Goal: Task Accomplishment & Management: Manage account settings

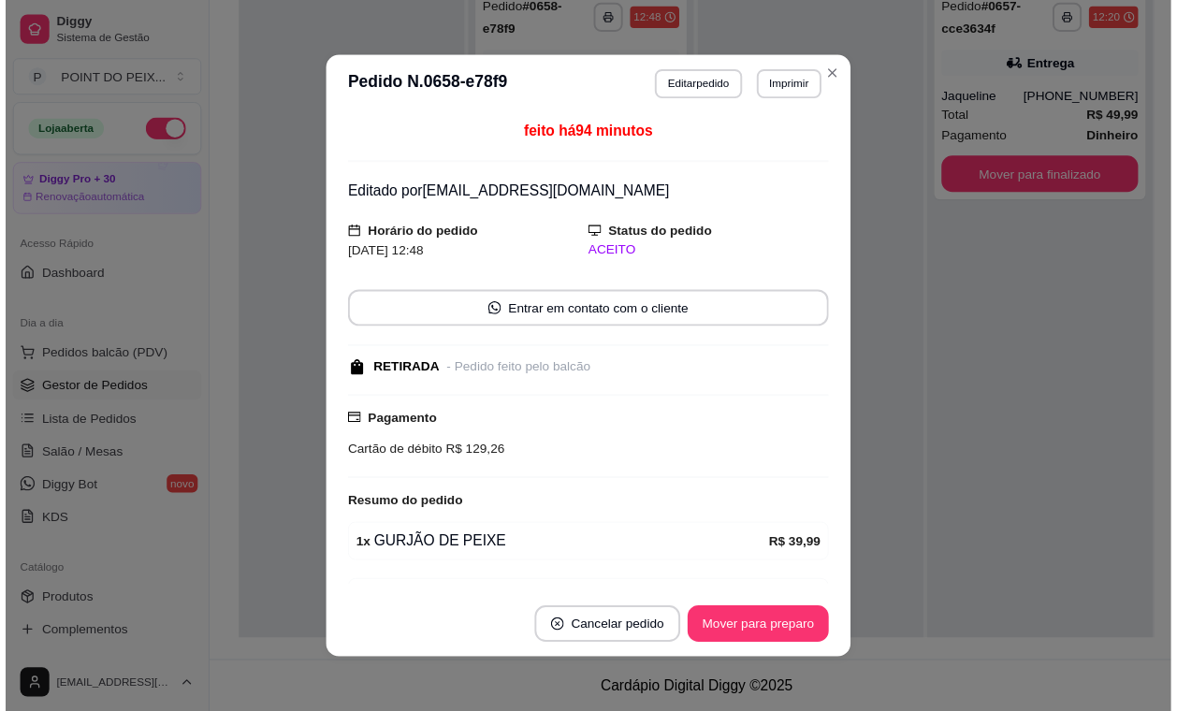
scroll to position [230, 0]
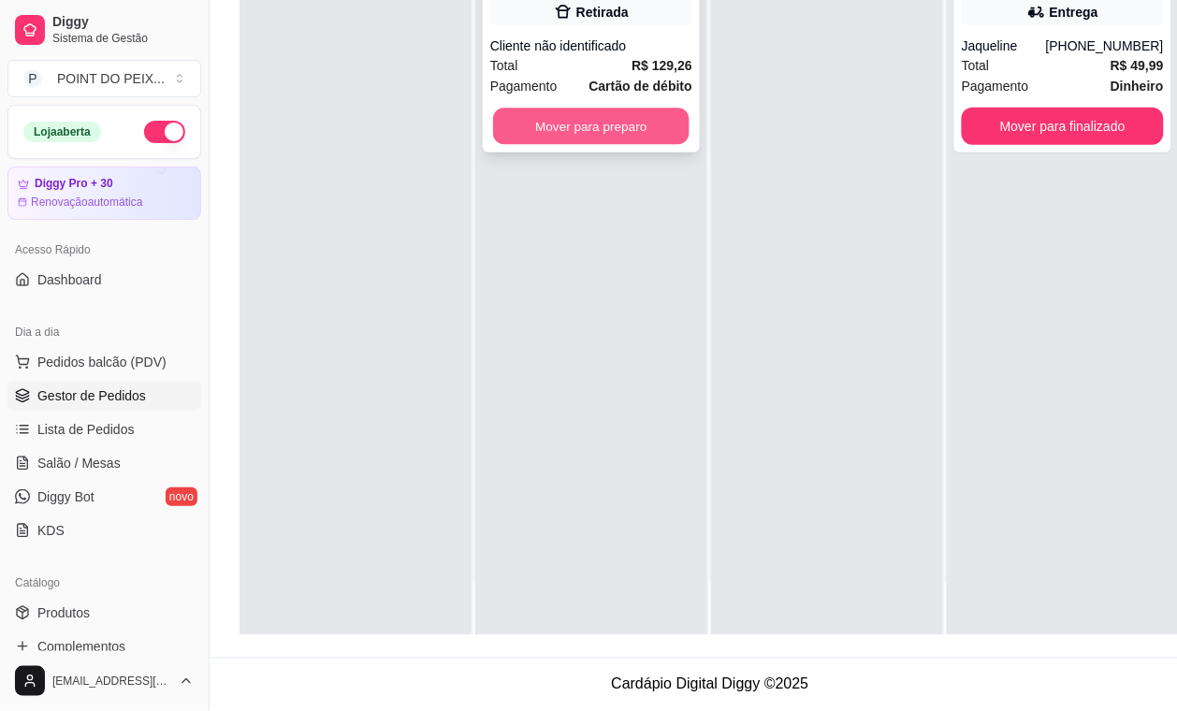
click at [641, 114] on button "Mover para preparo" at bounding box center [591, 127] width 196 height 36
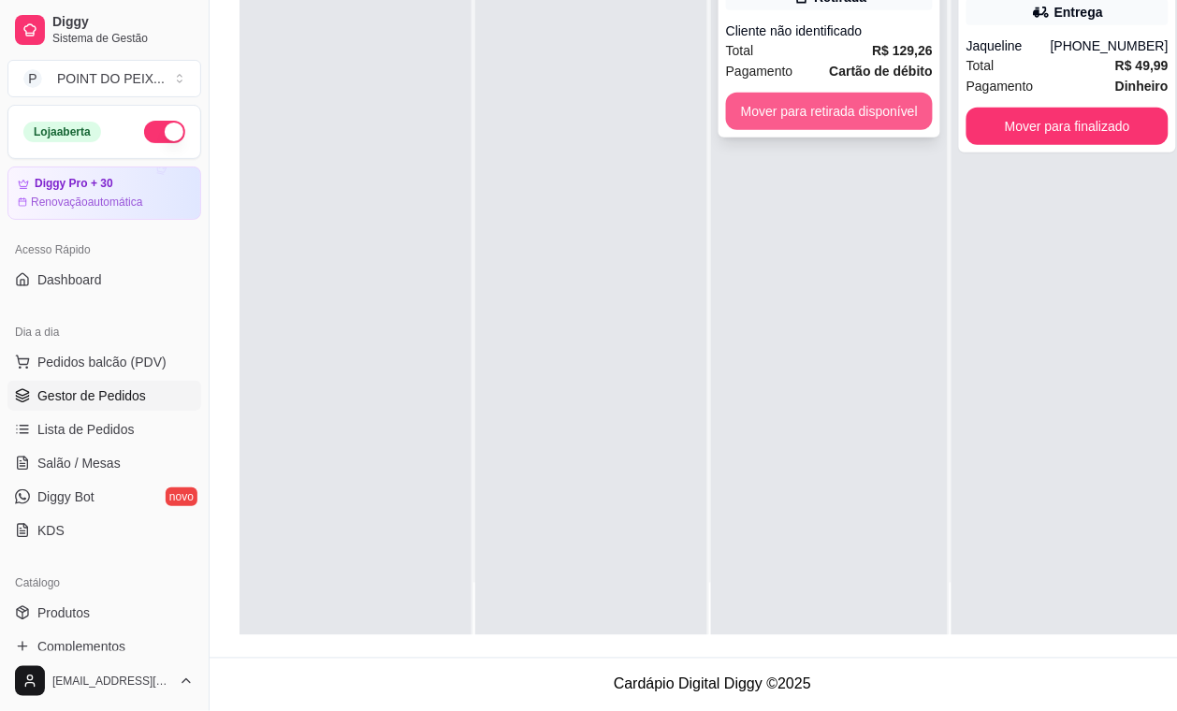
click at [815, 123] on button "Mover para retirada disponível" at bounding box center [829, 111] width 207 height 37
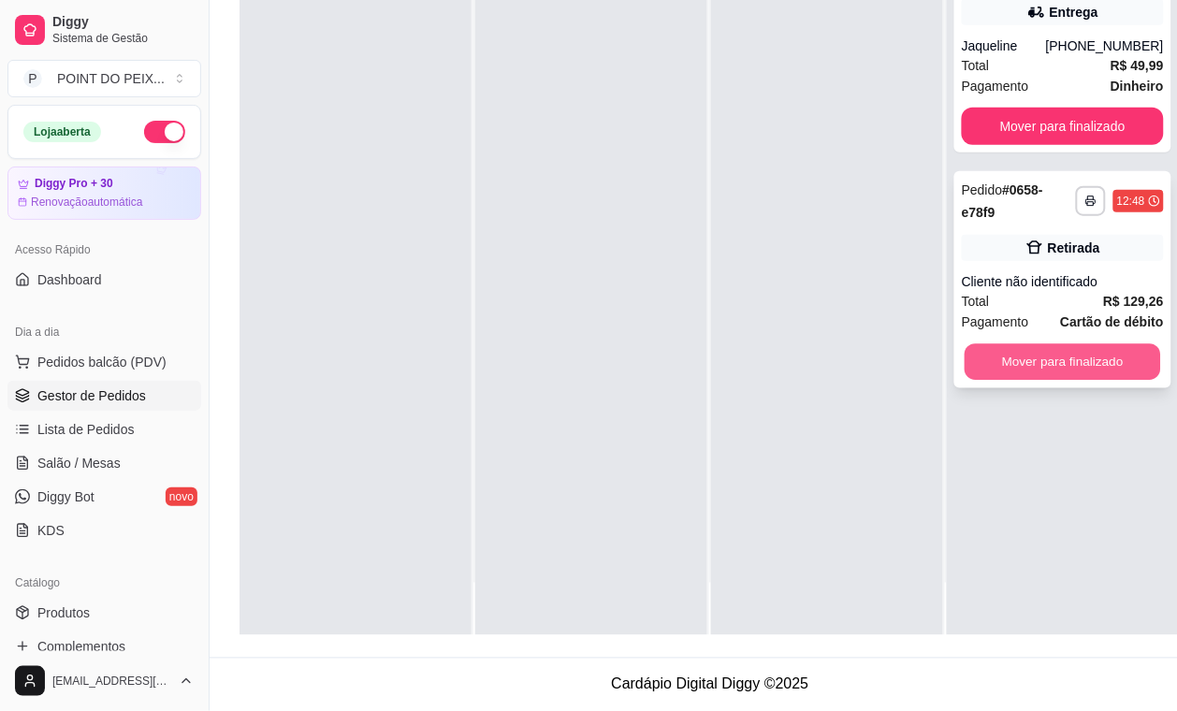
click at [1032, 363] on button "Mover para finalizado" at bounding box center [1063, 362] width 196 height 36
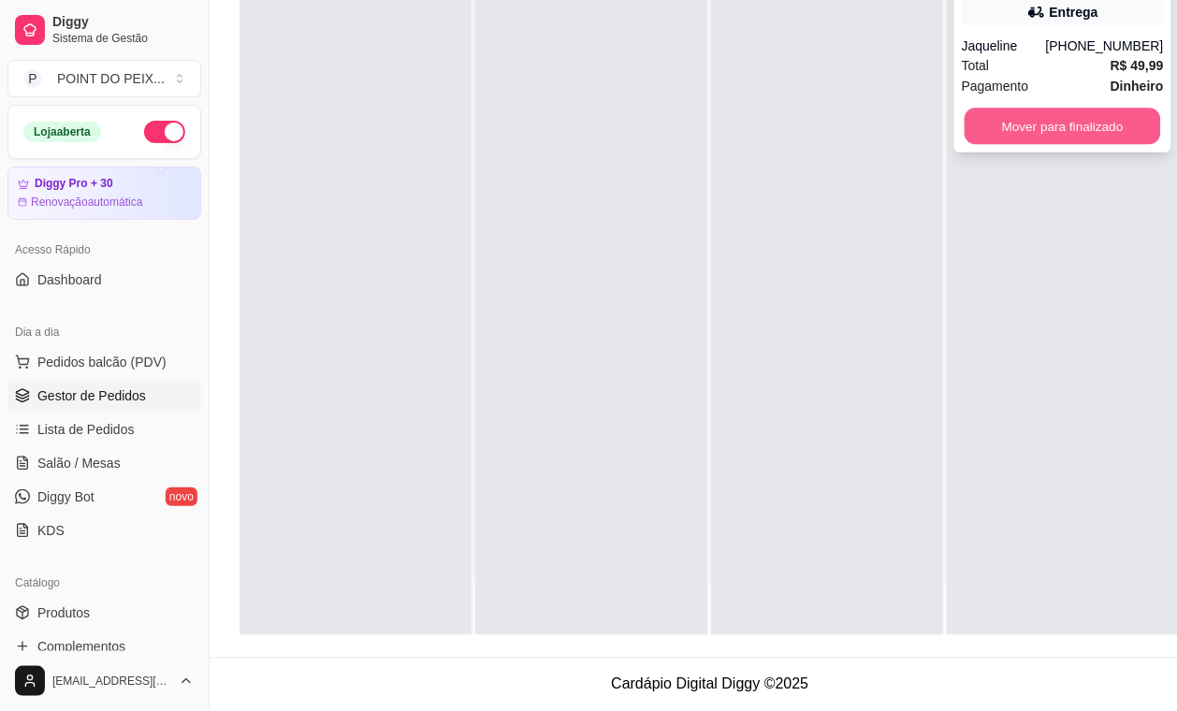
click at [1063, 124] on button "Mover para finalizado" at bounding box center [1063, 127] width 196 height 36
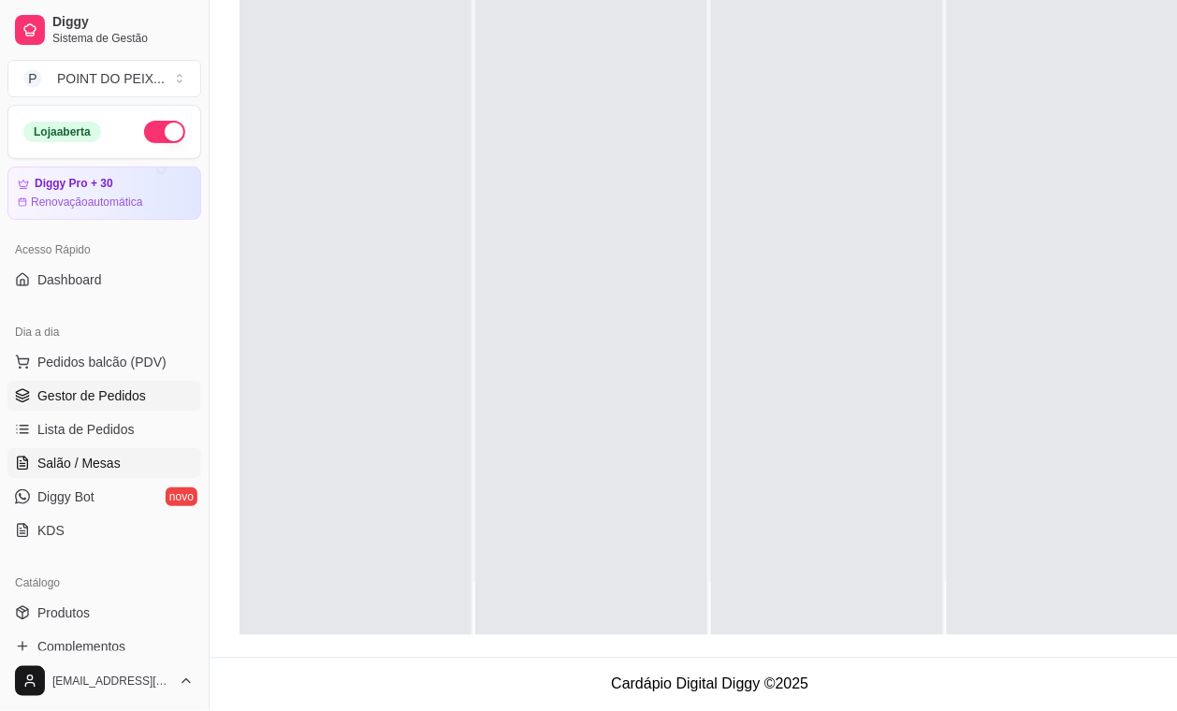
click at [96, 454] on span "Salão / Mesas" at bounding box center [78, 463] width 83 height 19
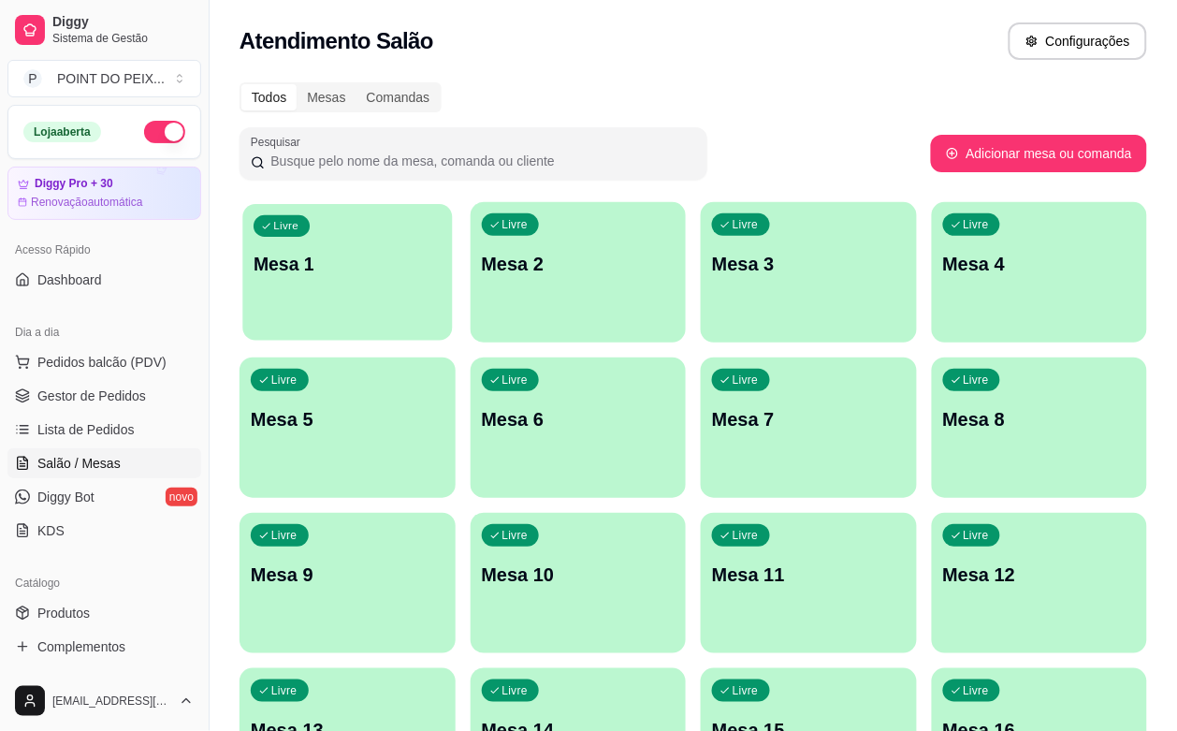
click at [365, 296] on div "Livre Mesa 1" at bounding box center [347, 261] width 210 height 114
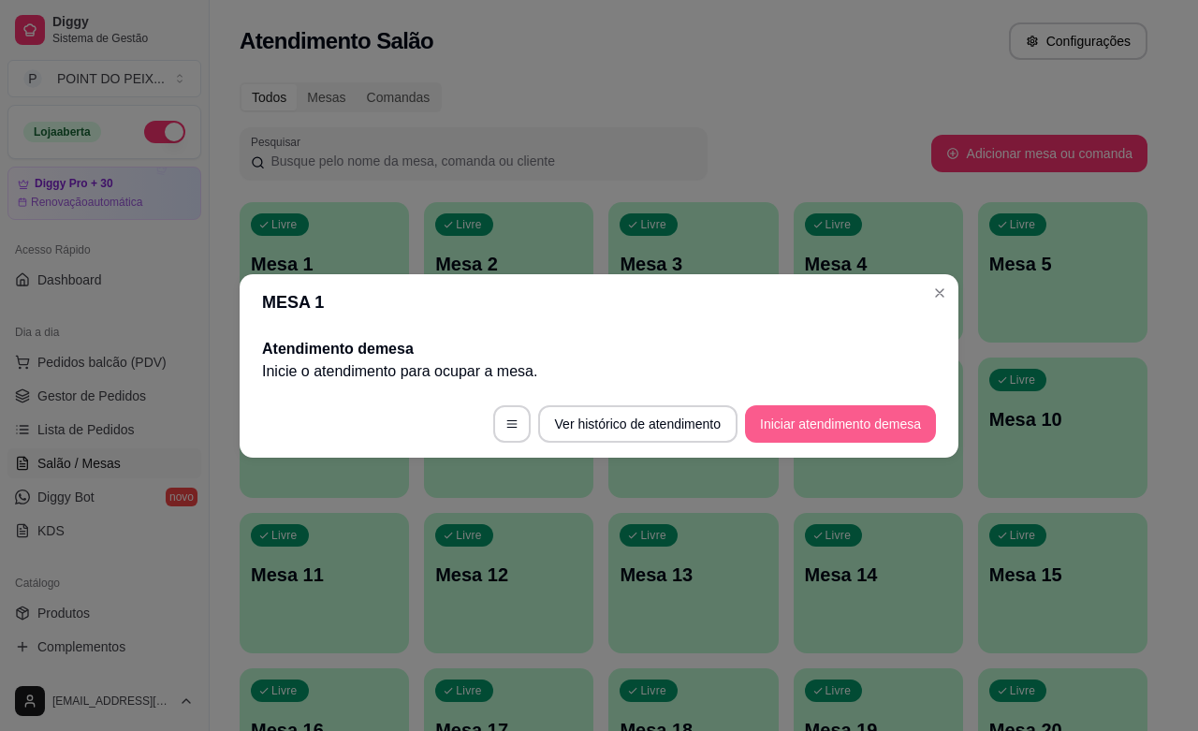
click at [823, 442] on footer "Ver histórico de atendimento Iniciar atendimento de mesa" at bounding box center [599, 423] width 719 height 67
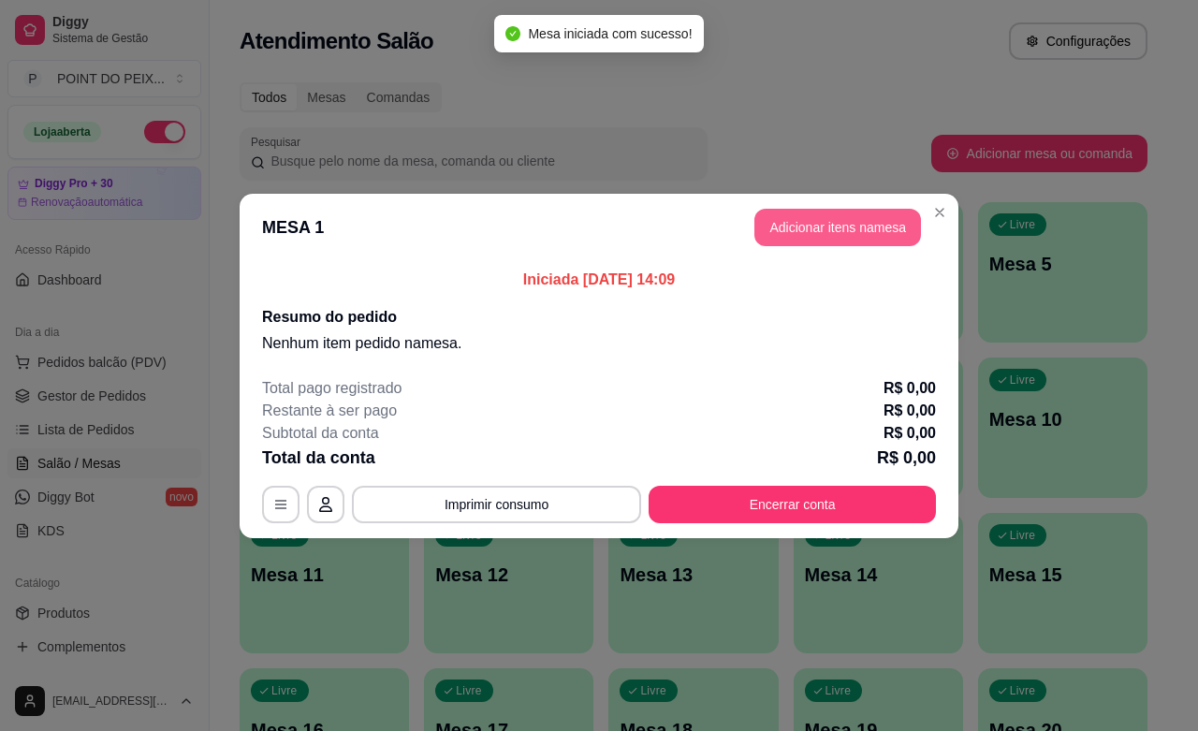
click at [904, 232] on button "Adicionar itens na mesa" at bounding box center [837, 227] width 167 height 37
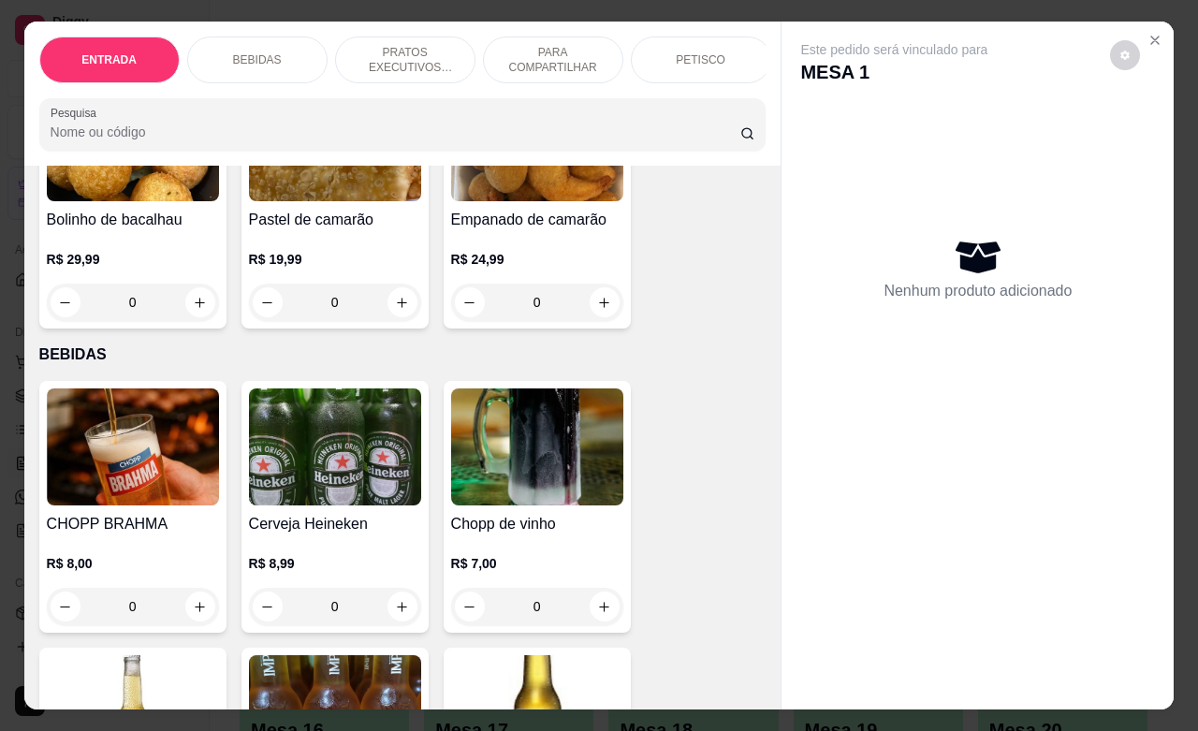
scroll to position [351, 0]
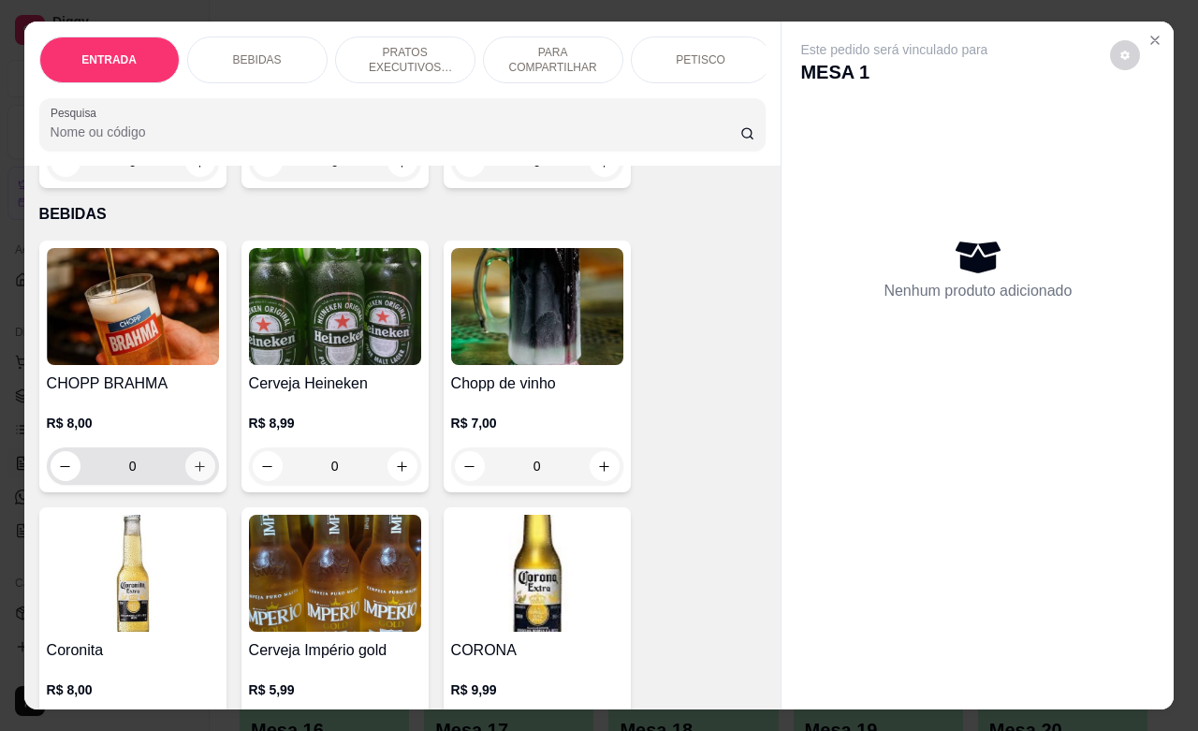
click at [193, 473] on icon "increase-product-quantity" at bounding box center [200, 466] width 14 height 14
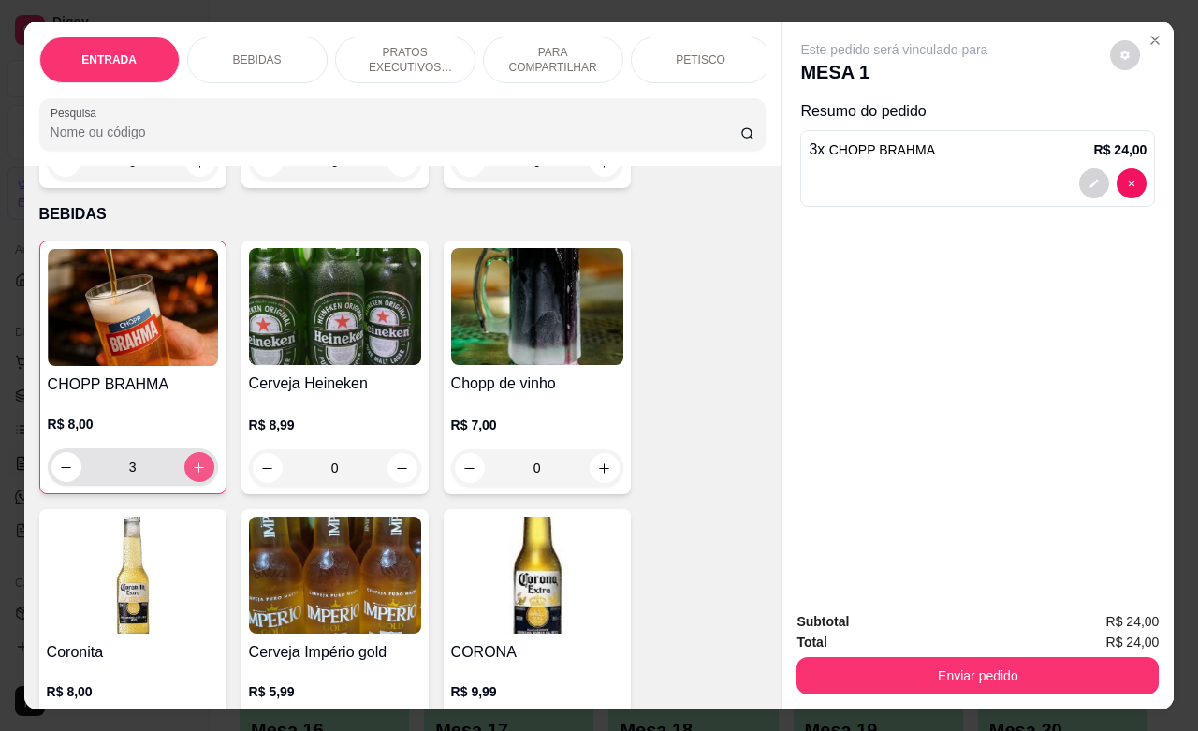
click at [192, 474] on icon "increase-product-quantity" at bounding box center [199, 467] width 14 height 14
type input "4"
click at [703, 59] on div "PETISCO" at bounding box center [701, 59] width 140 height 47
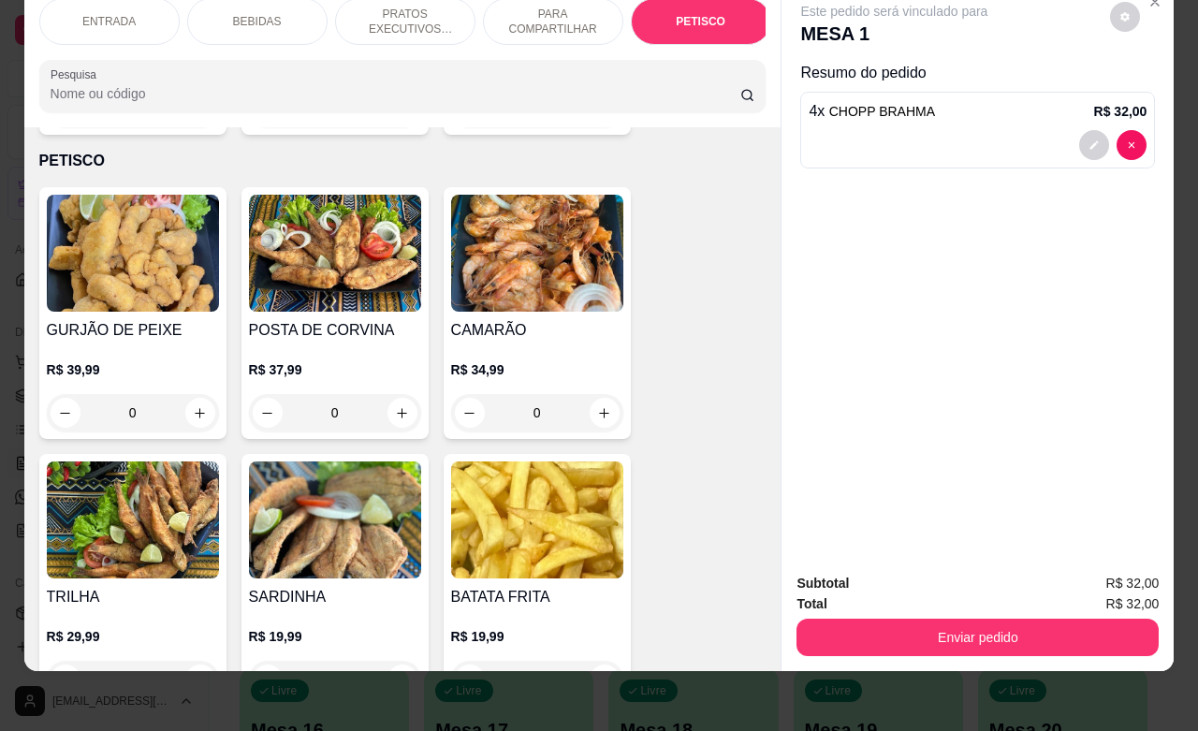
scroll to position [4487, 0]
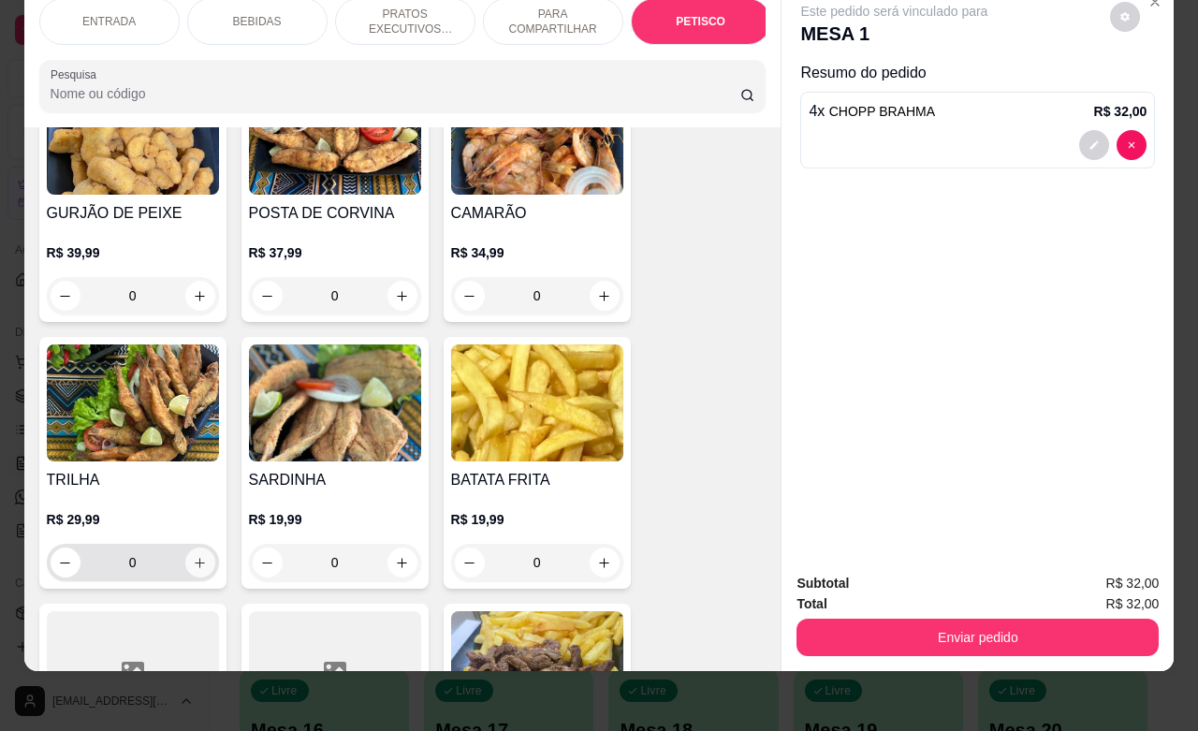
click at [193, 556] on icon "increase-product-quantity" at bounding box center [200, 563] width 14 height 14
type input "1"
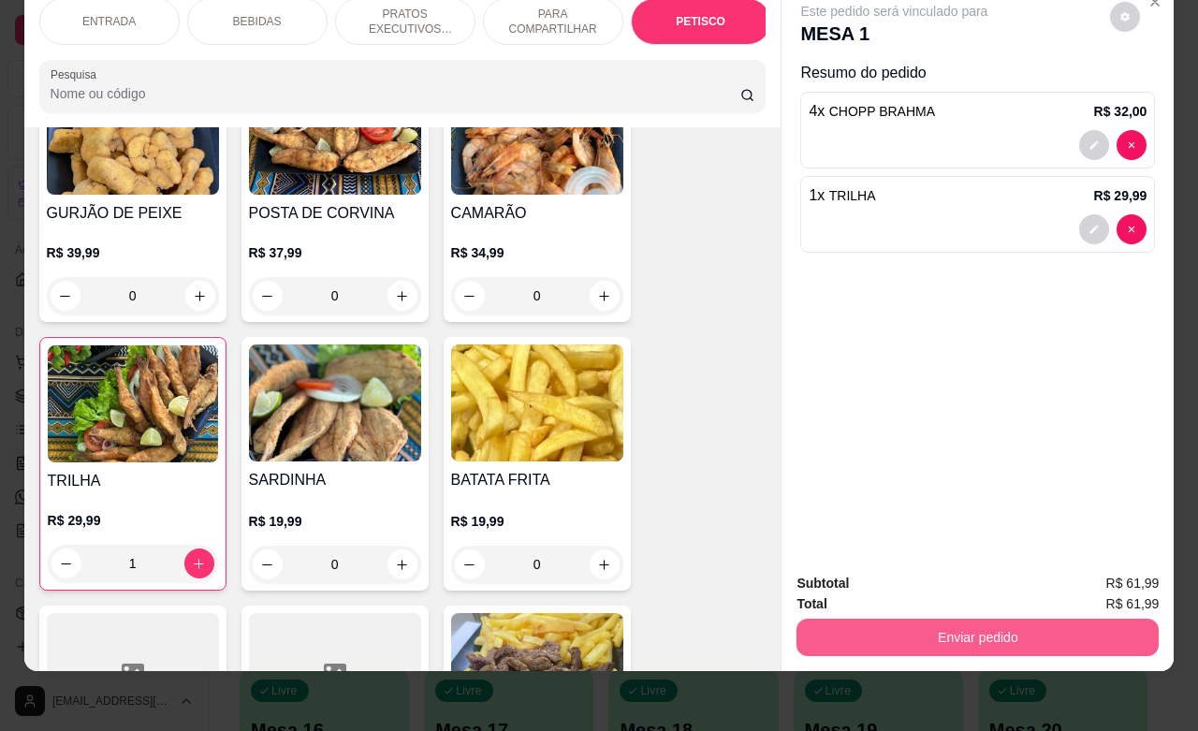
click at [887, 620] on button "Enviar pedido" at bounding box center [977, 636] width 362 height 37
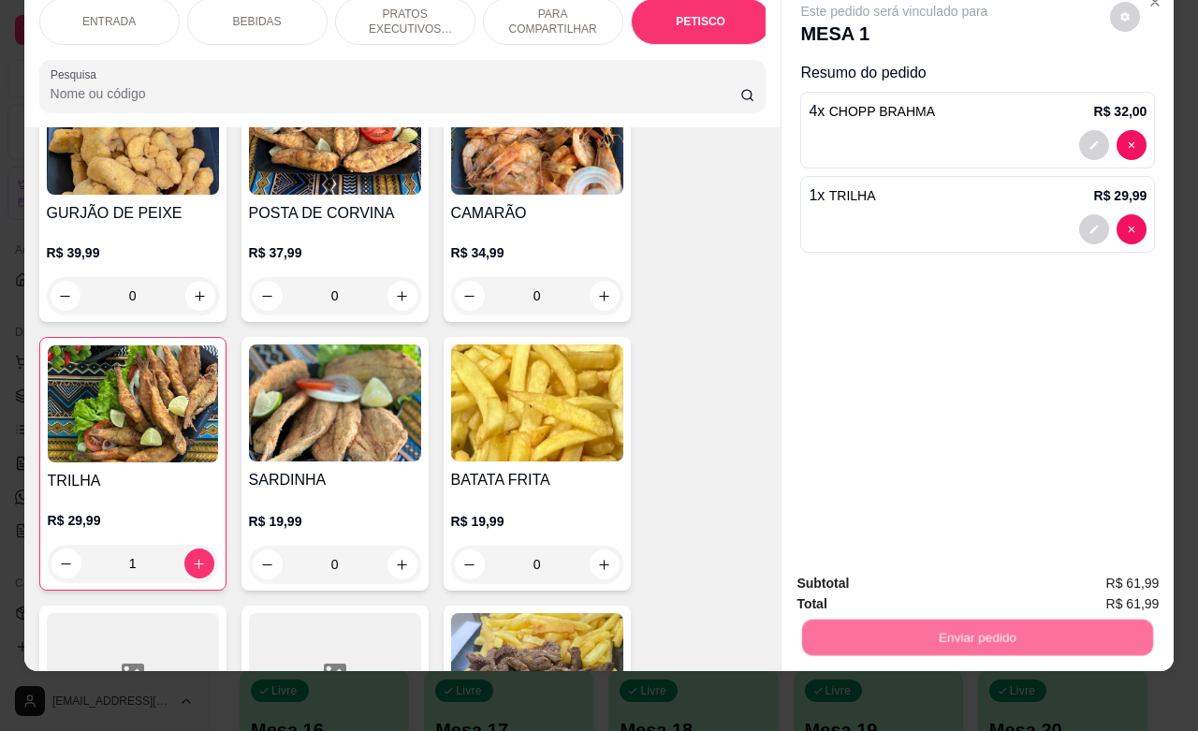
click at [904, 571] on button "Não registrar e enviar pedido" at bounding box center [913, 571] width 189 height 35
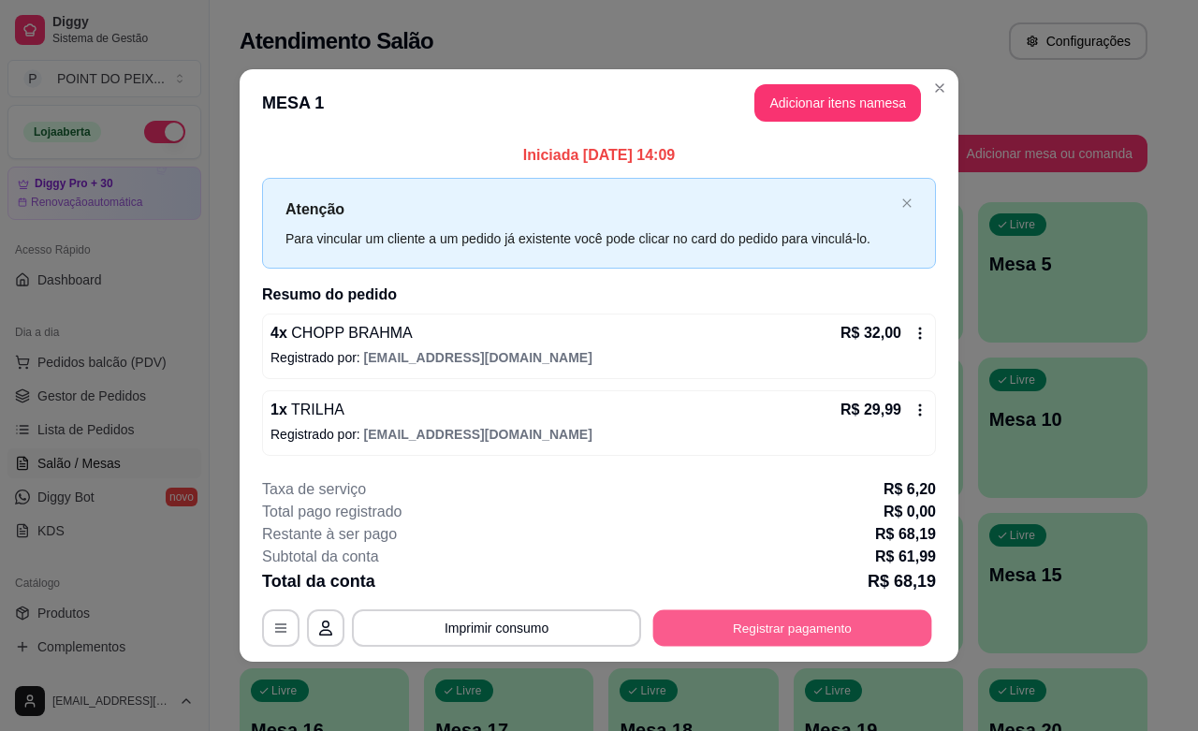
click at [759, 641] on button "Registrar pagamento" at bounding box center [792, 628] width 279 height 36
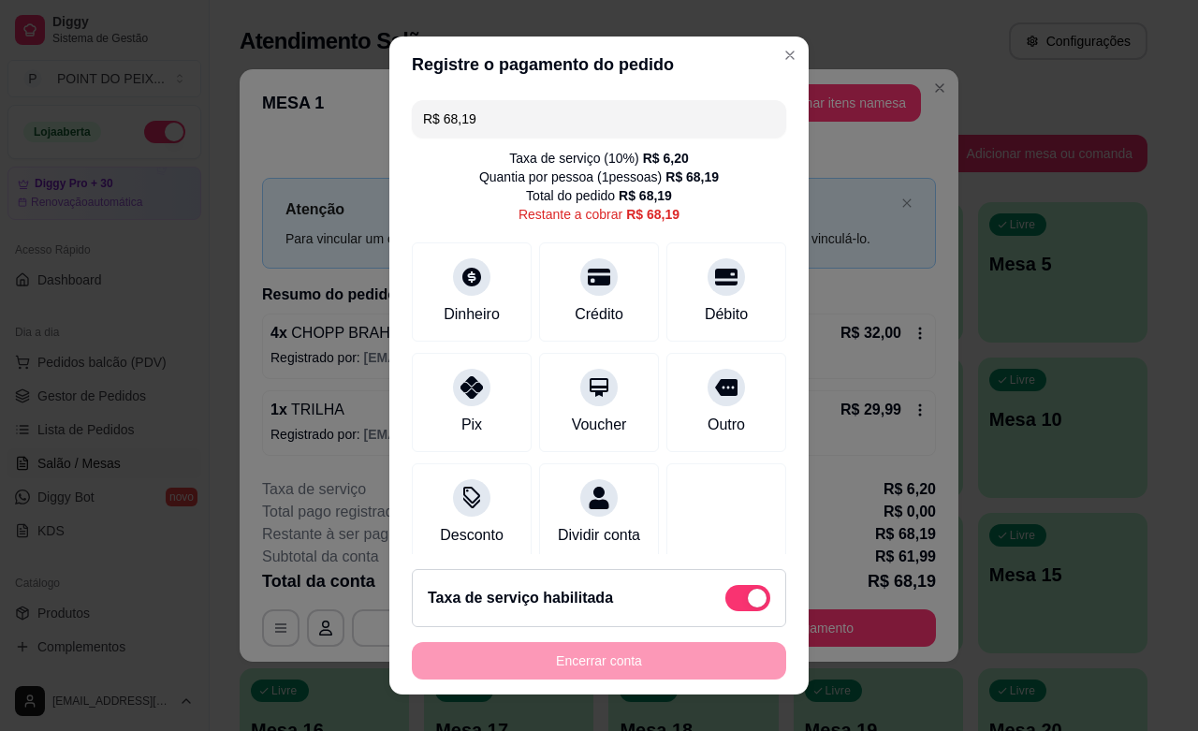
click at [748, 592] on span at bounding box center [757, 597] width 19 height 19
click at [724, 601] on input "checkbox" at bounding box center [730, 607] width 12 height 12
checkbox input "true"
type input "R$ 61,99"
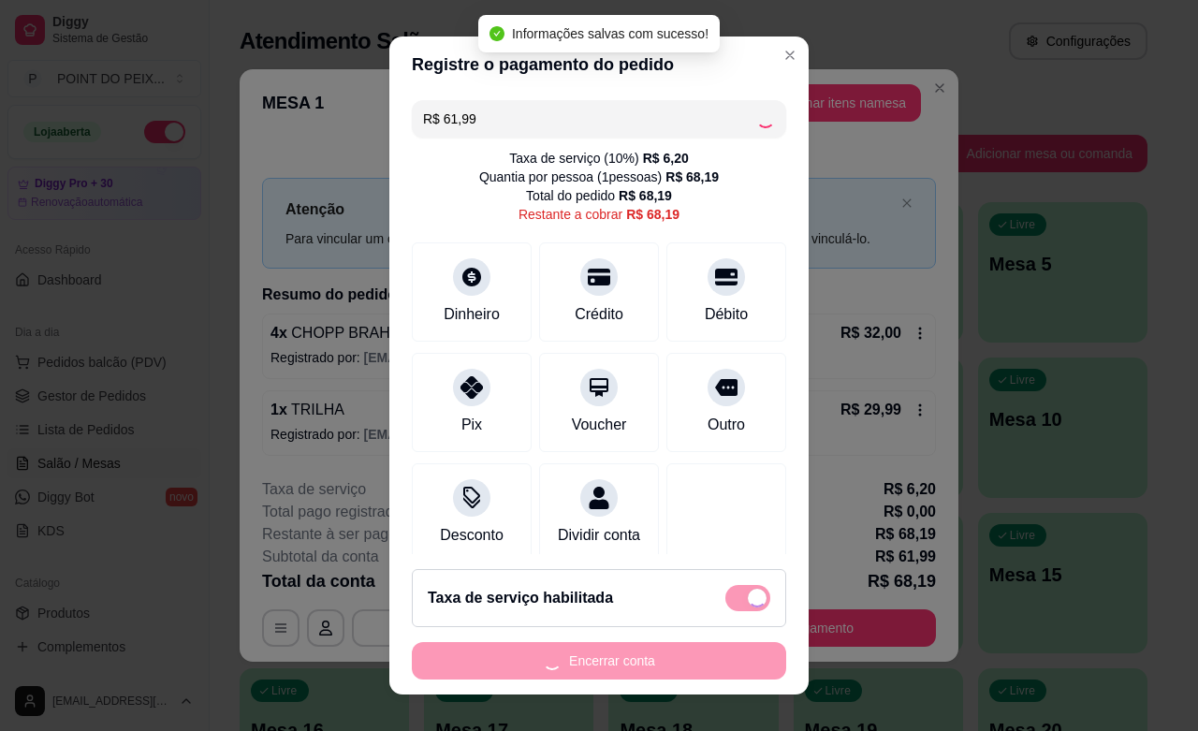
checkbox input "false"
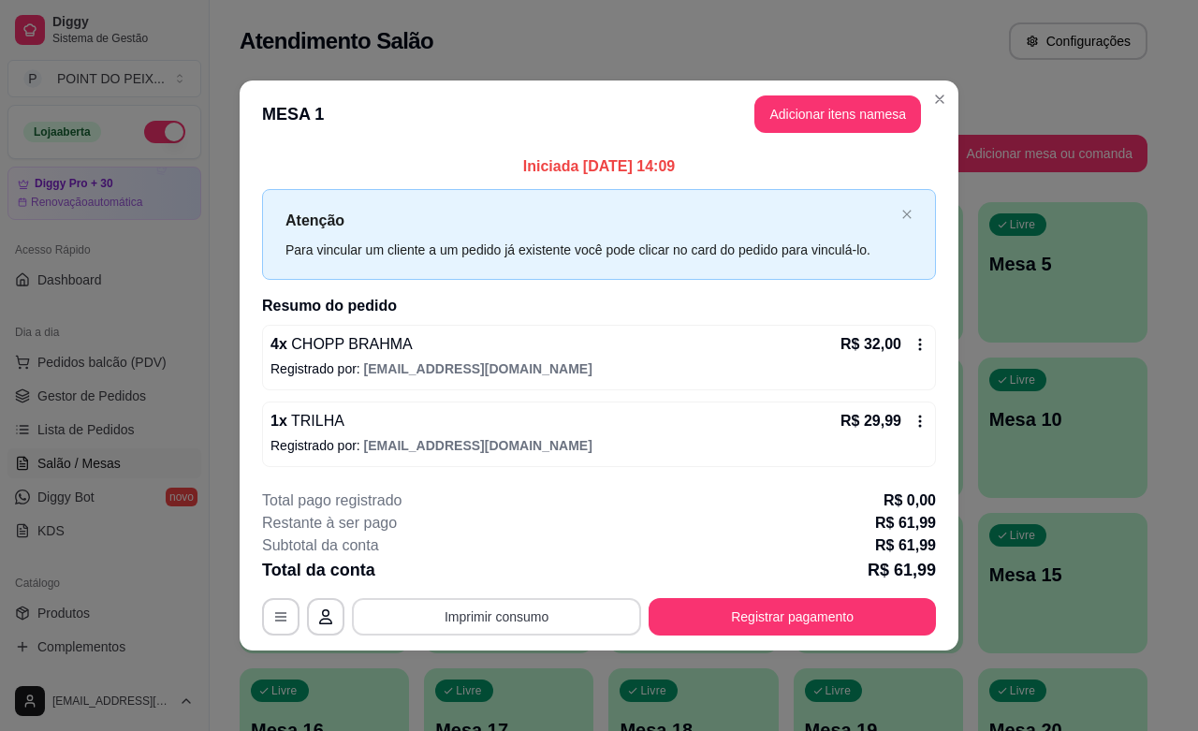
click at [540, 614] on button "Imprimir consumo" at bounding box center [496, 616] width 289 height 37
click at [534, 580] on button "IMPRESSORA" at bounding box center [502, 574] width 136 height 30
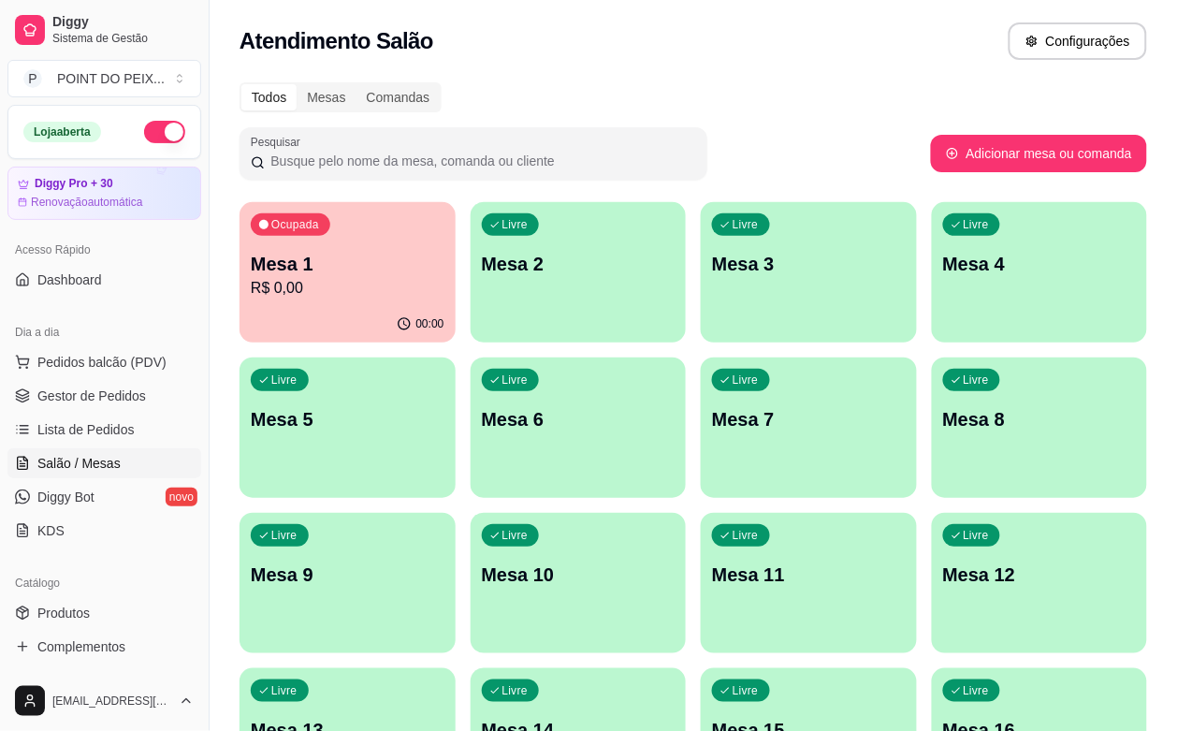
click at [456, 513] on div "Livre Mesa 9" at bounding box center [348, 572] width 216 height 118
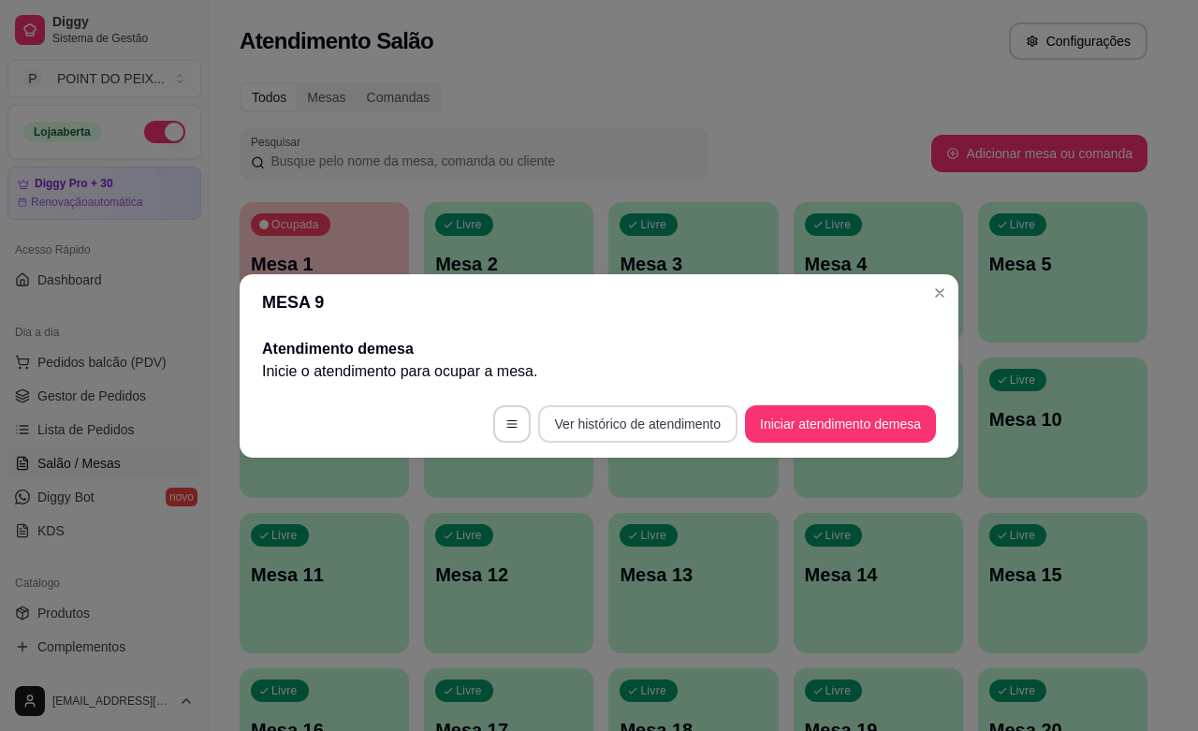
click at [672, 413] on button "Ver histórico de atendimento" at bounding box center [637, 423] width 199 height 37
click at [825, 414] on button "Iniciar atendimento de mesa" at bounding box center [840, 423] width 191 height 37
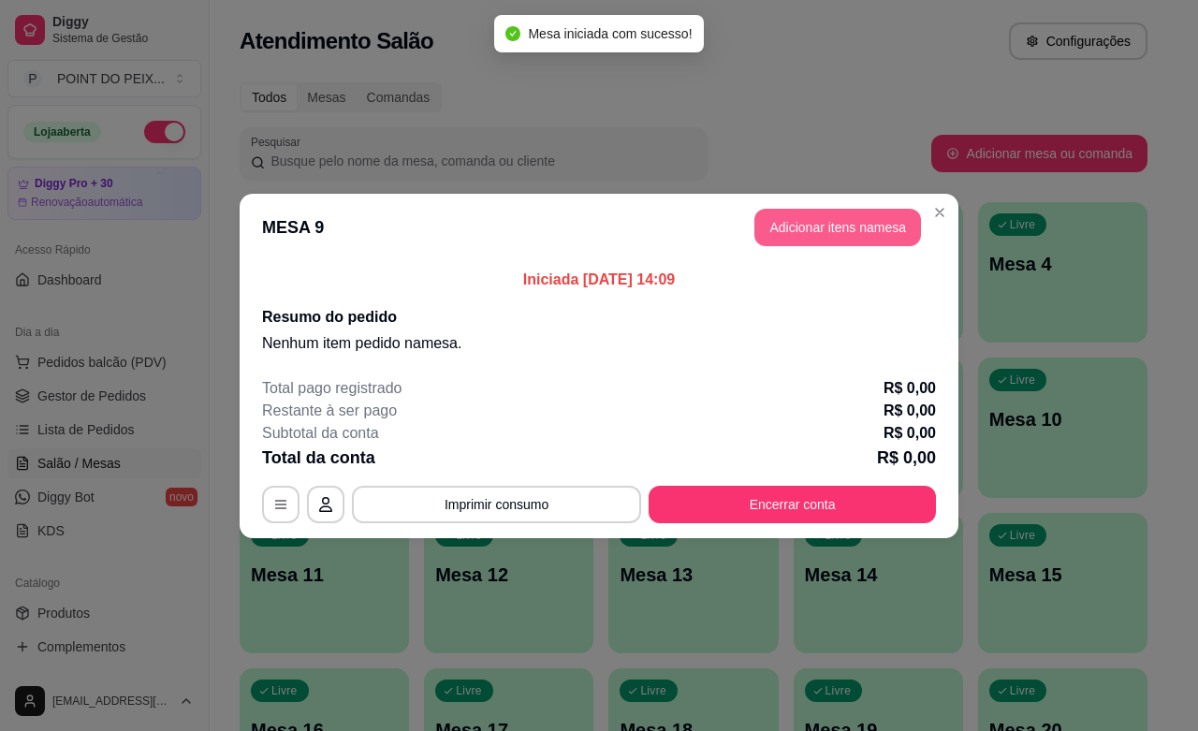
click at [817, 226] on button "Adicionar itens na mesa" at bounding box center [837, 227] width 167 height 37
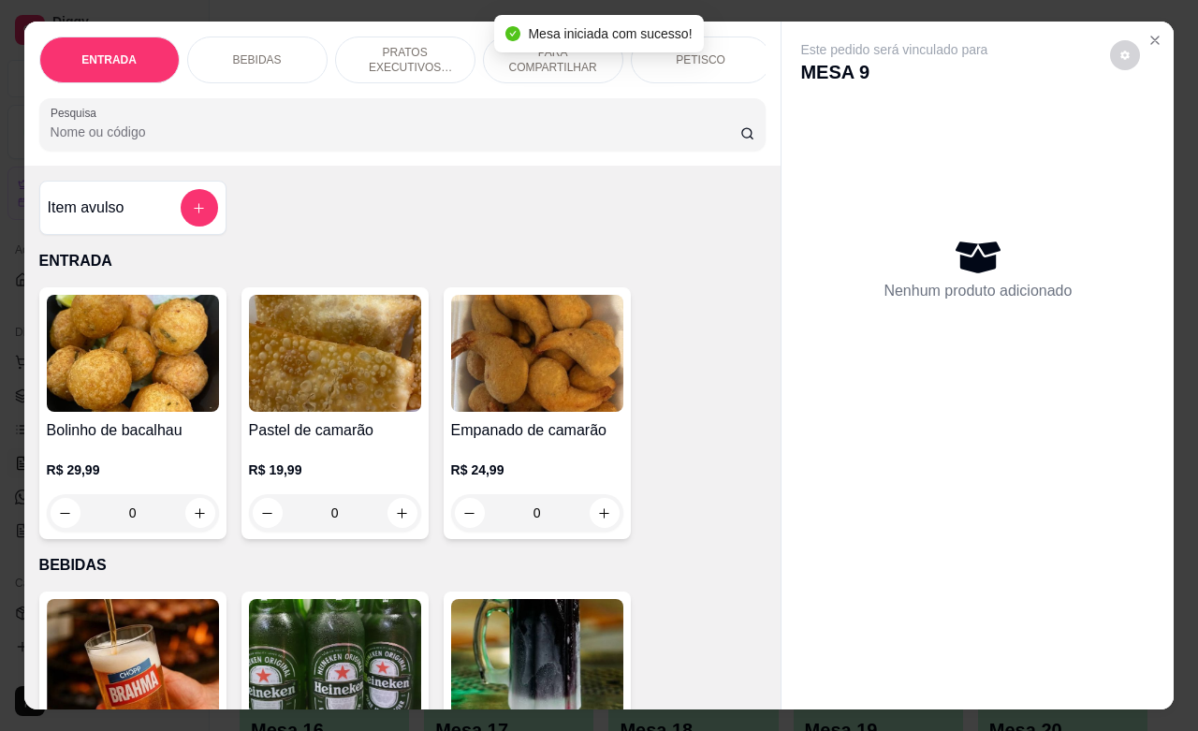
click at [693, 51] on div "Mesa iniciada com sucesso!" at bounding box center [598, 33] width 209 height 37
click at [721, 61] on div "PETISCO" at bounding box center [701, 59] width 140 height 47
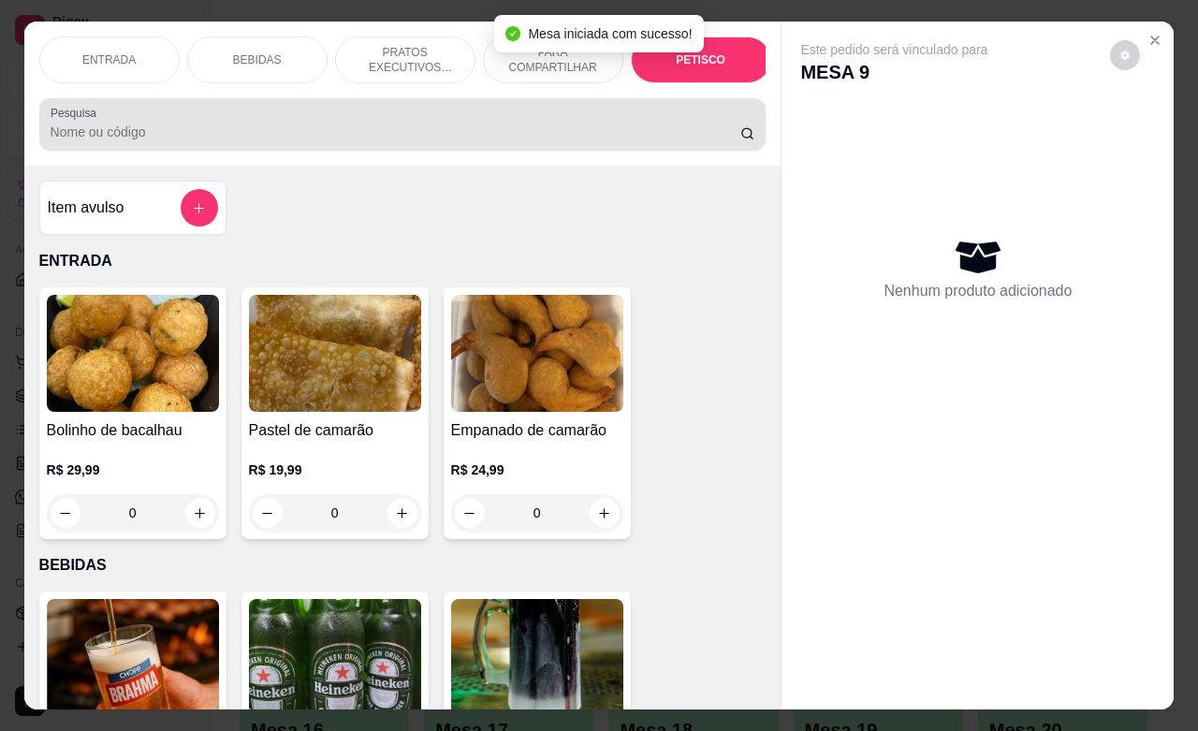
scroll to position [4367, 0]
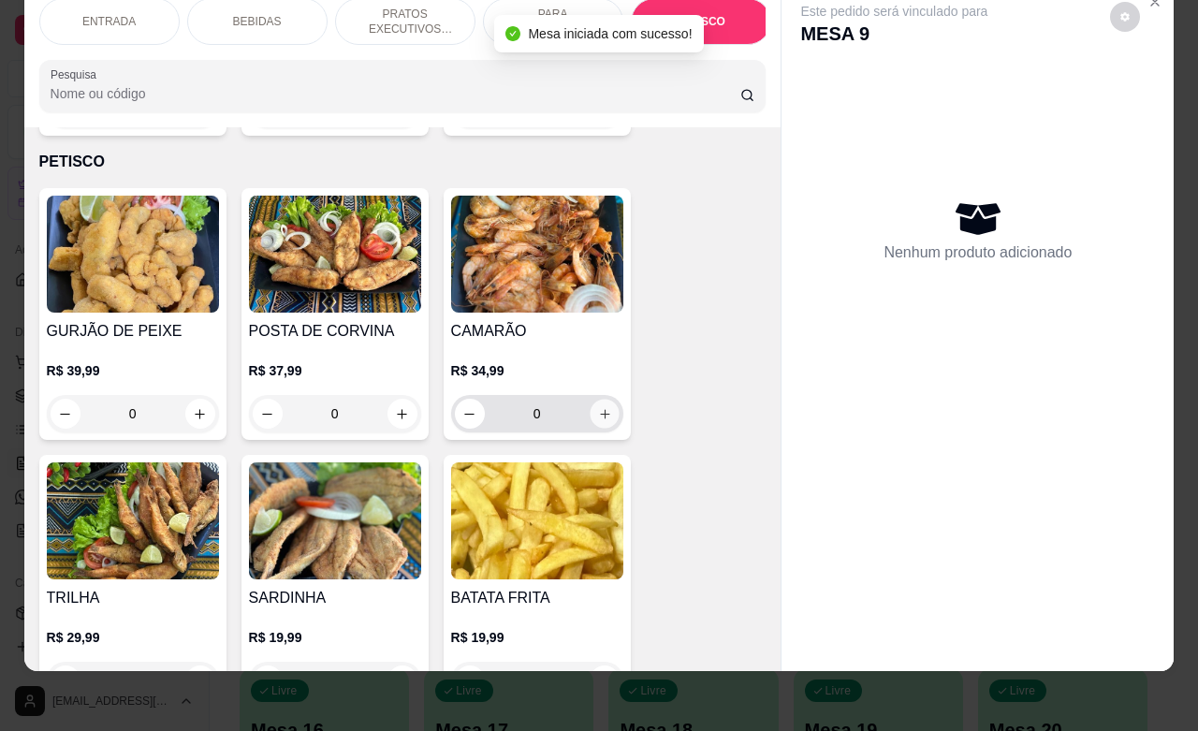
click at [597, 407] on icon "increase-product-quantity" at bounding box center [604, 414] width 14 height 14
type input "1"
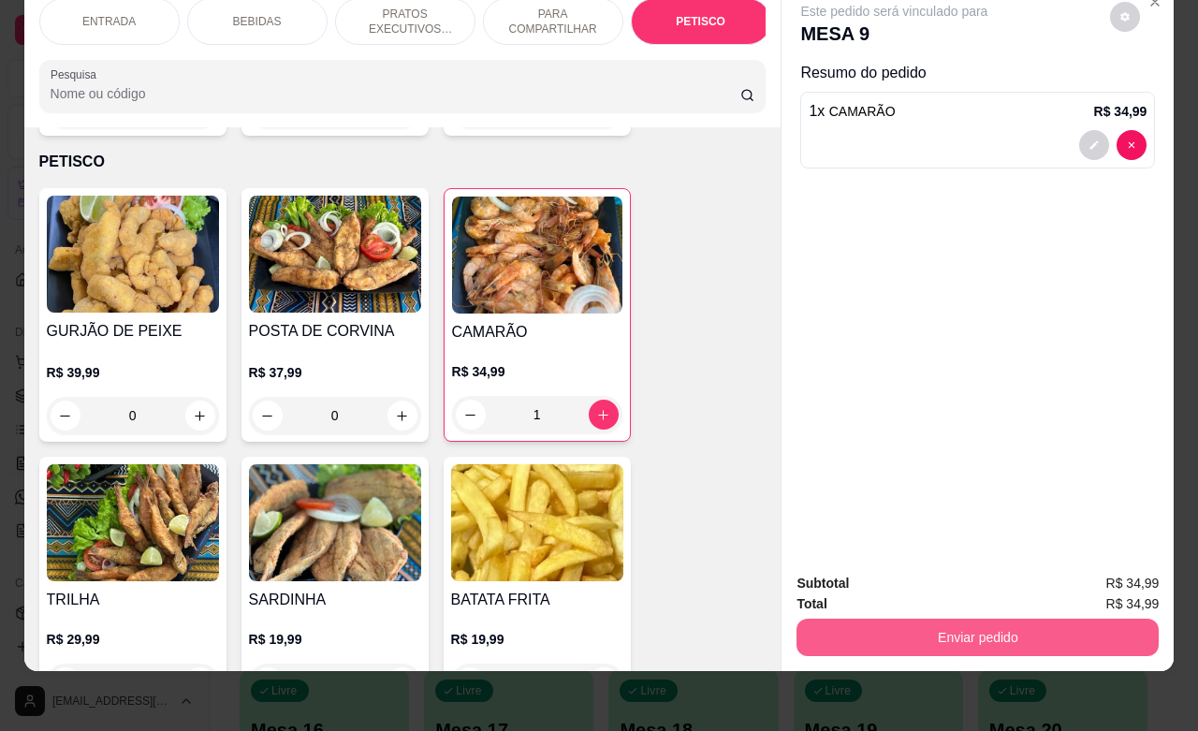
click at [919, 618] on button "Enviar pedido" at bounding box center [977, 636] width 362 height 37
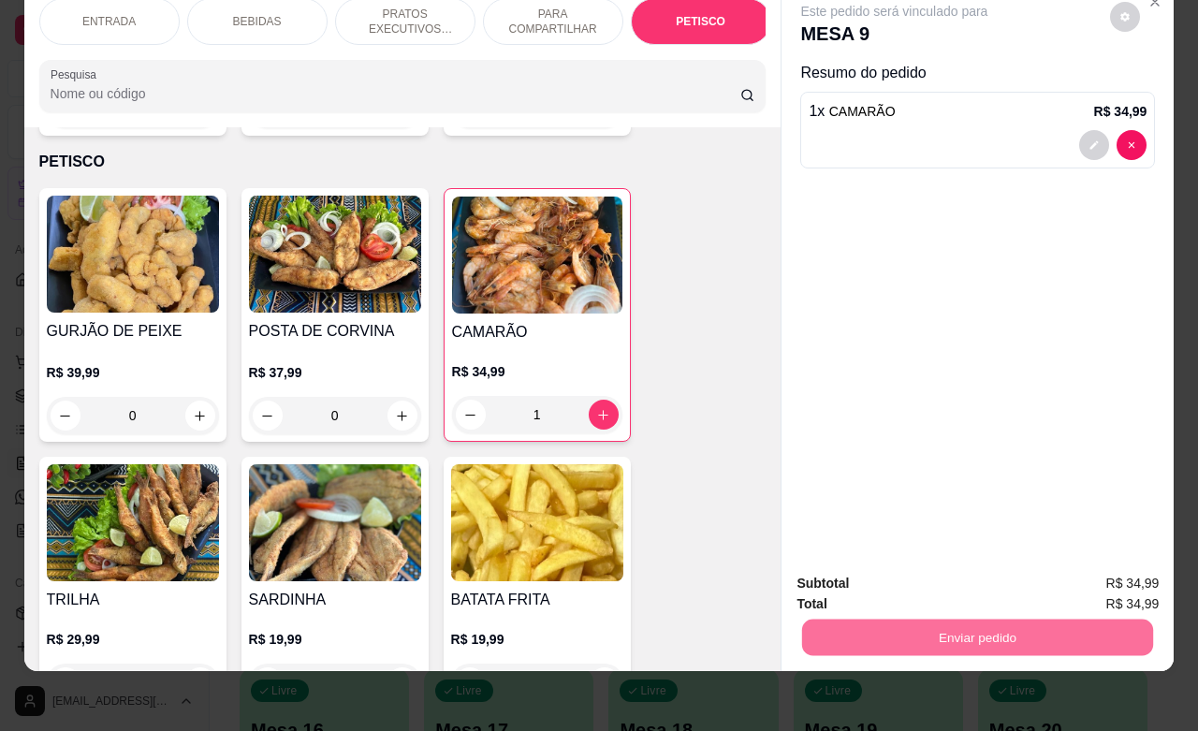
click at [912, 567] on button "Não registrar e enviar pedido" at bounding box center [913, 572] width 195 height 36
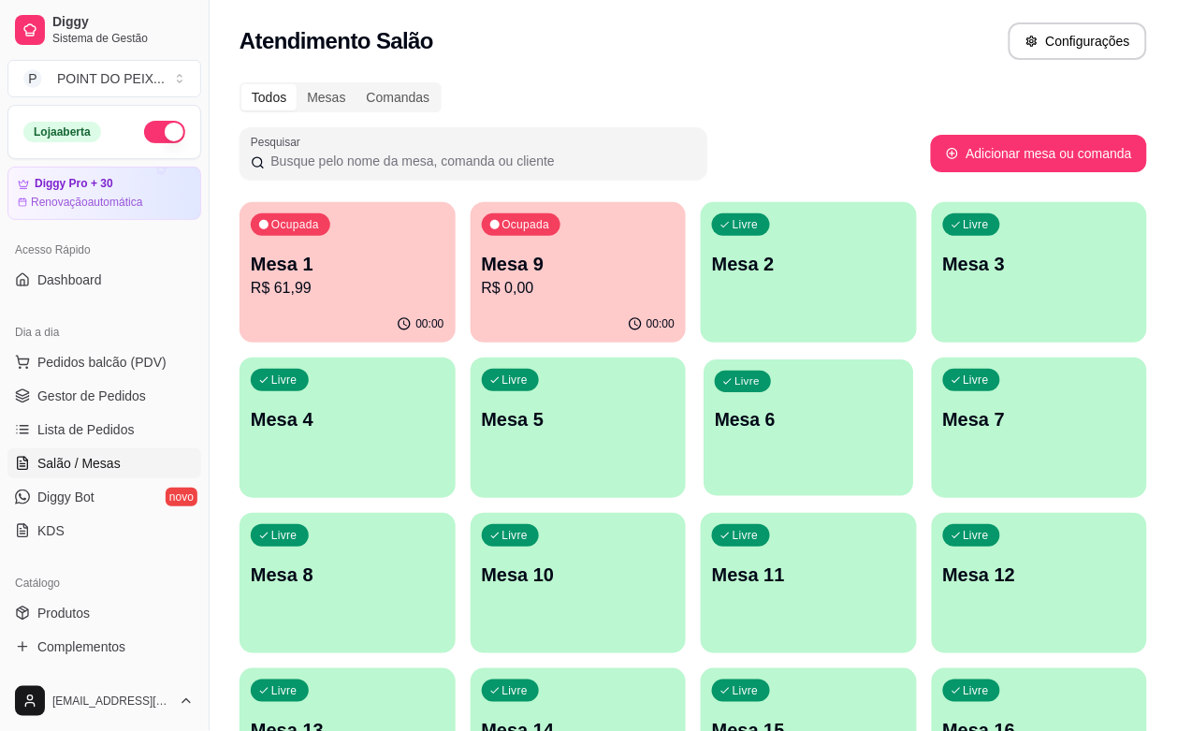
click at [704, 454] on div "Livre Mesa 6" at bounding box center [809, 416] width 210 height 114
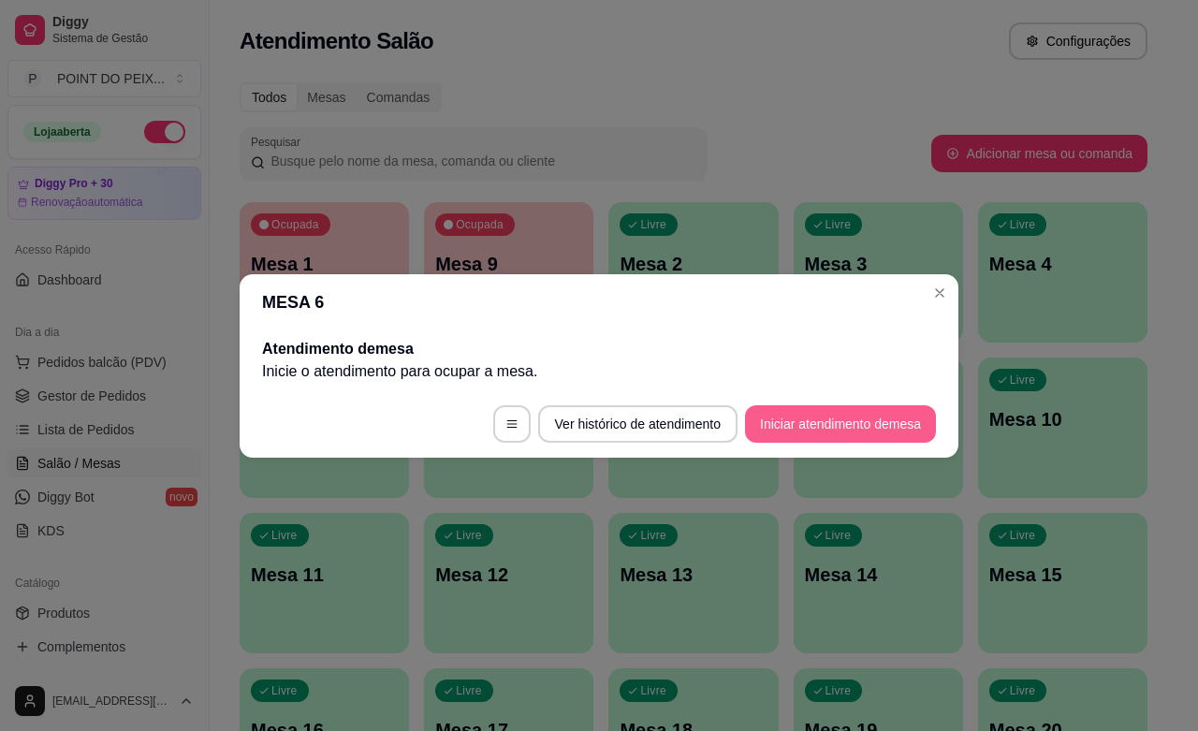
click at [830, 424] on button "Iniciar atendimento de mesa" at bounding box center [840, 423] width 191 height 37
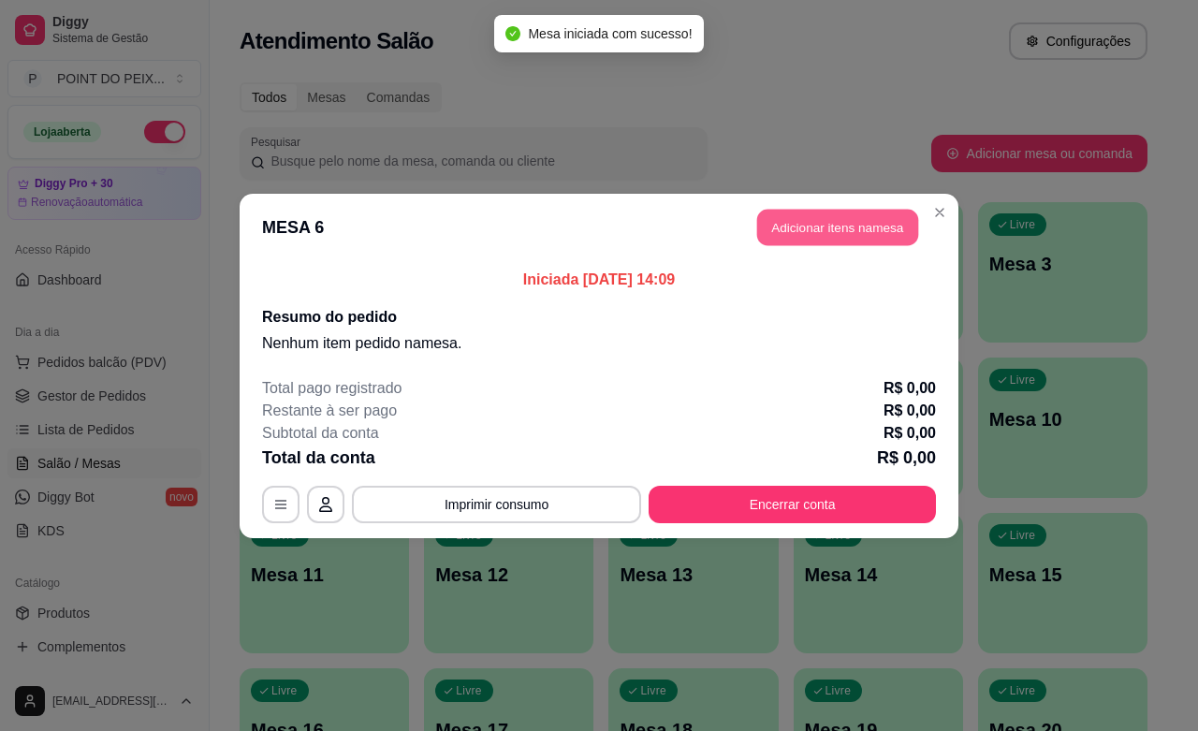
click at [811, 220] on button "Adicionar itens na mesa" at bounding box center [837, 227] width 161 height 36
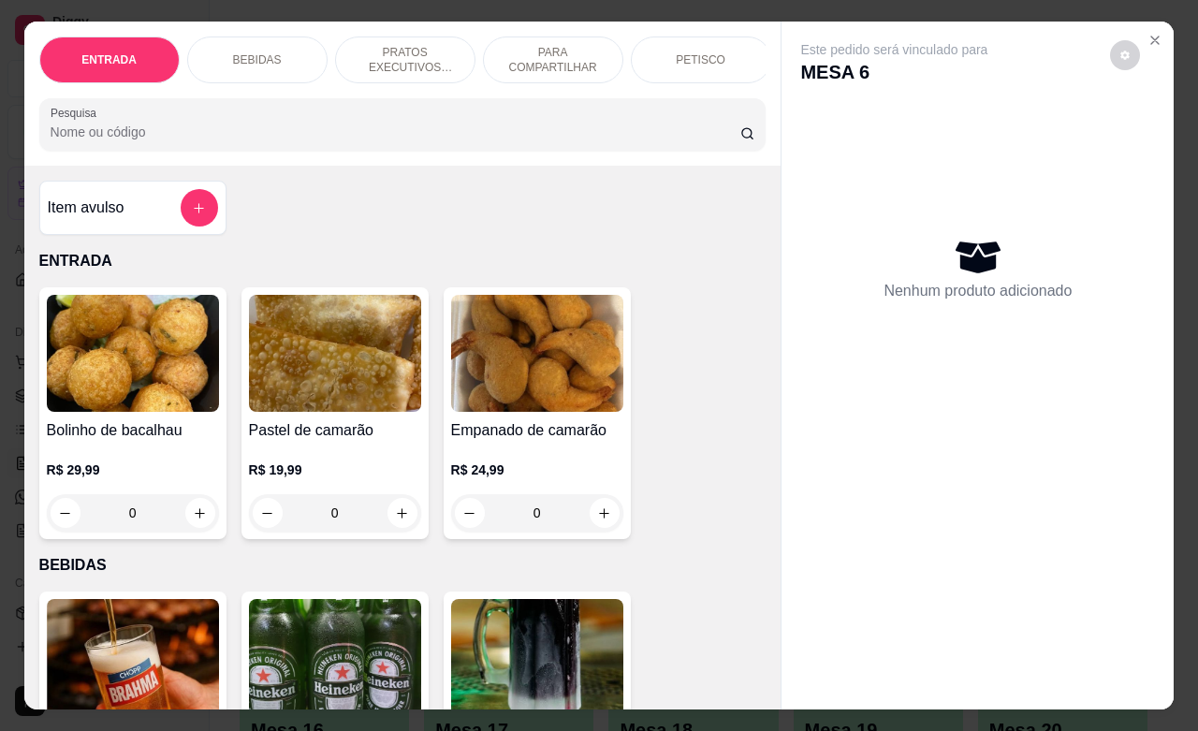
click at [712, 61] on div "PETISCO" at bounding box center [701, 59] width 140 height 47
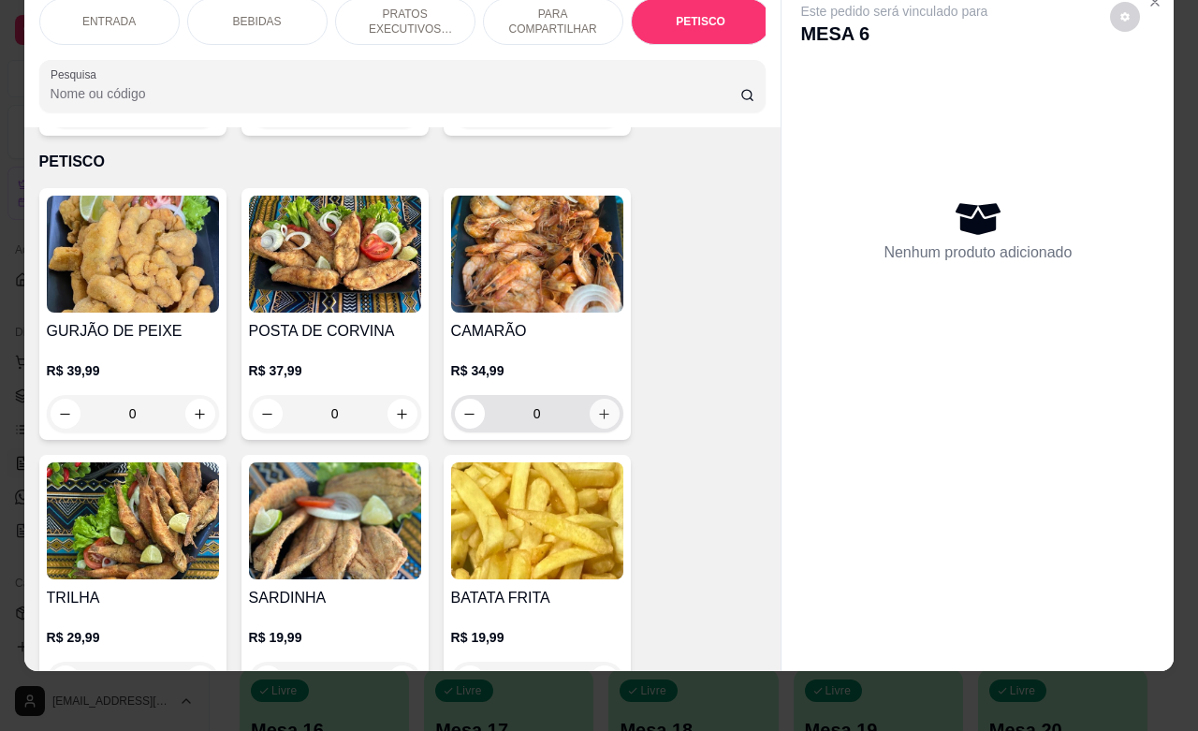
click at [597, 407] on icon "increase-product-quantity" at bounding box center [604, 414] width 14 height 14
type input "1"
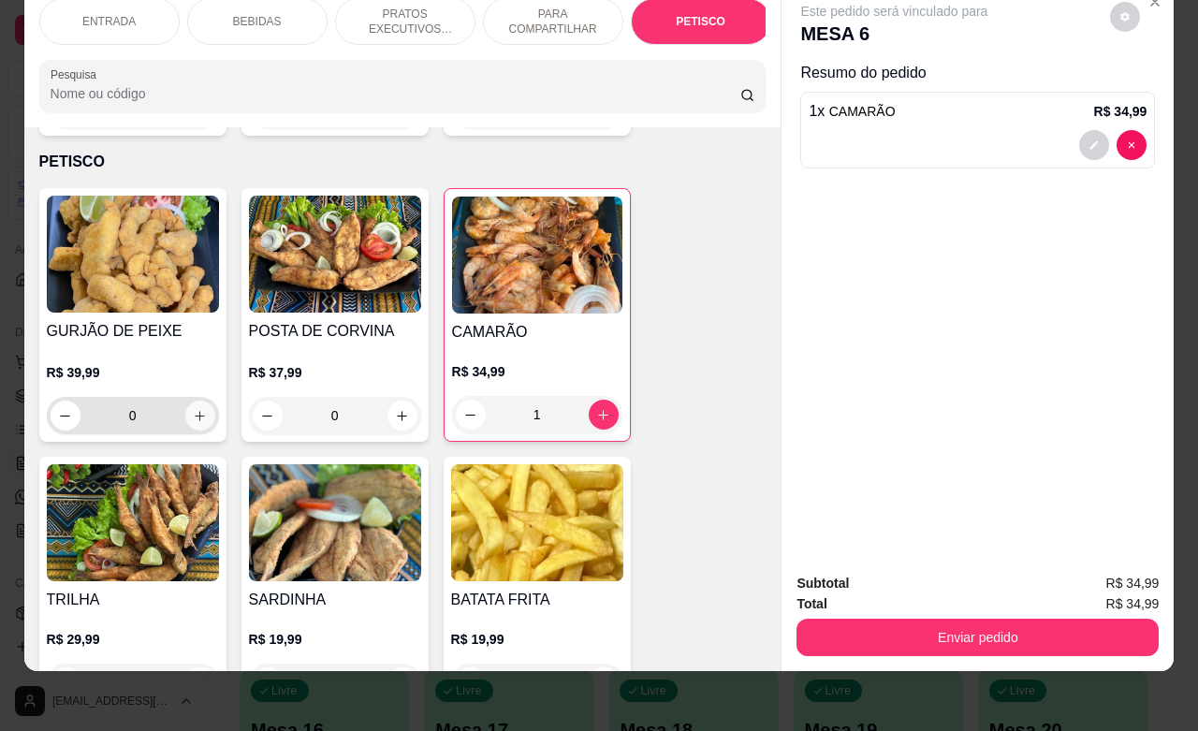
click at [193, 409] on icon "increase-product-quantity" at bounding box center [200, 416] width 14 height 14
type input "1"
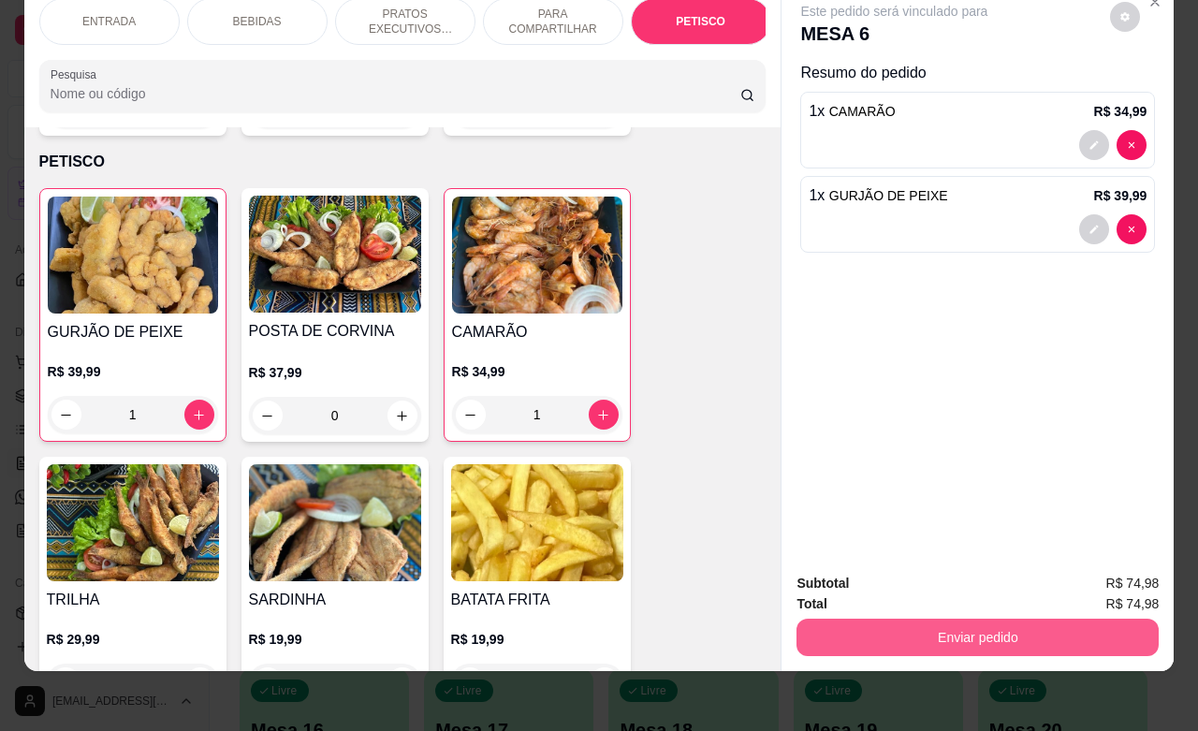
click at [903, 618] on button "Enviar pedido" at bounding box center [977, 636] width 362 height 37
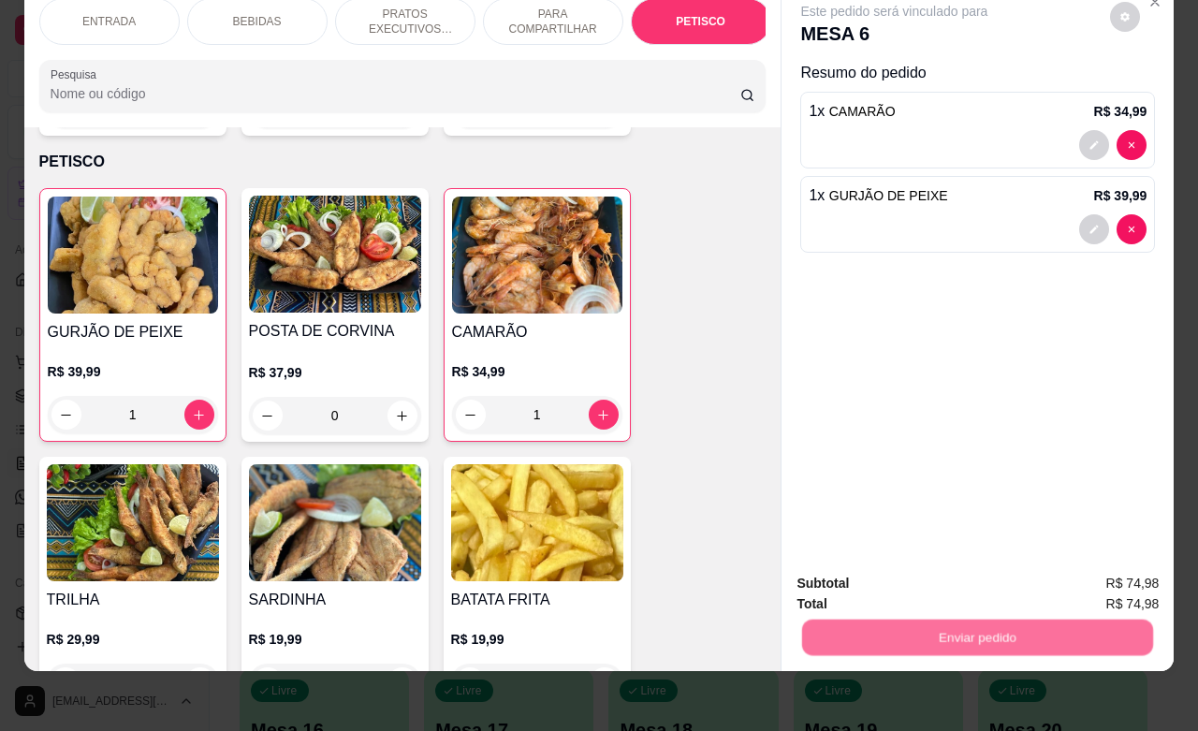
click at [892, 575] on button "Não registrar e enviar pedido" at bounding box center [913, 572] width 195 height 36
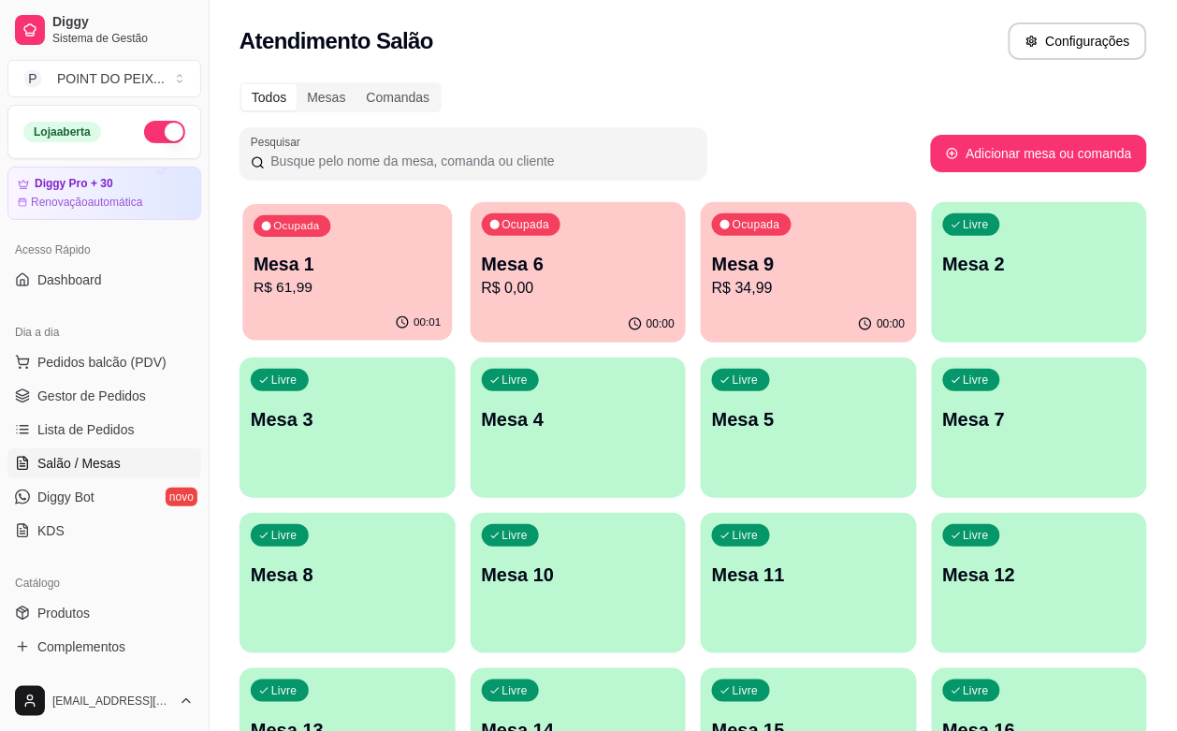
click at [356, 283] on p "R$ 61,99" at bounding box center [347, 288] width 187 height 22
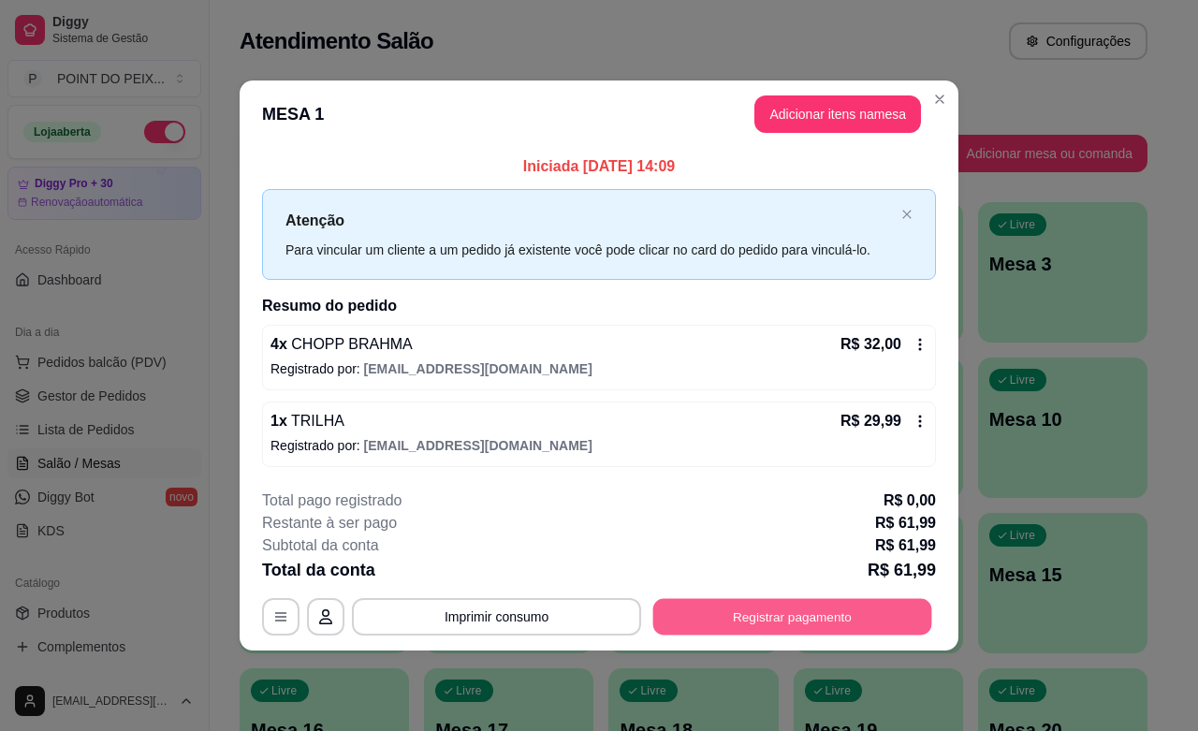
click at [791, 620] on button "Registrar pagamento" at bounding box center [792, 617] width 279 height 36
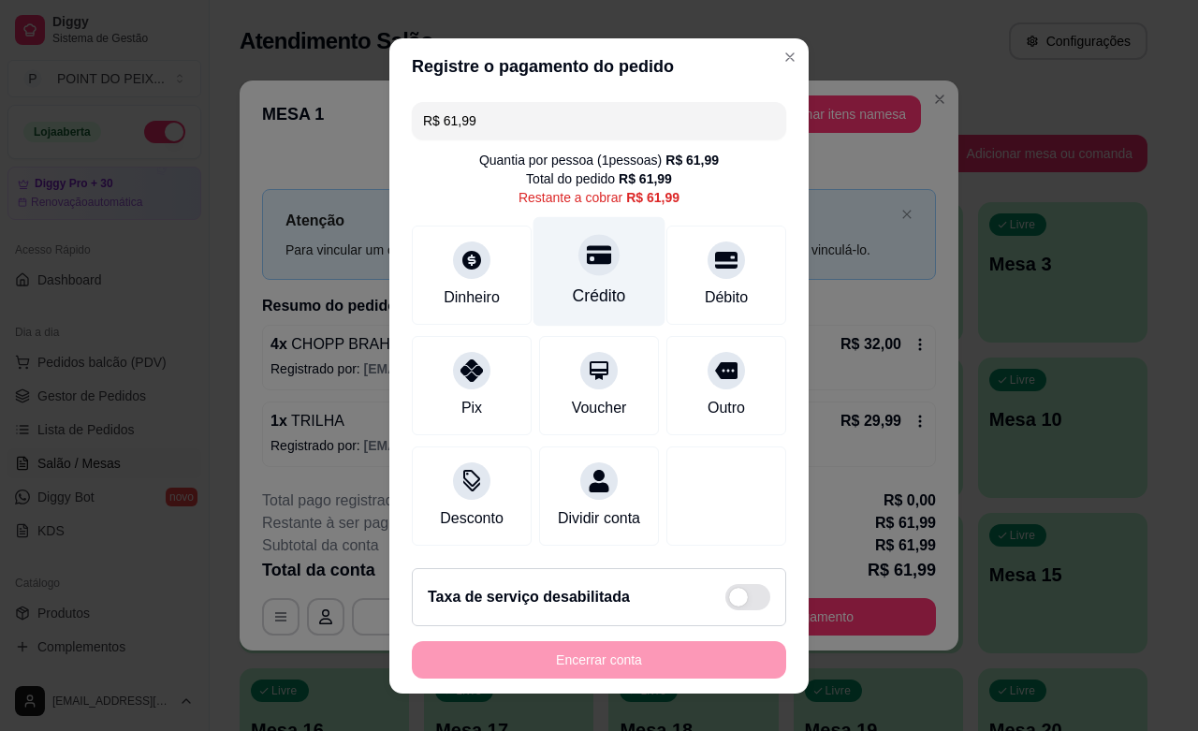
click at [578, 269] on div at bounding box center [598, 254] width 41 height 41
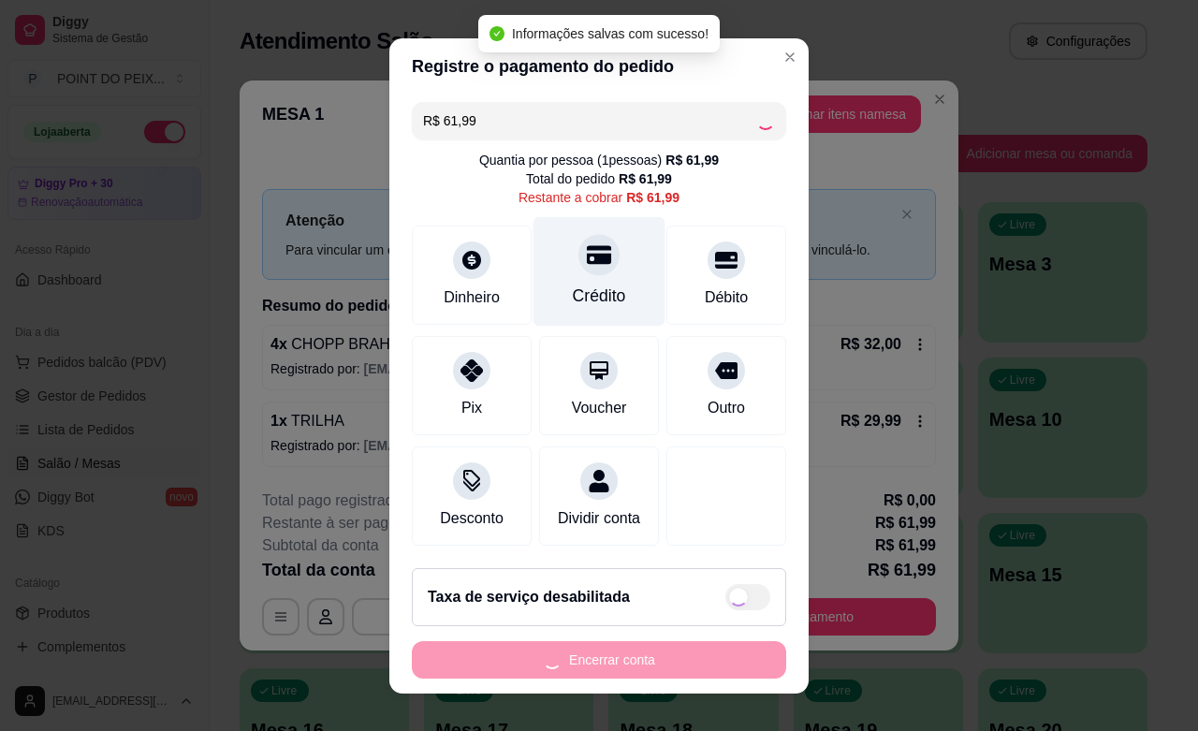
type input "R$ 0,00"
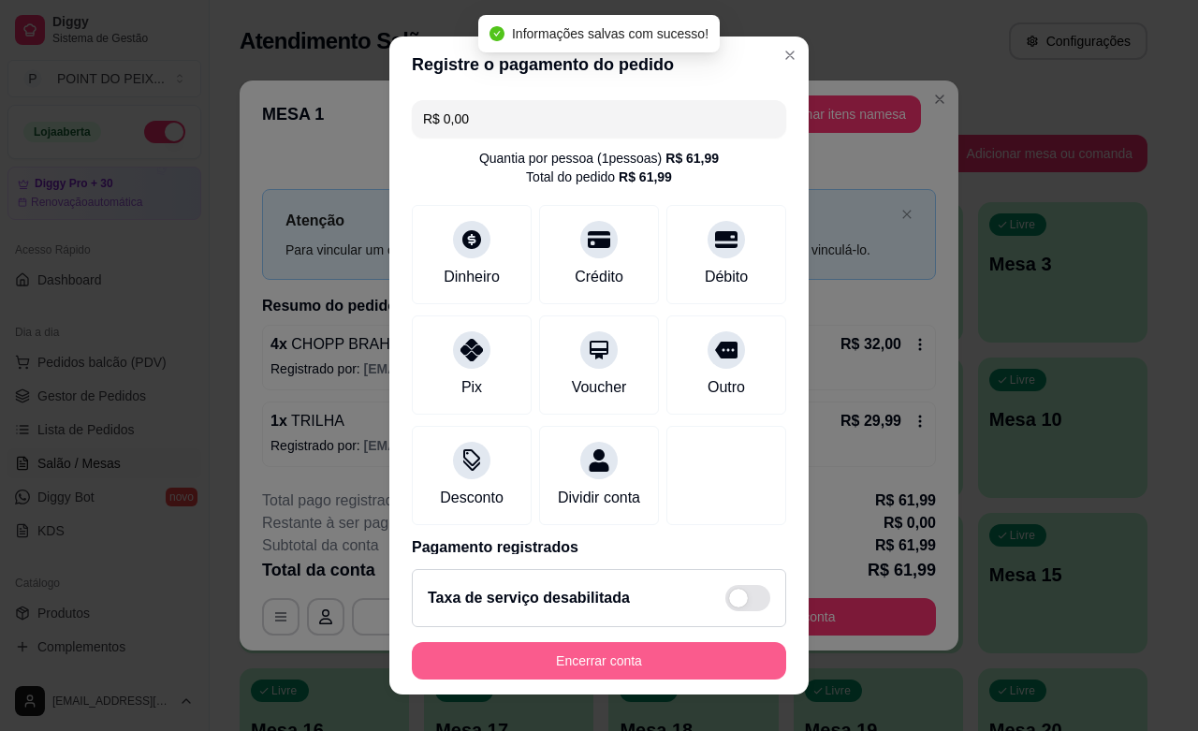
click at [554, 656] on button "Encerrar conta" at bounding box center [599, 660] width 374 height 37
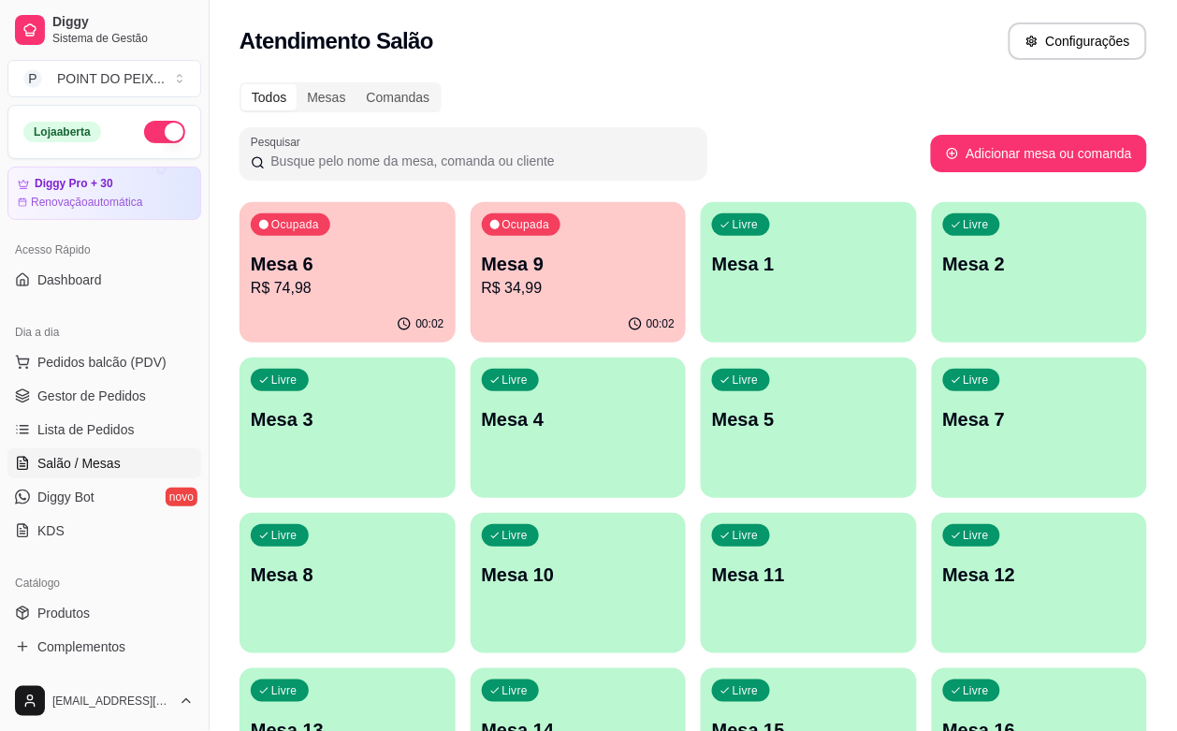
click at [334, 286] on p "R$ 74,98" at bounding box center [348, 288] width 194 height 22
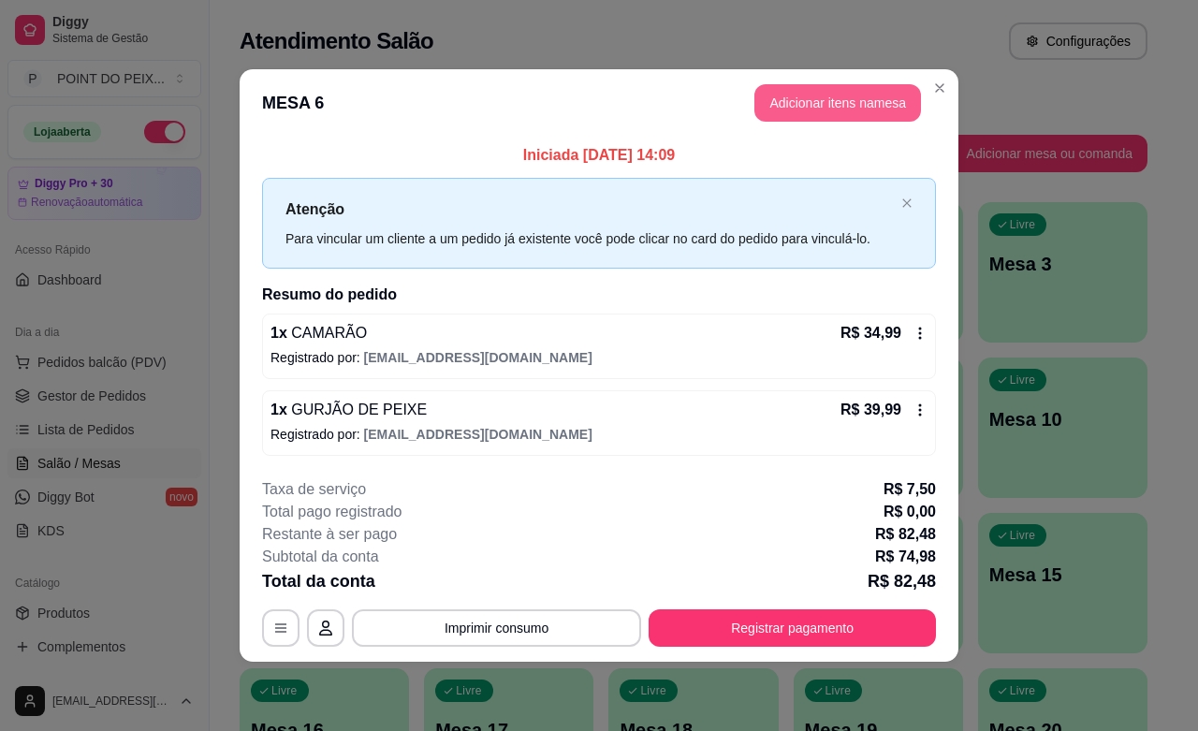
click at [788, 108] on button "Adicionar itens na mesa" at bounding box center [837, 102] width 167 height 37
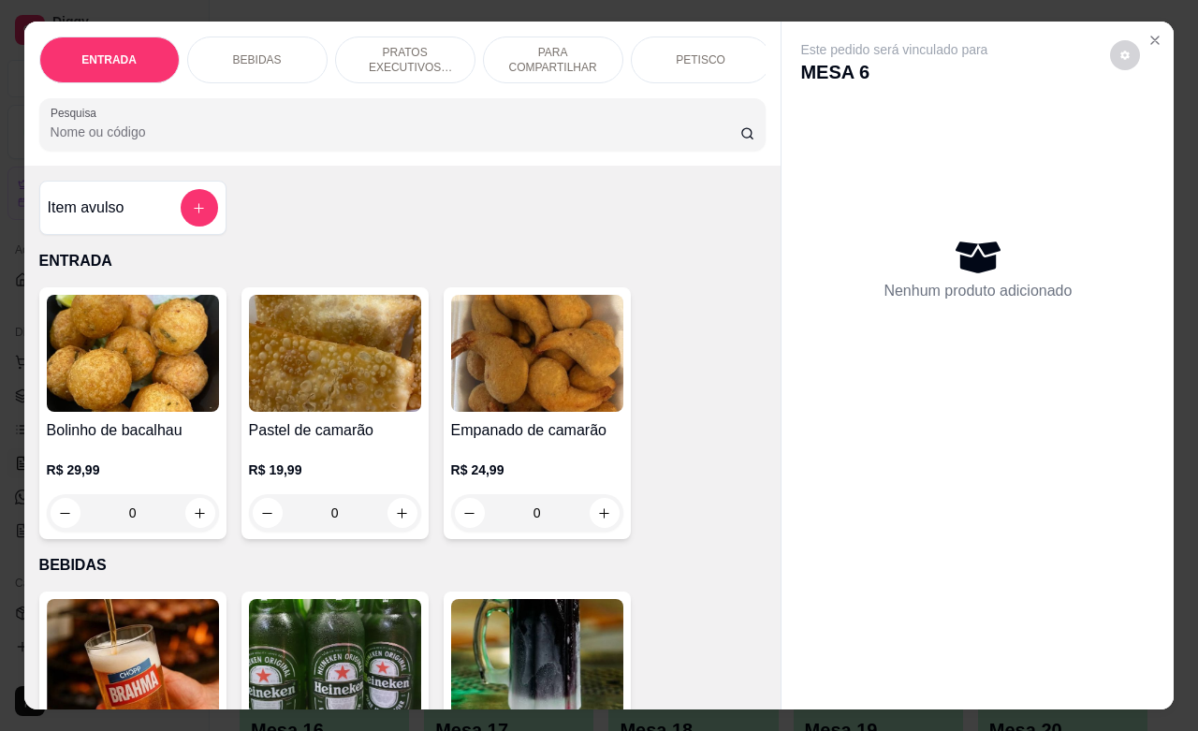
click at [417, 56] on p "PRATOS EXECUTIVOS (INDIVIDUAIS)" at bounding box center [405, 60] width 109 height 30
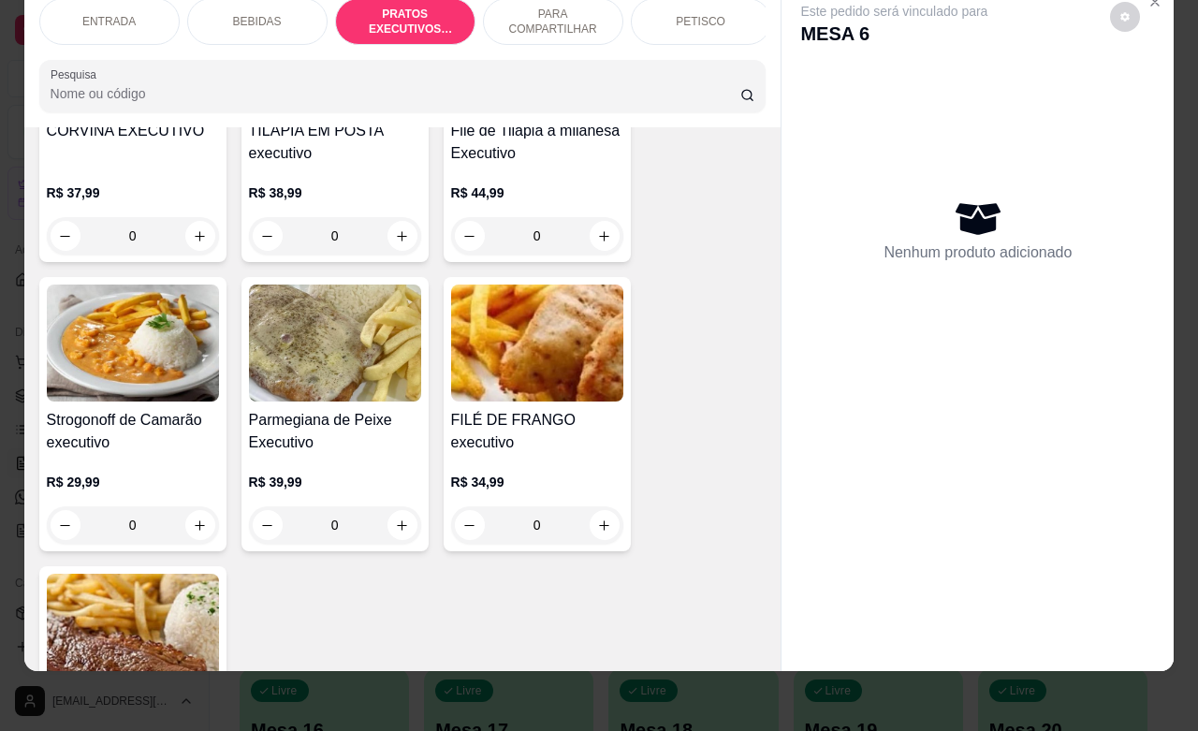
scroll to position [3048, 0]
click at [395, 526] on icon "increase-product-quantity" at bounding box center [402, 524] width 14 height 14
type input "1"
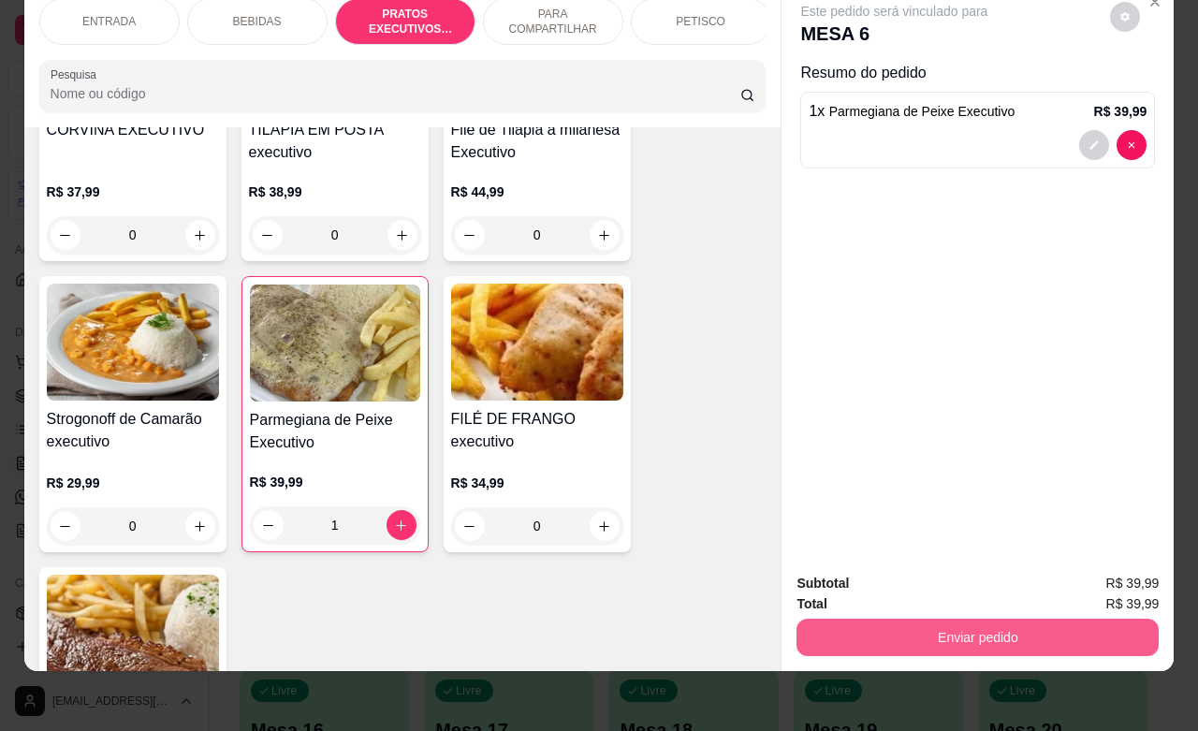
click at [901, 620] on button "Enviar pedido" at bounding box center [977, 636] width 362 height 37
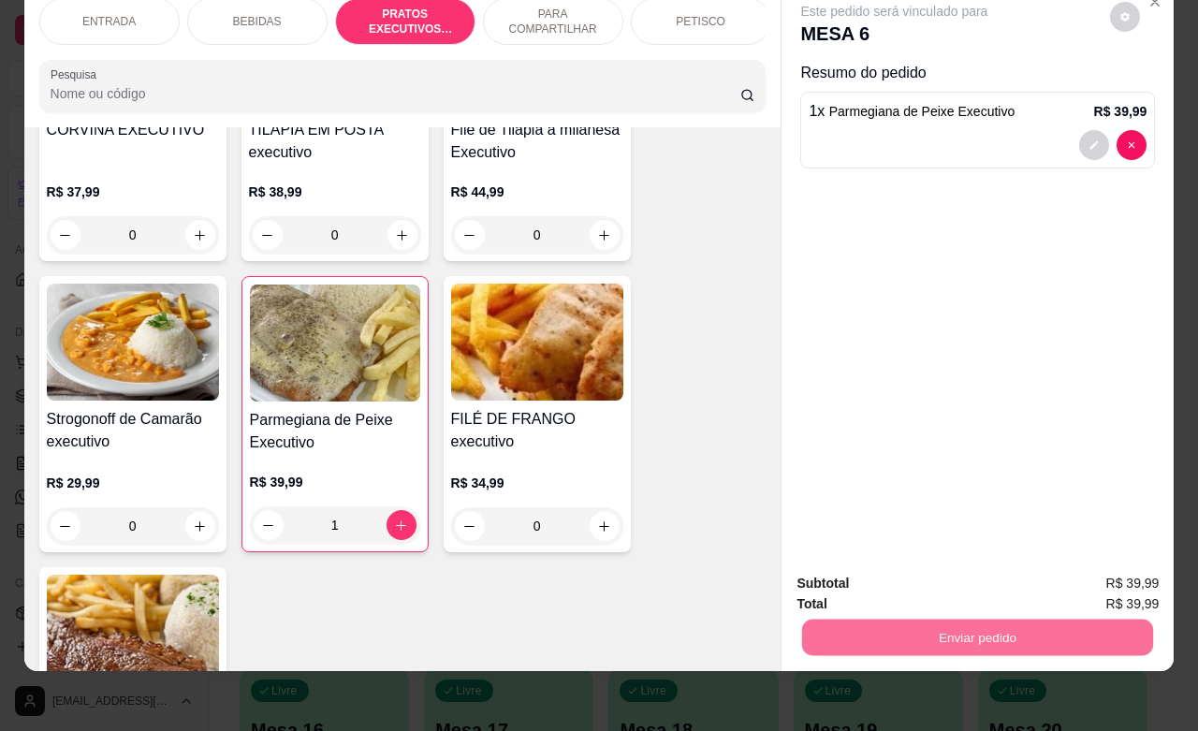
click at [862, 569] on button "Não registrar e enviar pedido" at bounding box center [913, 572] width 195 height 36
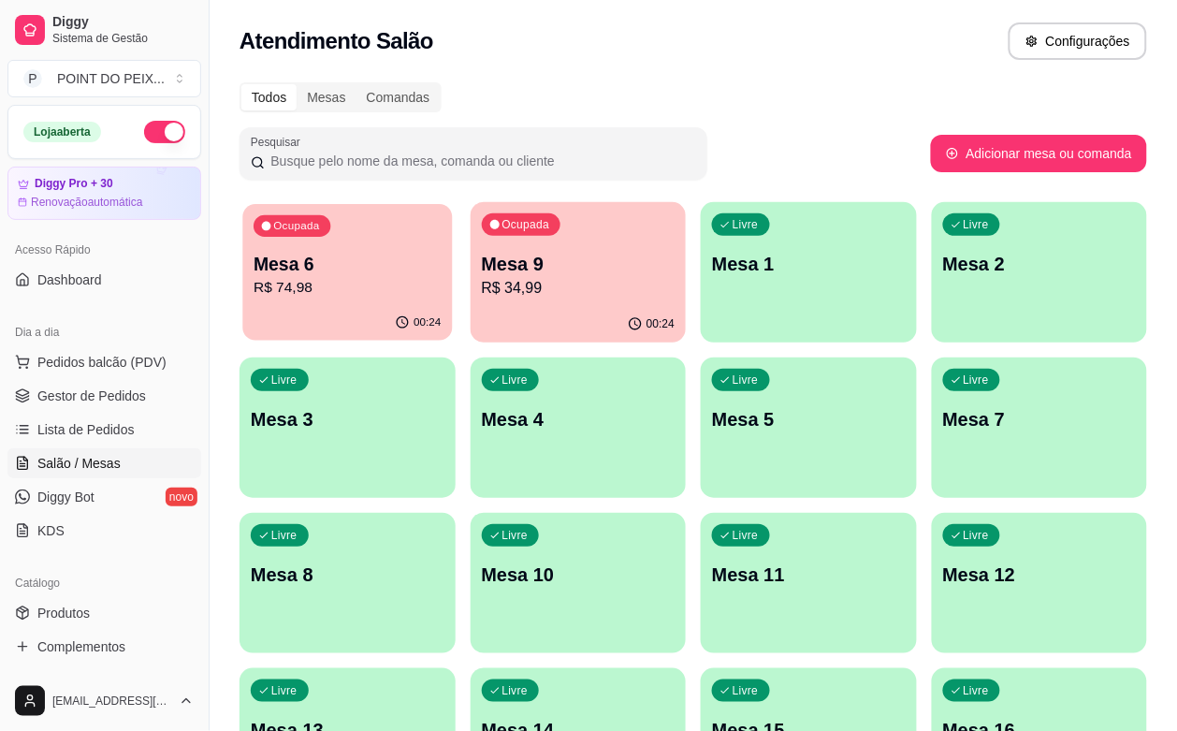
click at [341, 295] on p "R$ 74,98" at bounding box center [347, 288] width 187 height 22
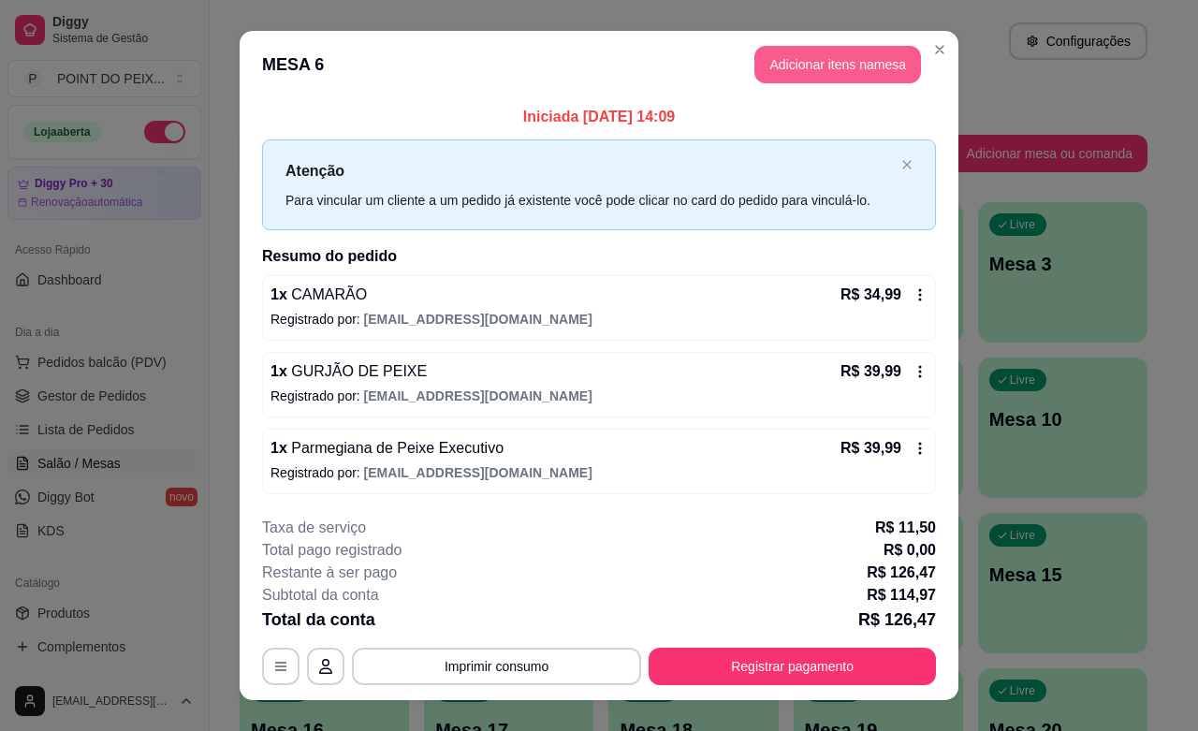
click at [840, 62] on button "Adicionar itens na mesa" at bounding box center [837, 64] width 167 height 37
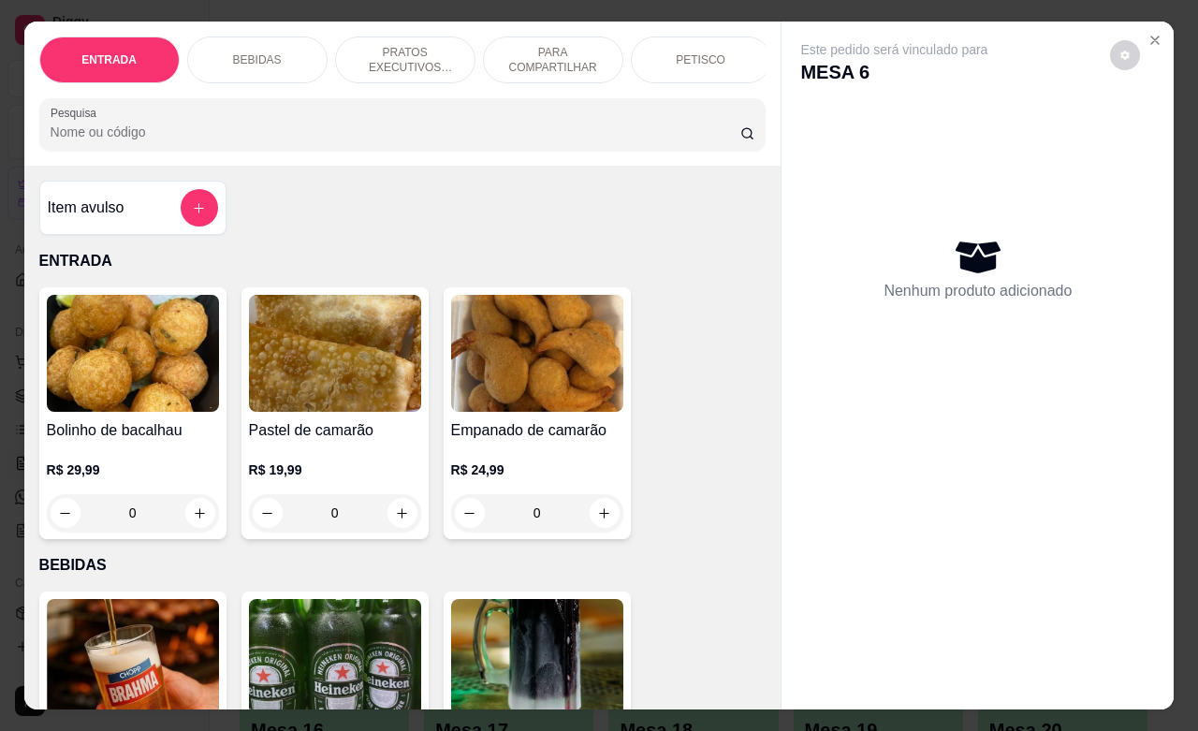
click at [276, 56] on div "BEBIDAS" at bounding box center [257, 59] width 140 height 47
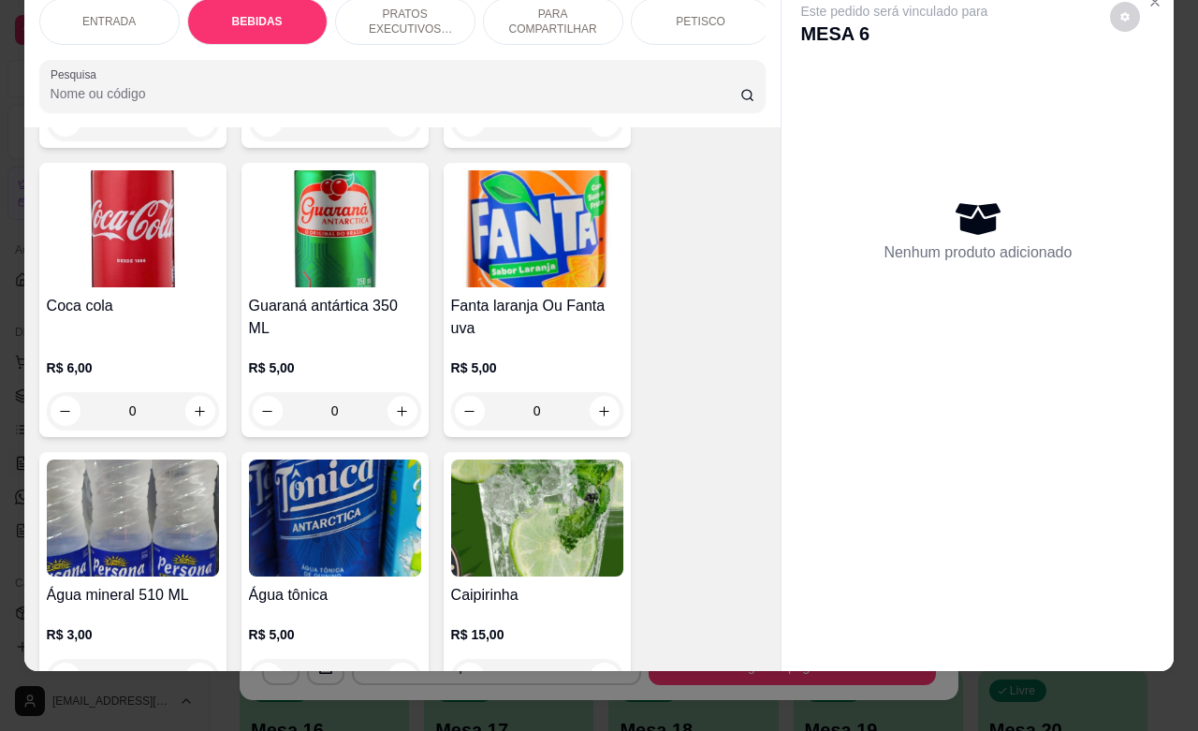
scroll to position [1207, 0]
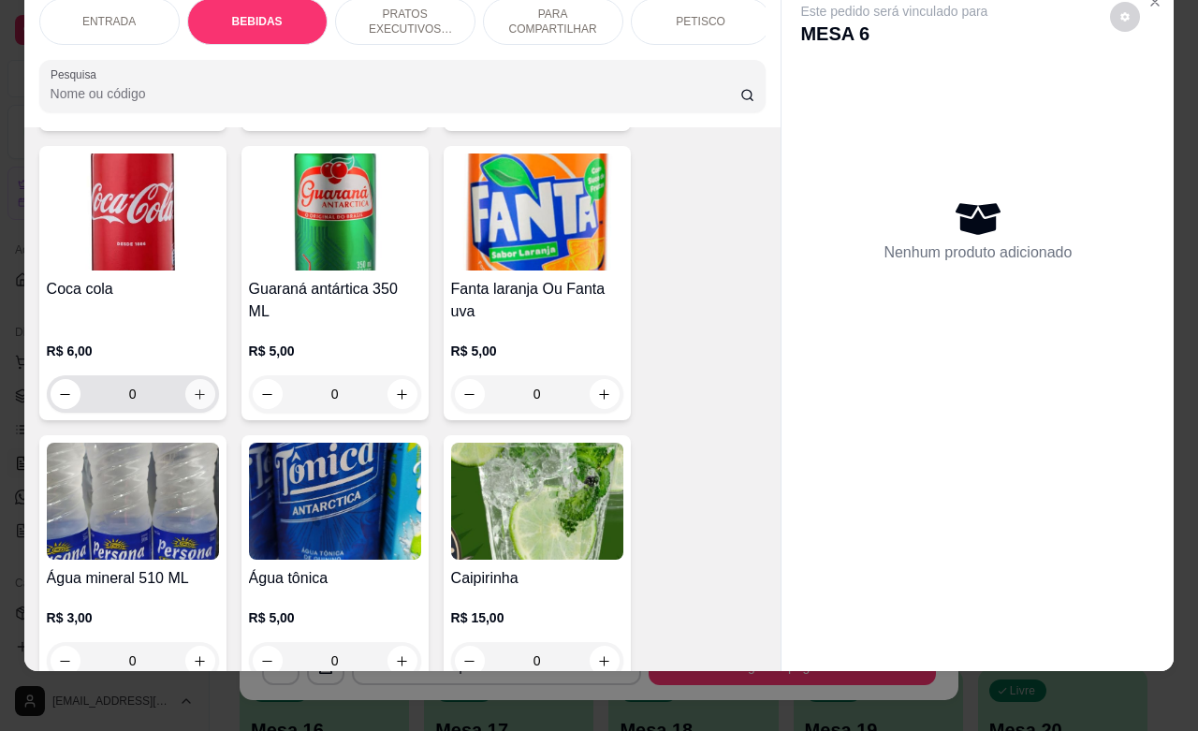
click at [197, 391] on button "increase-product-quantity" at bounding box center [200, 394] width 30 height 30
type input "1"
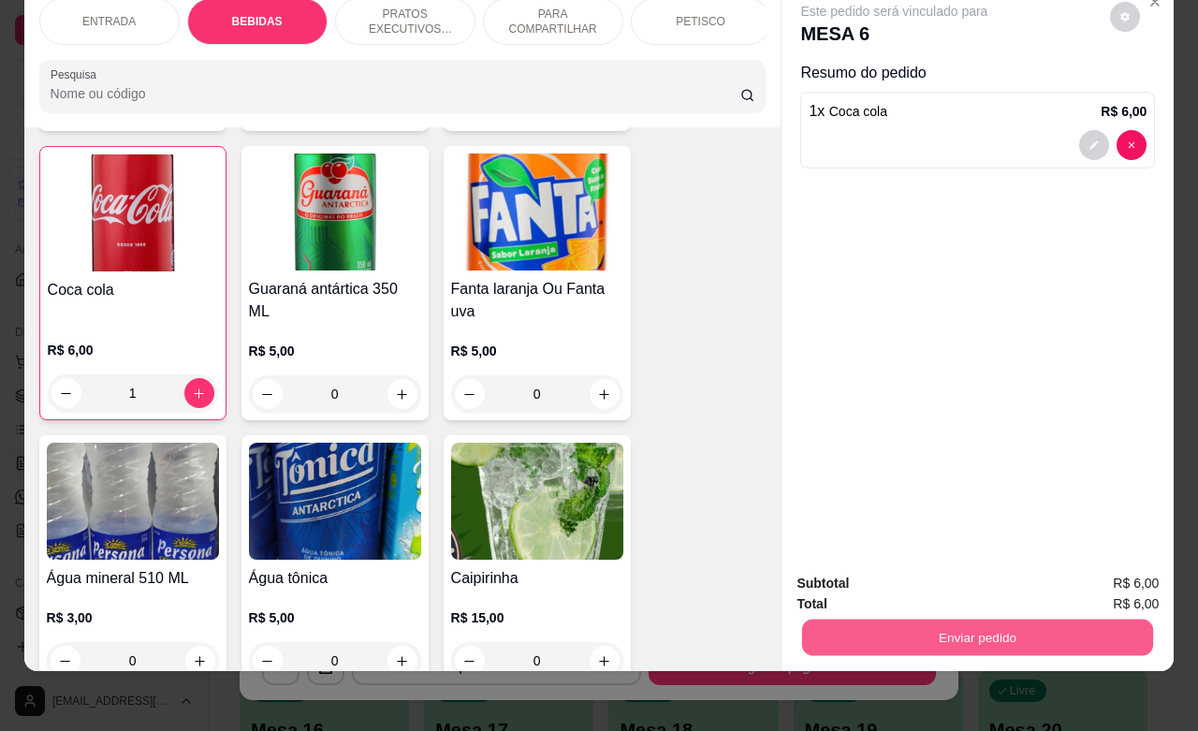
click at [886, 619] on button "Enviar pedido" at bounding box center [977, 636] width 351 height 36
click at [898, 580] on button "Não registrar e enviar pedido" at bounding box center [913, 571] width 189 height 35
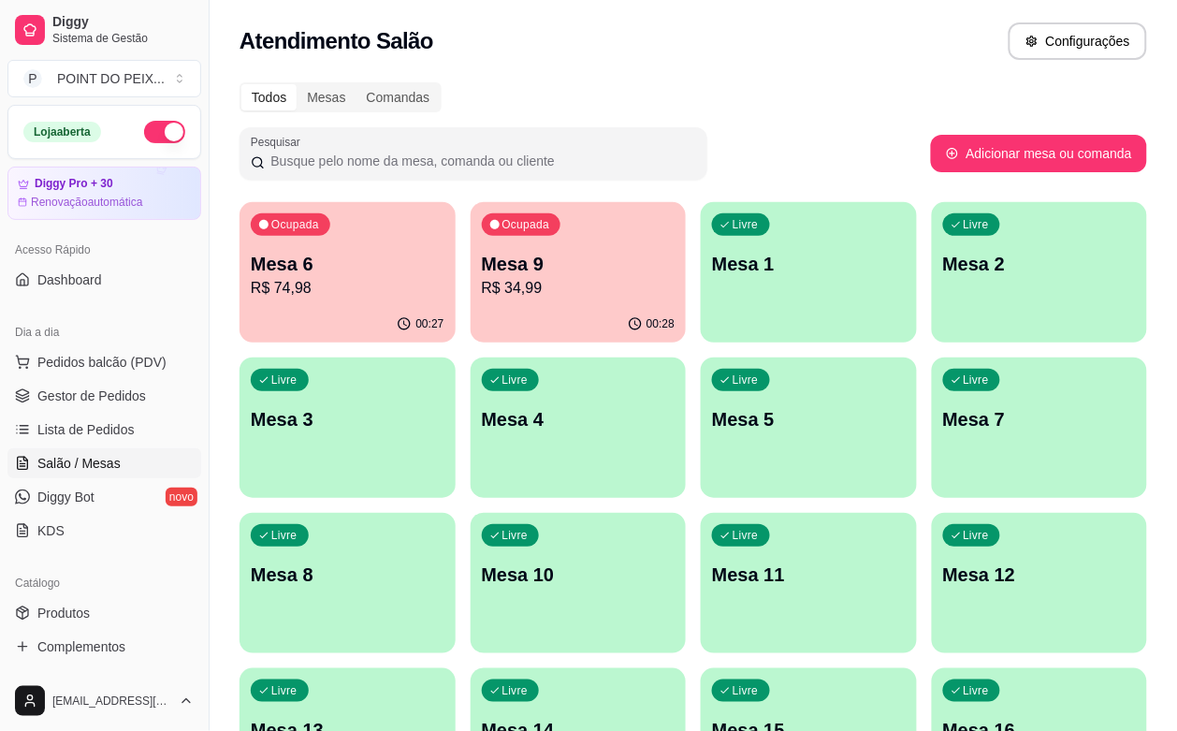
click at [515, 291] on p "R$ 34,99" at bounding box center [579, 288] width 194 height 22
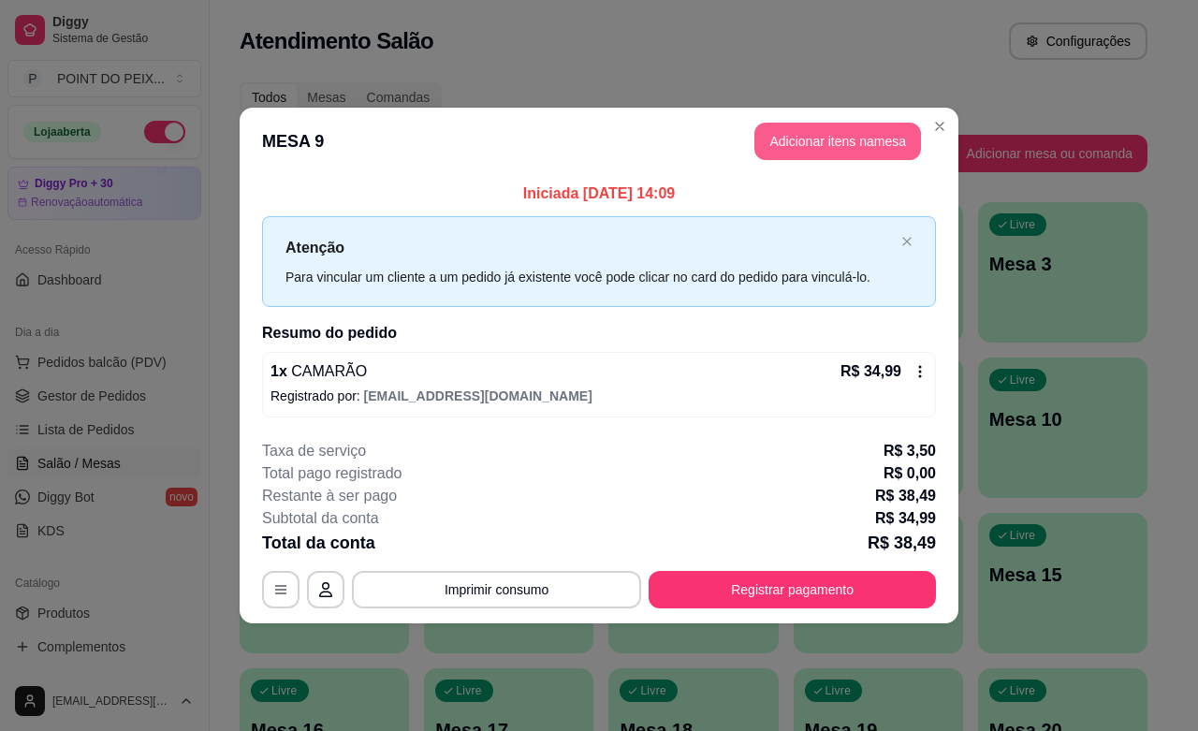
click at [835, 143] on button "Adicionar itens na mesa" at bounding box center [837, 141] width 167 height 37
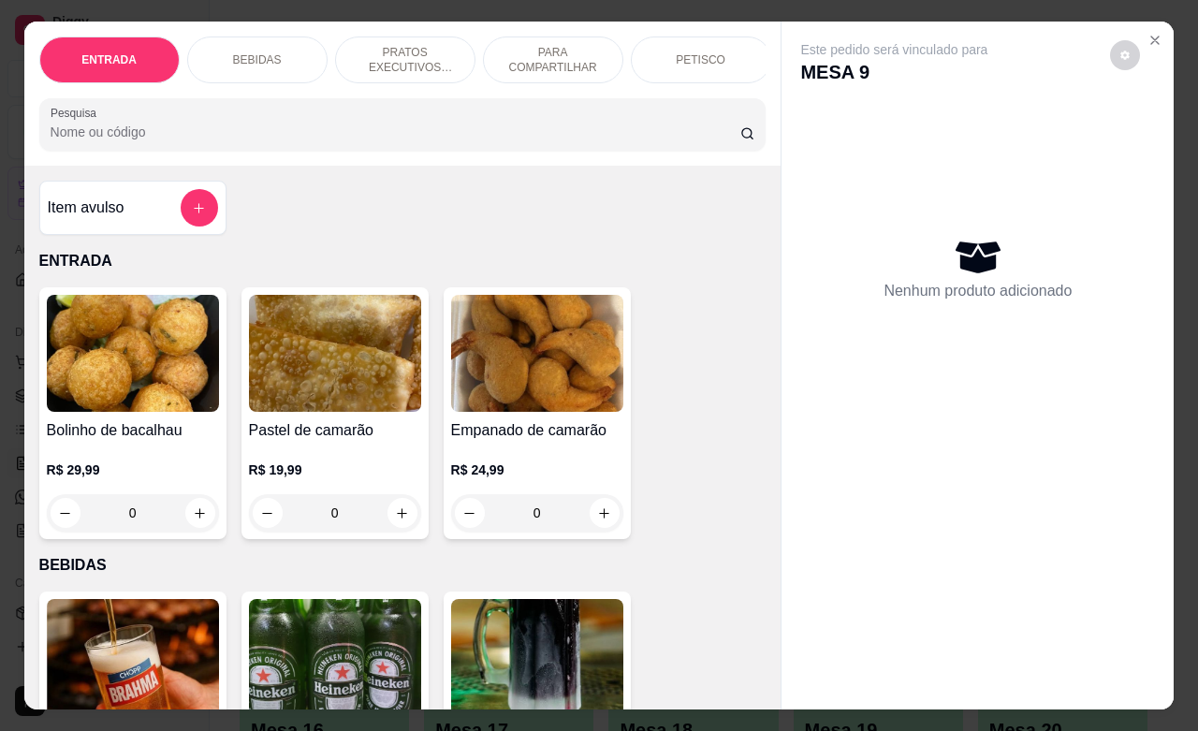
click at [693, 54] on p "PETISCO" at bounding box center [700, 59] width 50 height 15
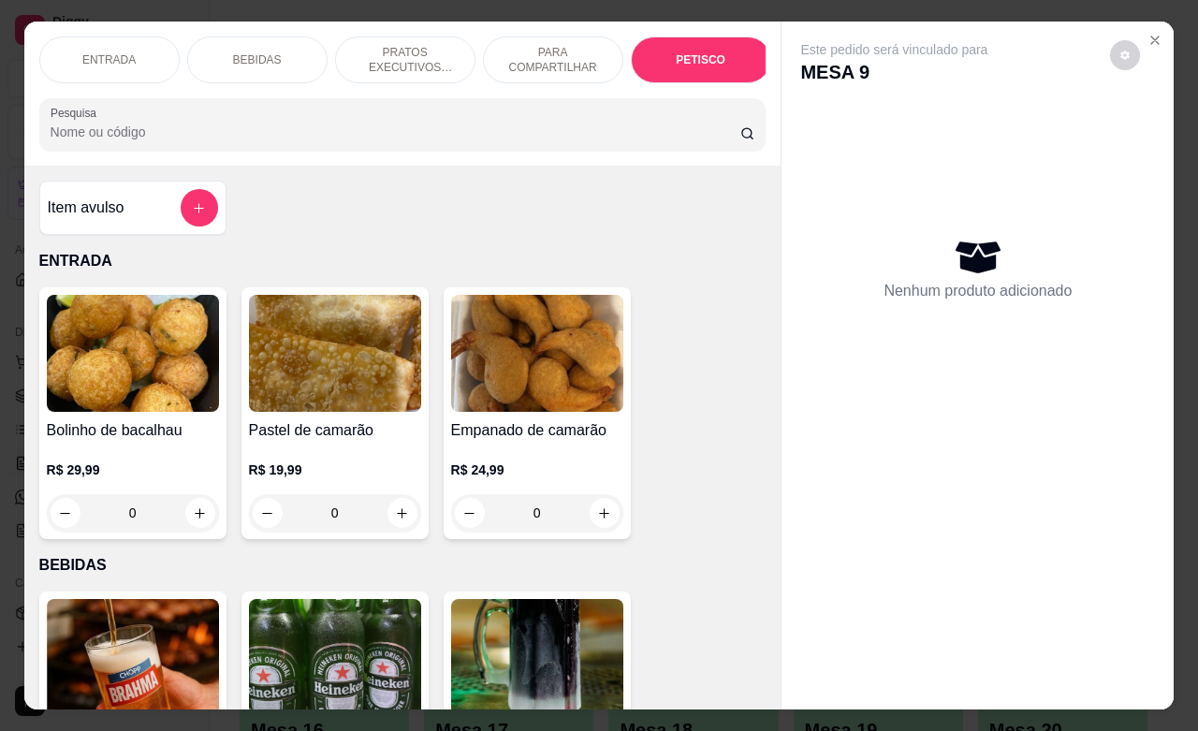
scroll to position [4367, 0]
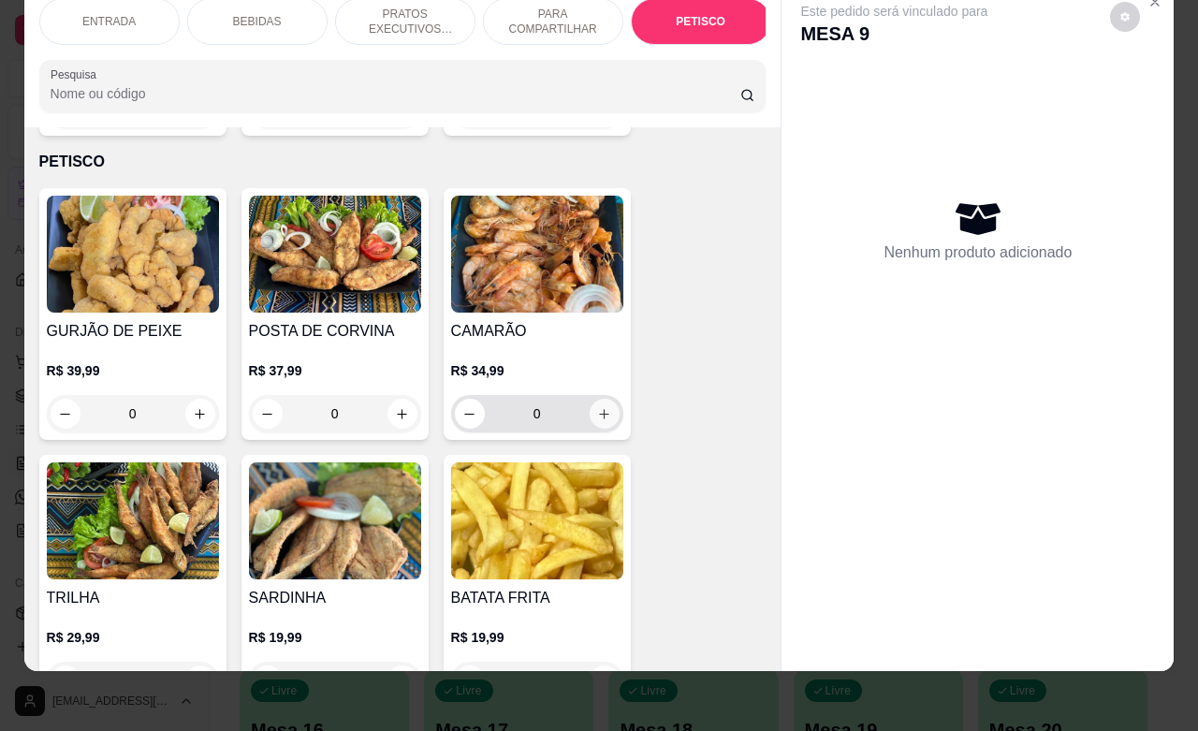
click at [597, 407] on icon "increase-product-quantity" at bounding box center [604, 414] width 14 height 14
type input "1"
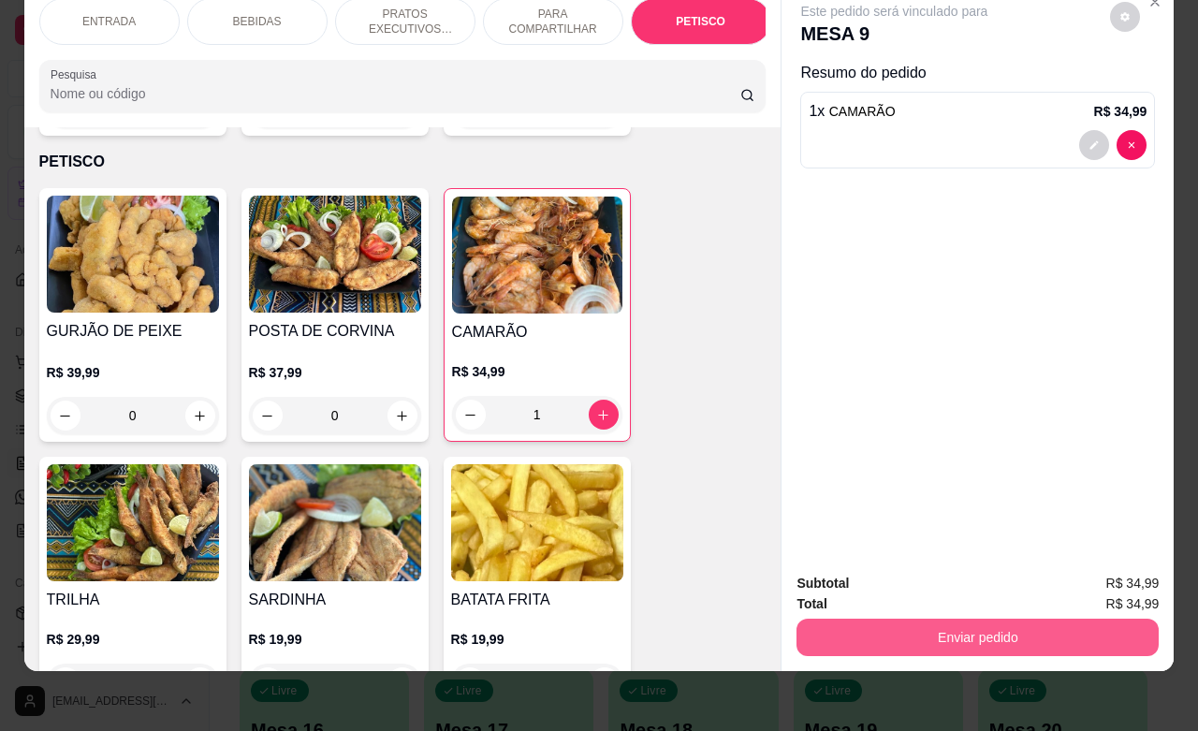
click at [877, 620] on button "Enviar pedido" at bounding box center [977, 636] width 362 height 37
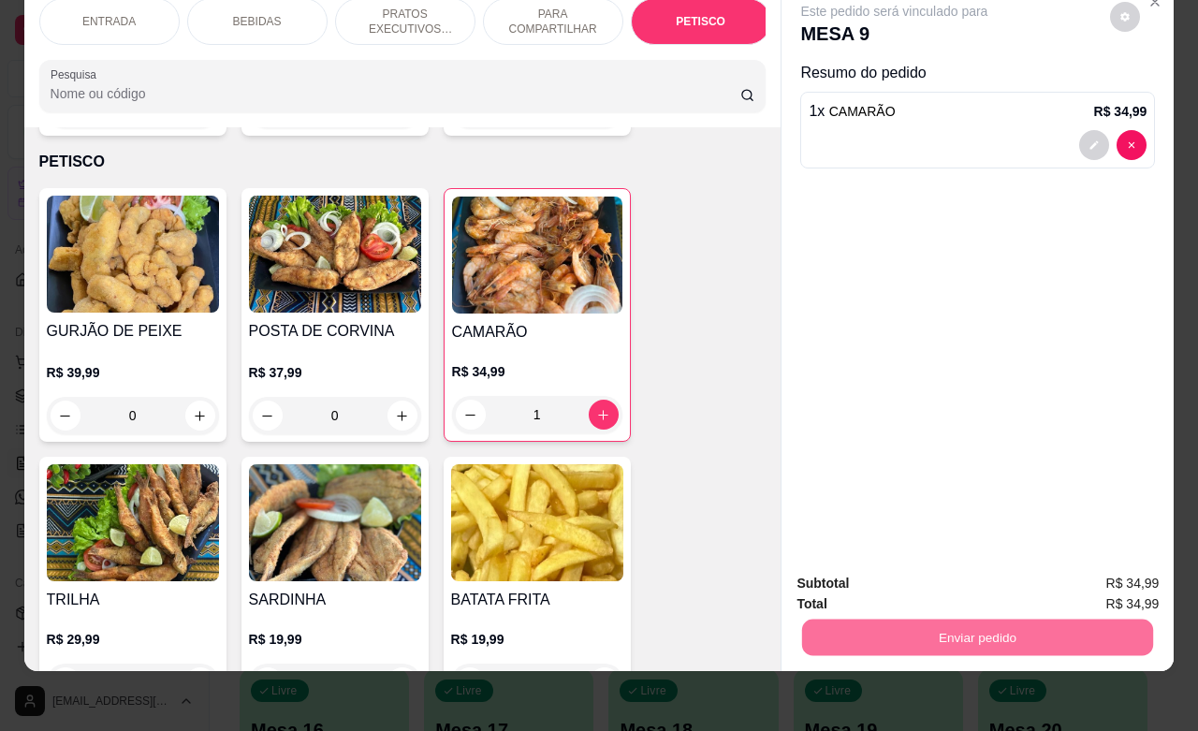
click at [854, 572] on button "Não registrar e enviar pedido" at bounding box center [913, 571] width 189 height 35
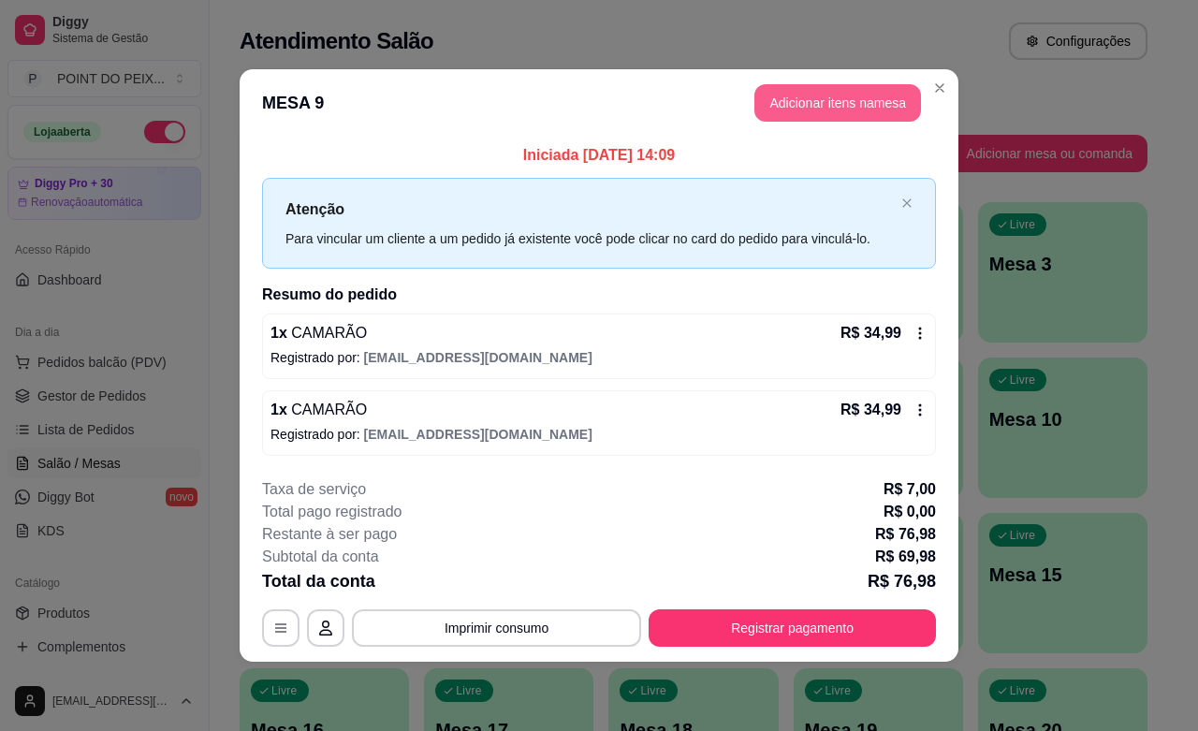
click at [837, 109] on button "Adicionar itens na mesa" at bounding box center [837, 102] width 167 height 37
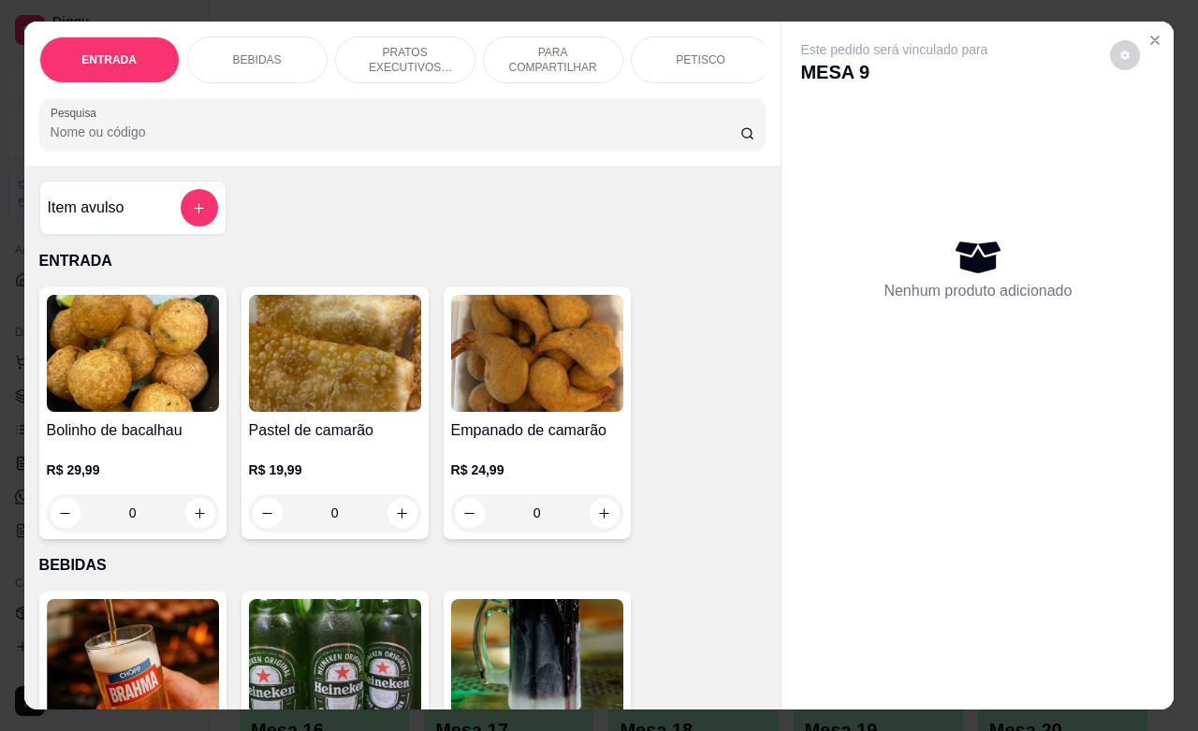
click at [243, 56] on p "BEBIDAS" at bounding box center [257, 59] width 49 height 15
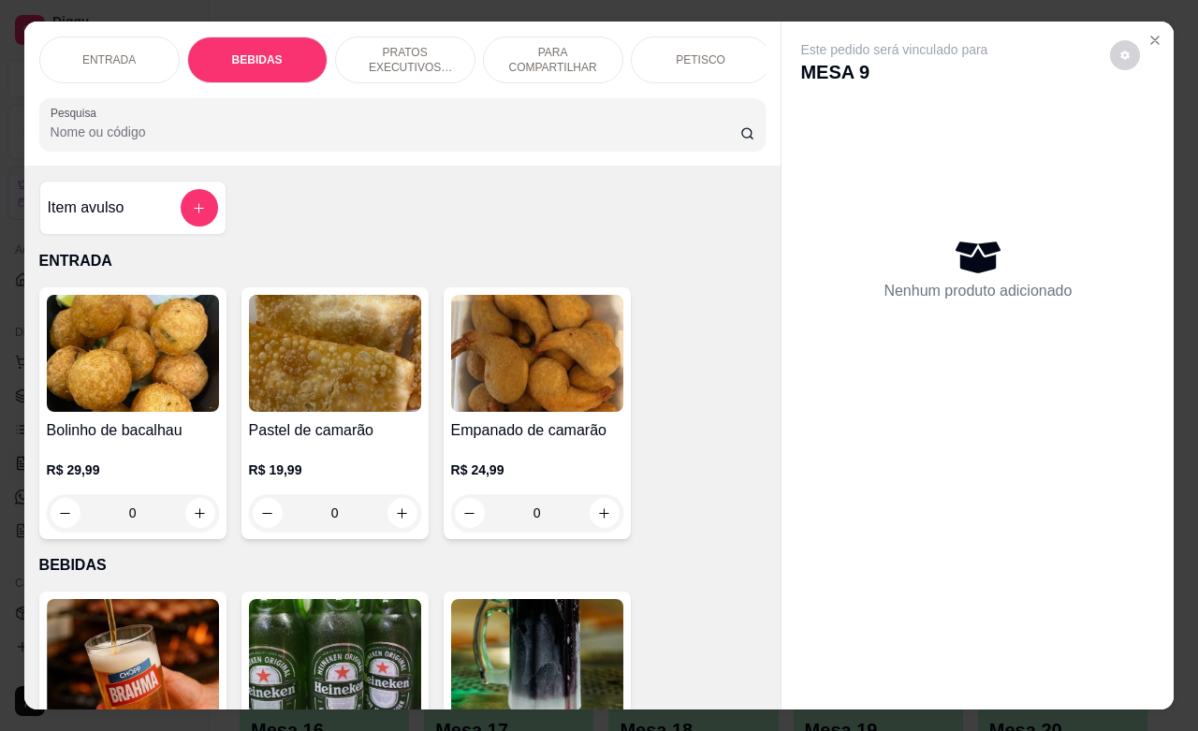
scroll to position [388, 0]
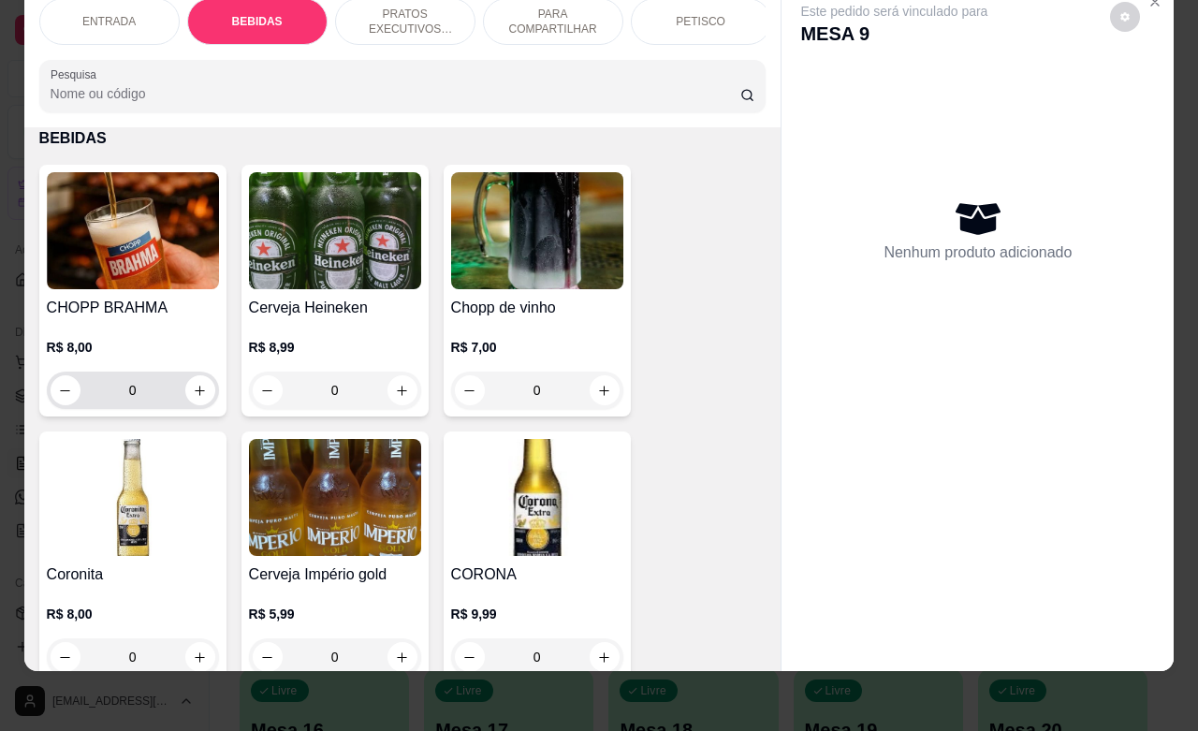
click at [136, 381] on input "0" at bounding box center [132, 389] width 105 height 37
click at [136, 380] on input "0" at bounding box center [132, 389] width 105 height 37
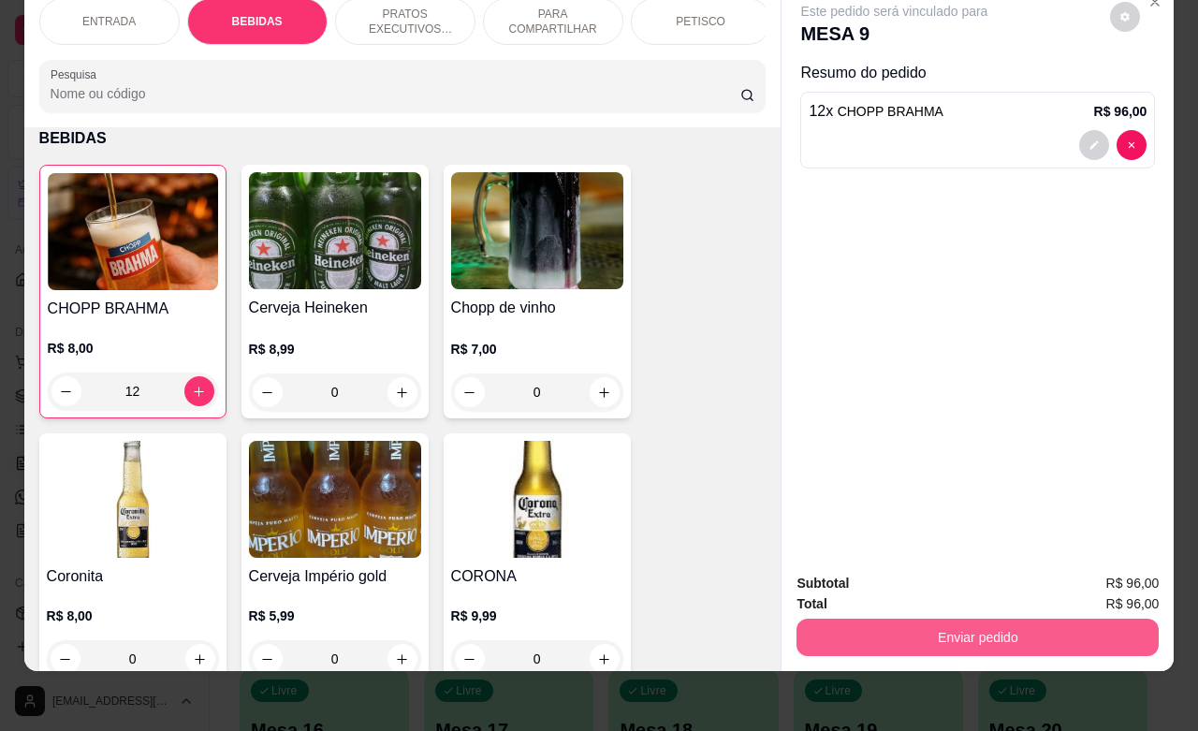
type input "12"
click at [965, 618] on button "Enviar pedido" at bounding box center [977, 636] width 362 height 37
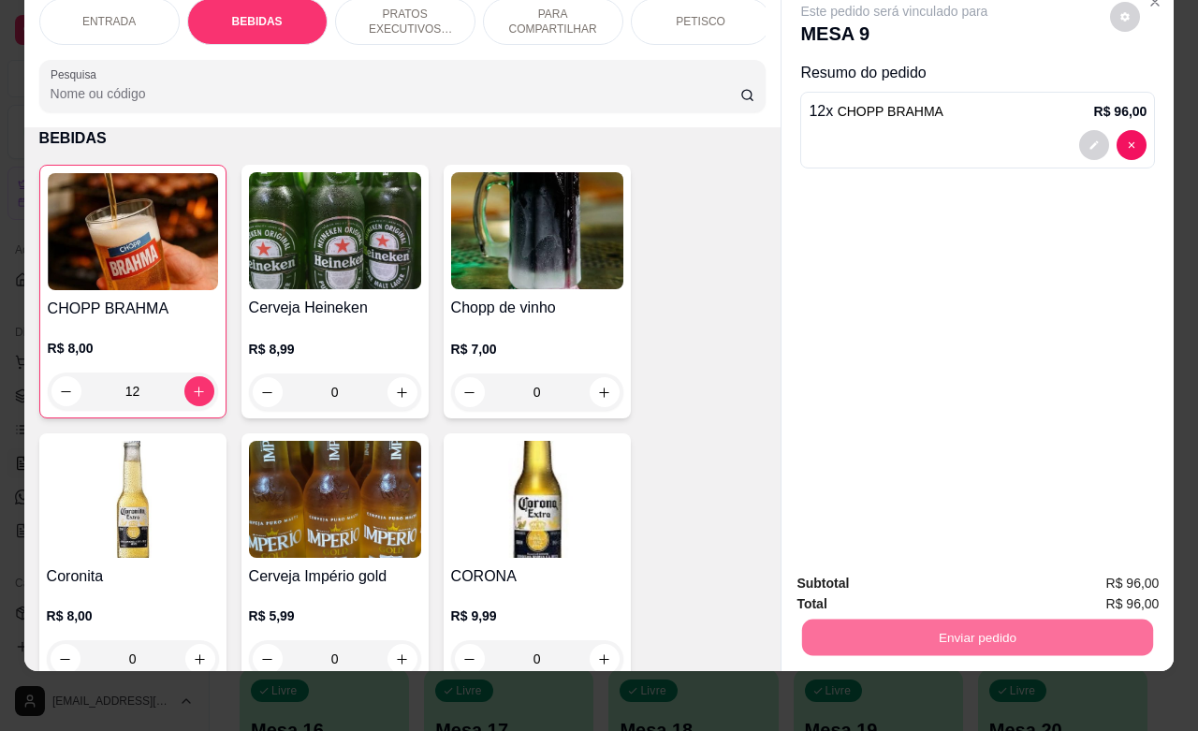
click at [913, 586] on button "Não registrar e enviar pedido" at bounding box center [913, 572] width 195 height 36
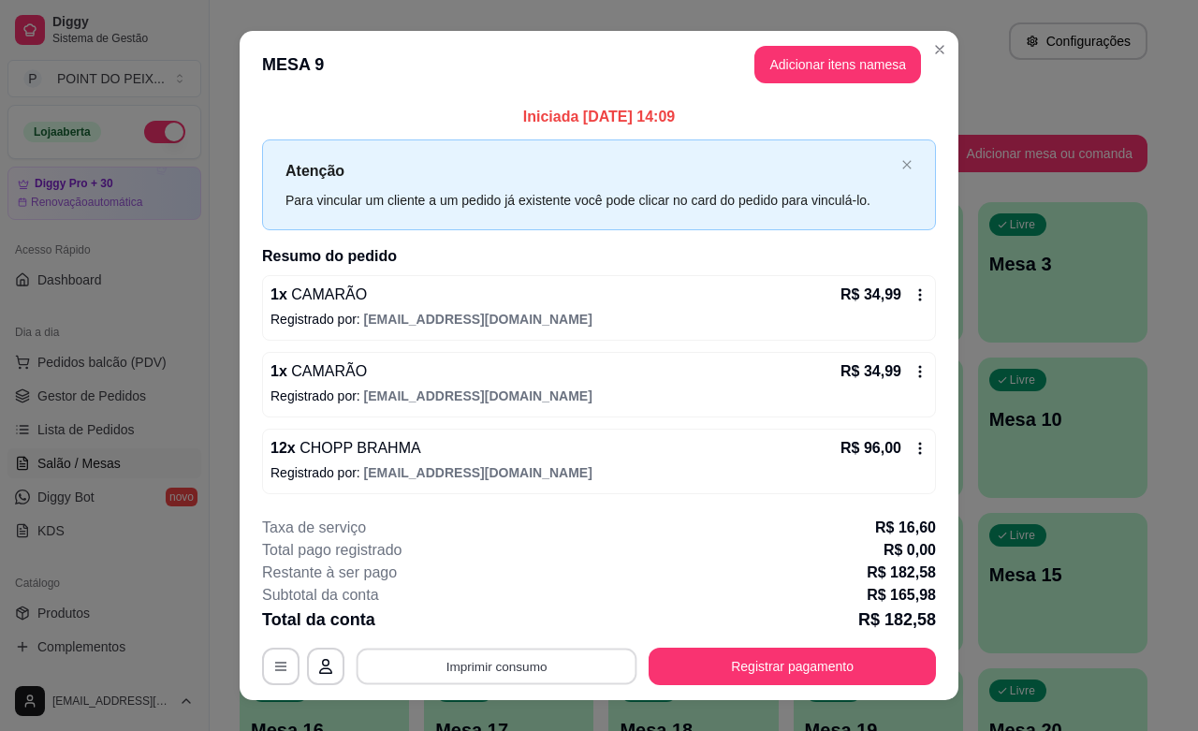
click at [530, 671] on button "Imprimir consumo" at bounding box center [496, 666] width 281 height 36
click at [750, 564] on div "Restante à ser pago R$ 182,58" at bounding box center [599, 572] width 674 height 22
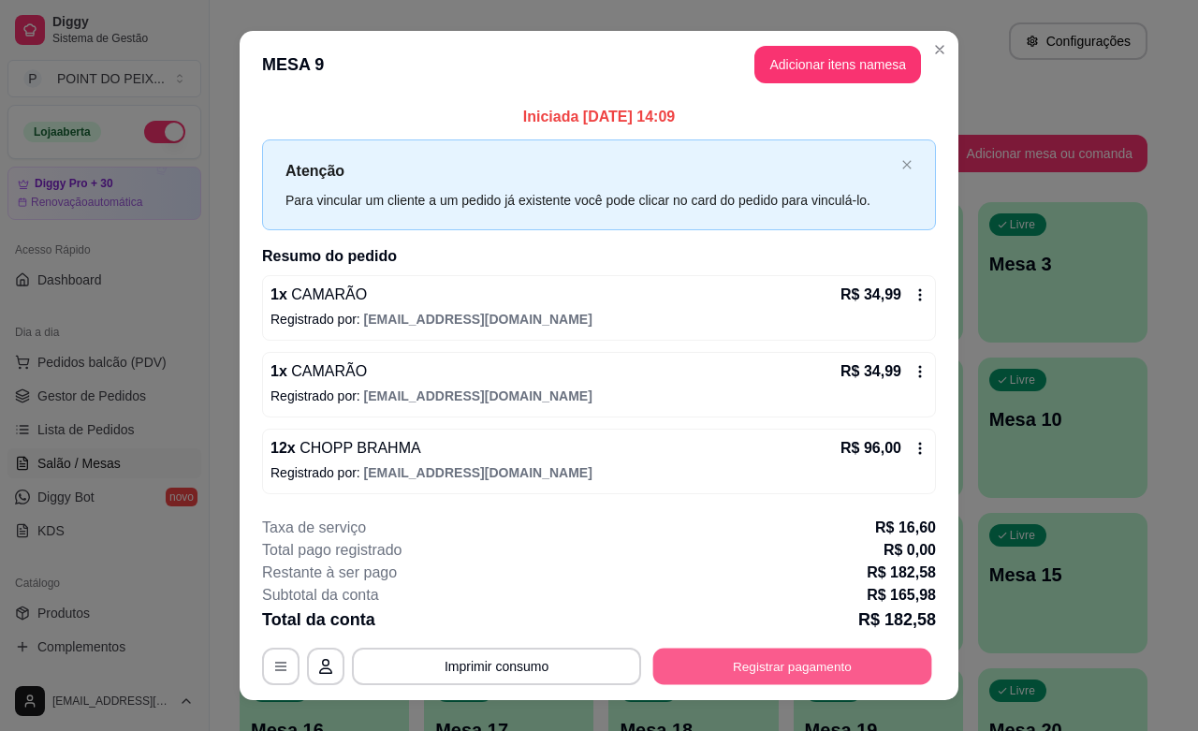
click at [731, 664] on button "Registrar pagamento" at bounding box center [792, 666] width 279 height 36
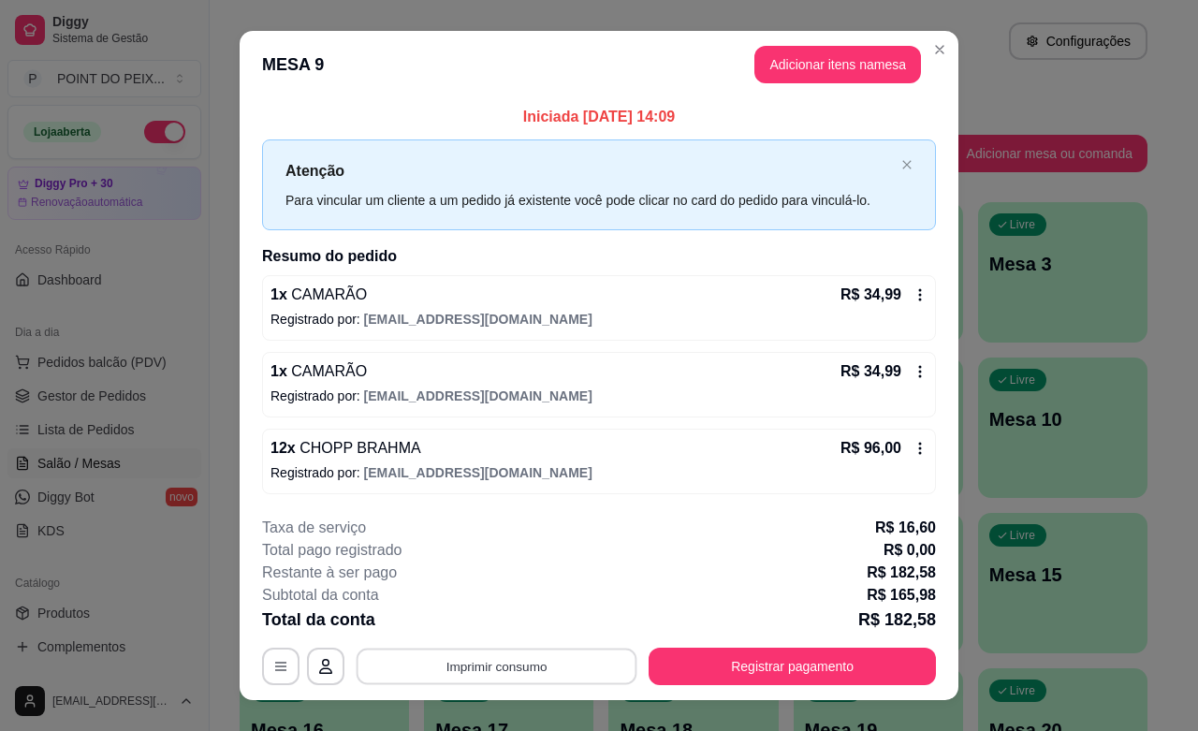
click at [526, 667] on button "Imprimir consumo" at bounding box center [496, 666] width 281 height 36
click at [511, 622] on button "IMPRESSORA" at bounding box center [493, 624] width 136 height 30
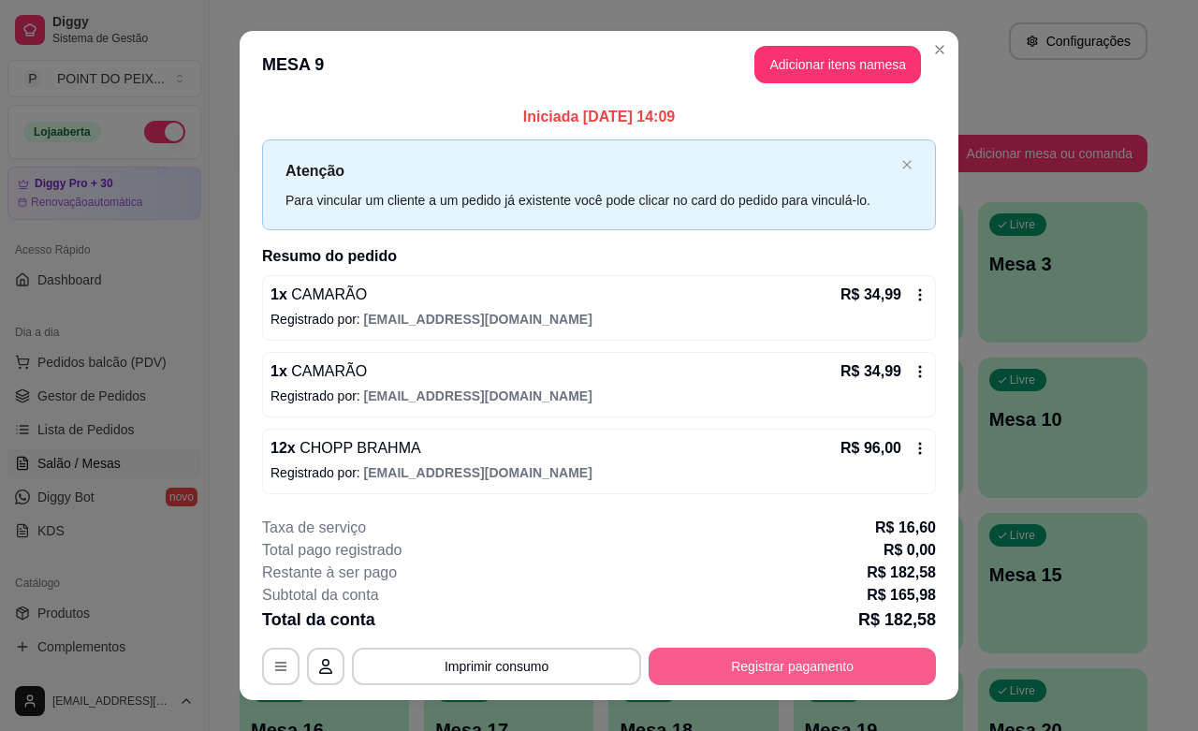
click at [707, 662] on button "Registrar pagamento" at bounding box center [791, 665] width 287 height 37
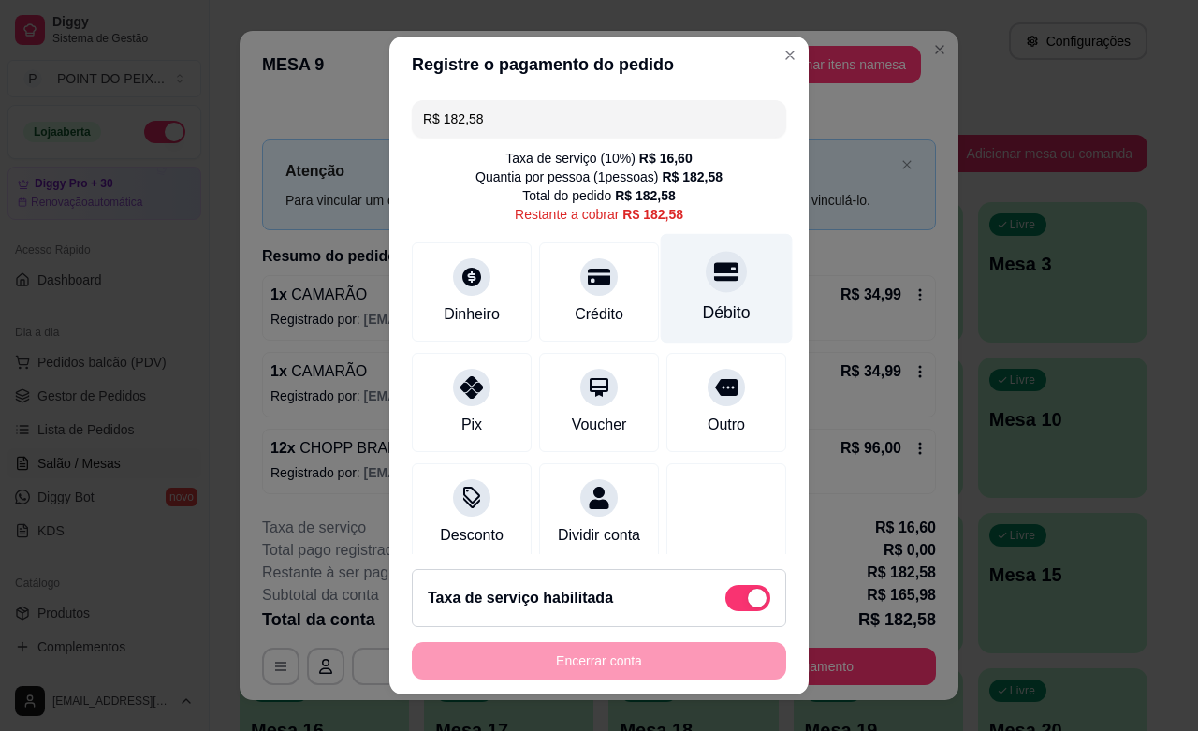
click at [714, 278] on icon at bounding box center [726, 272] width 24 height 19
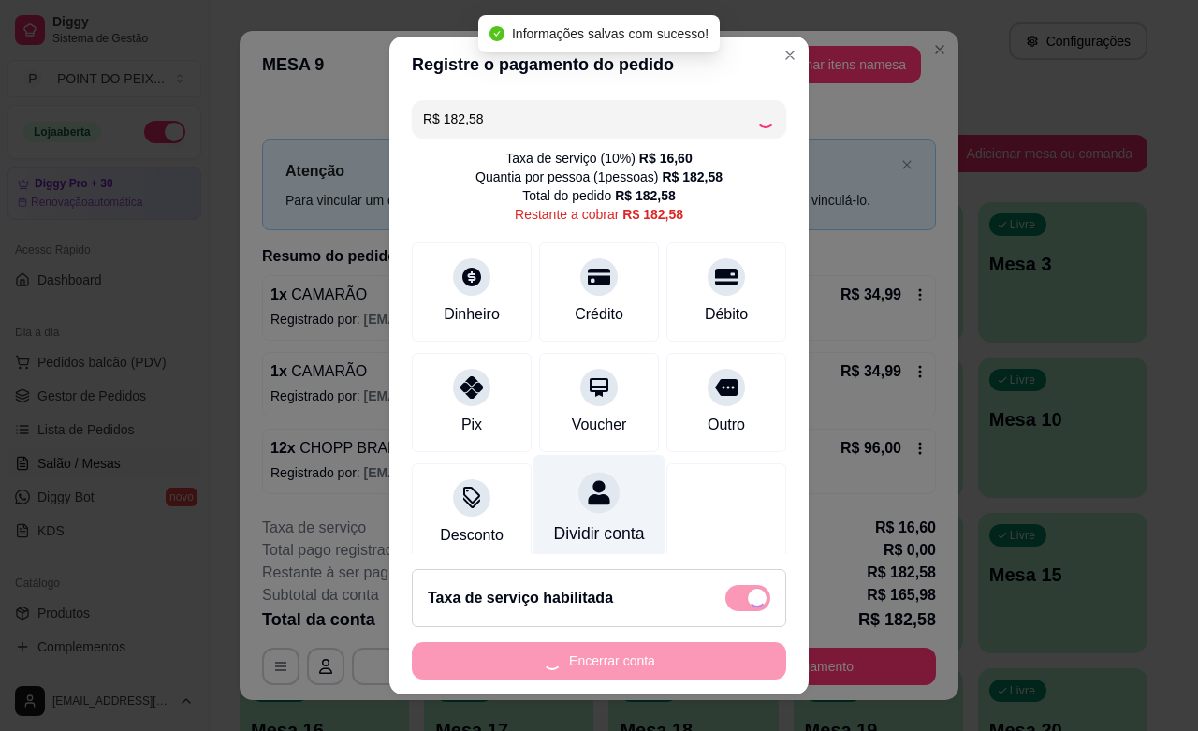
type input "R$ 0,00"
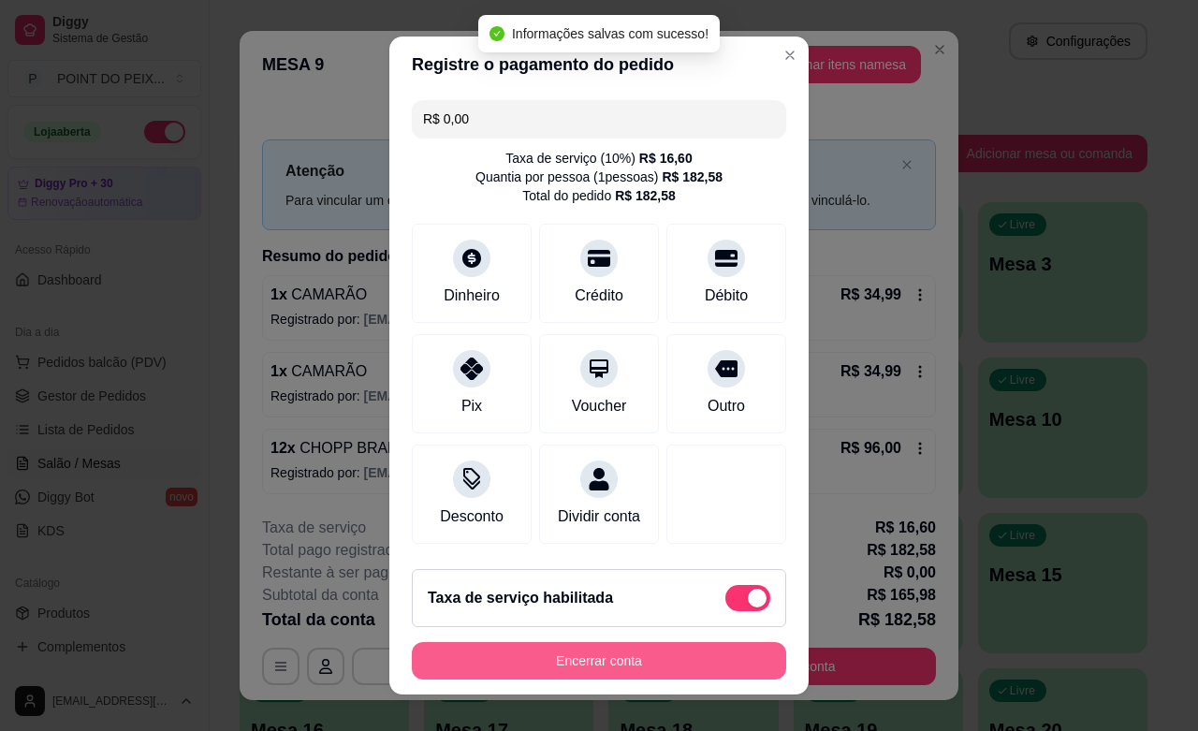
click at [581, 661] on button "Encerrar conta" at bounding box center [599, 660] width 374 height 37
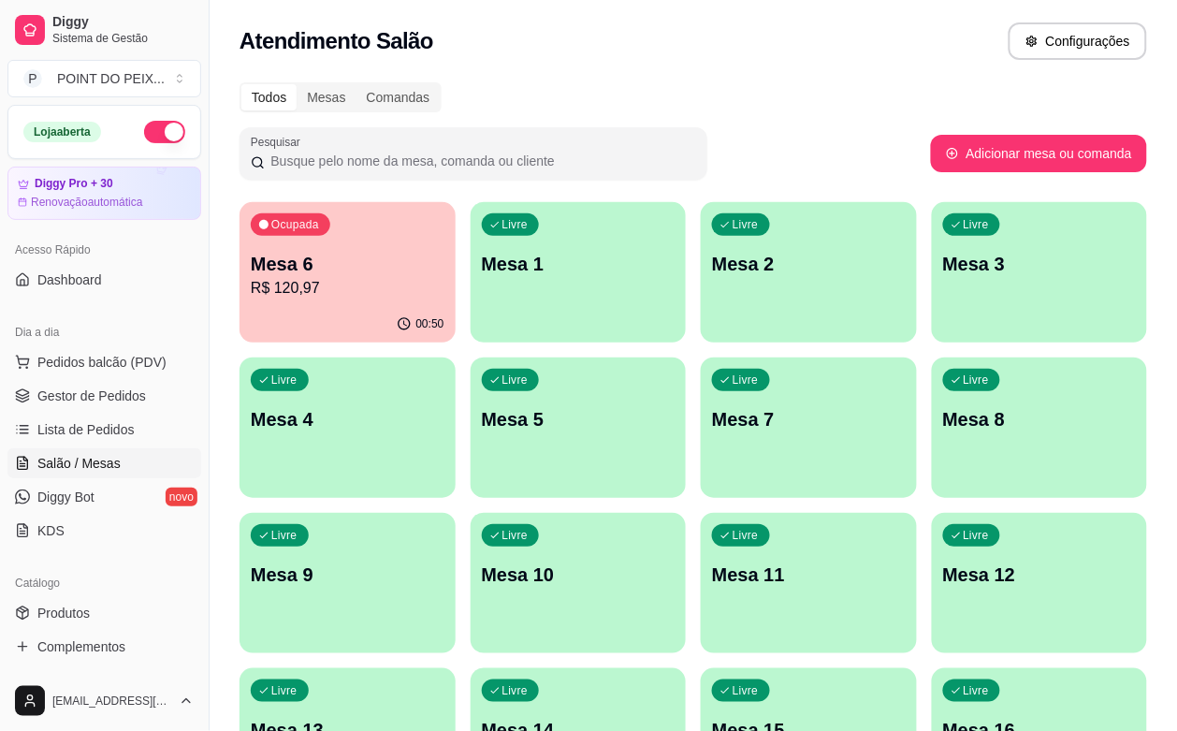
click at [758, 151] on div "Pesquisar" at bounding box center [585, 153] width 691 height 52
click at [946, 267] on p "Mesa 3" at bounding box center [1039, 264] width 187 height 25
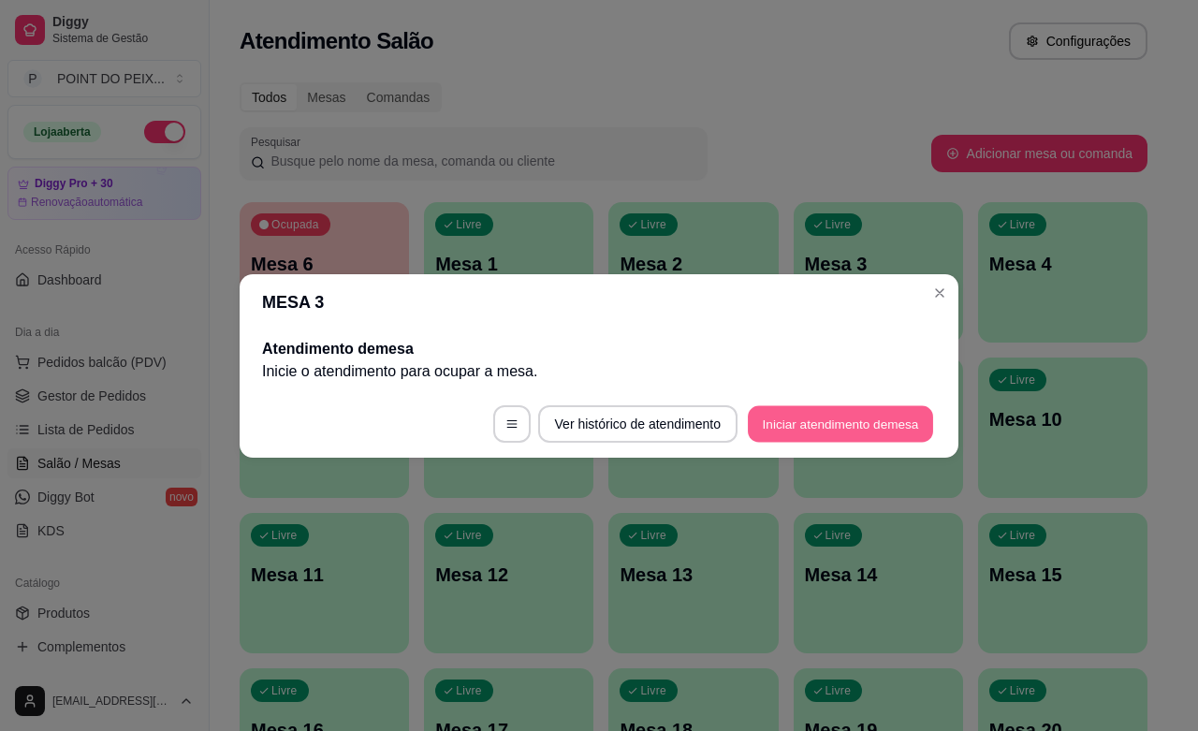
click at [805, 427] on button "Iniciar atendimento de mesa" at bounding box center [840, 423] width 185 height 36
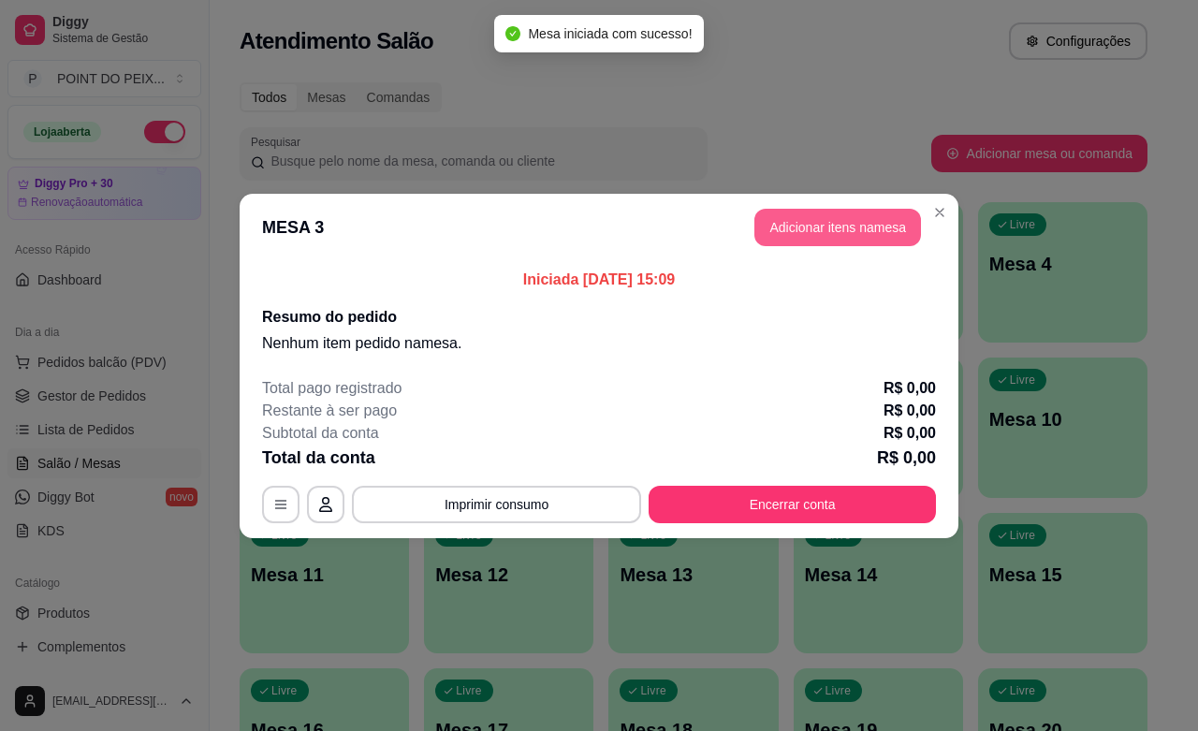
click at [848, 225] on button "Adicionar itens na mesa" at bounding box center [837, 227] width 167 height 37
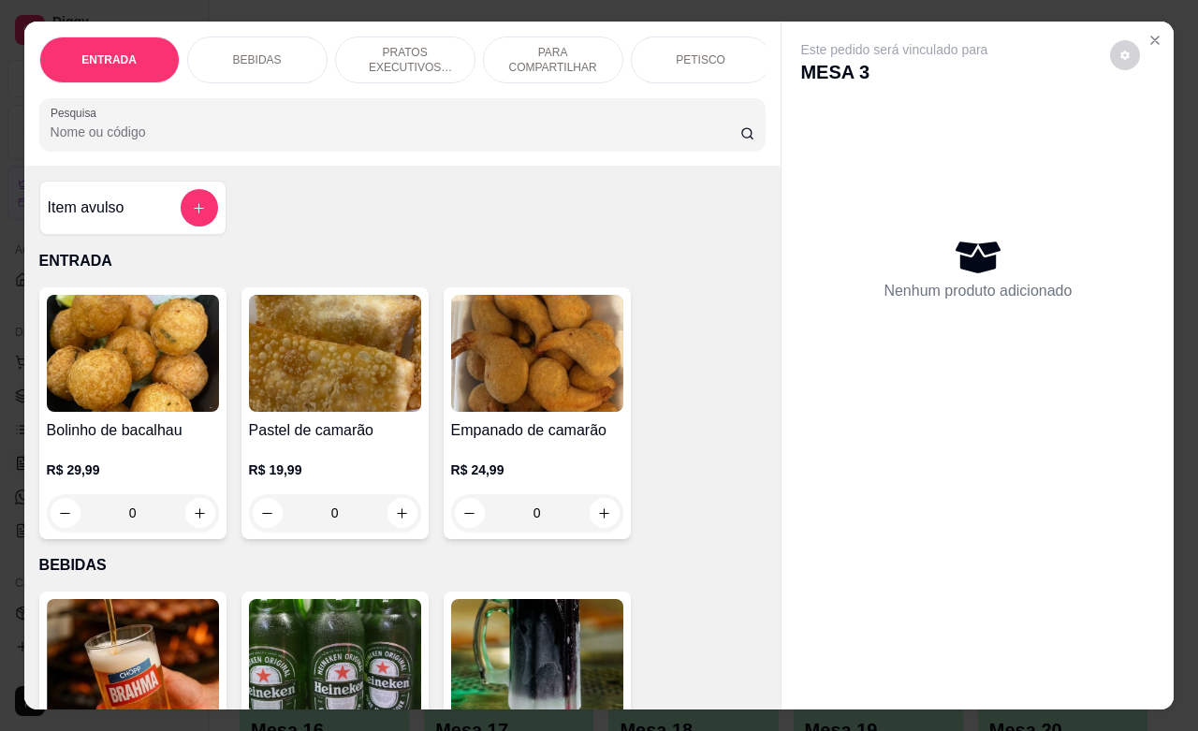
click at [694, 54] on p "PETISCO" at bounding box center [700, 59] width 50 height 15
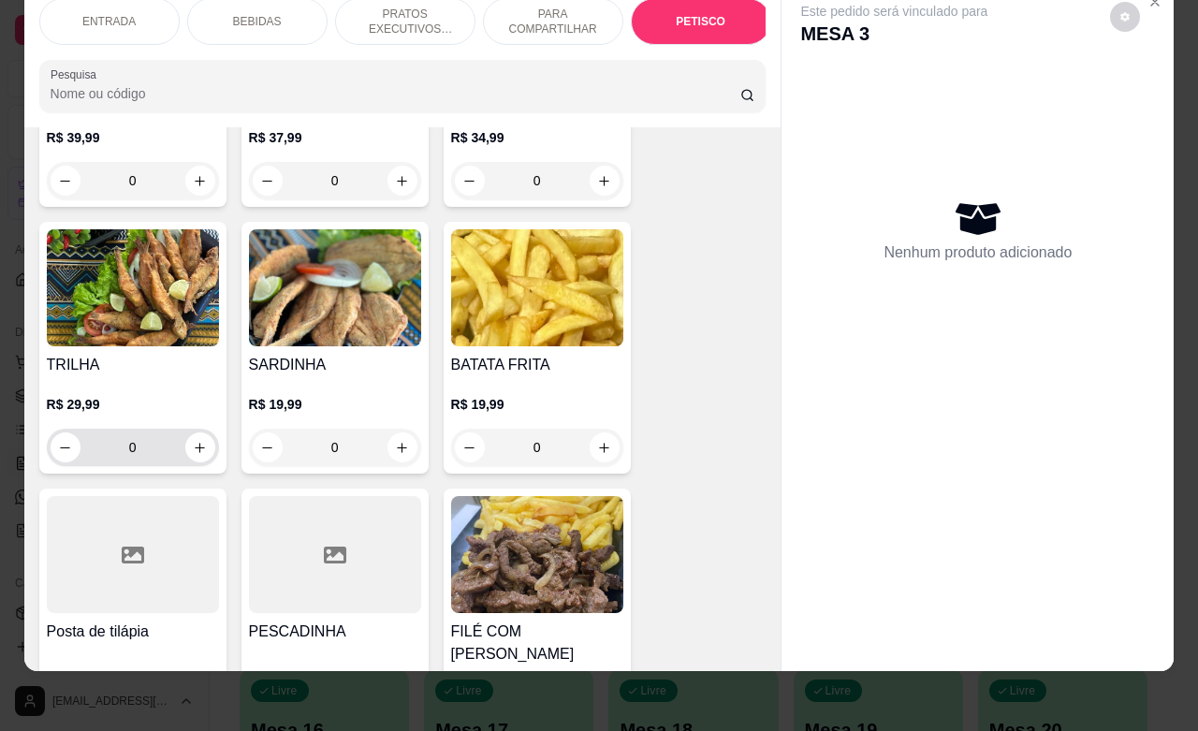
scroll to position [4601, 0]
click at [193, 440] on icon "increase-product-quantity" at bounding box center [200, 447] width 14 height 14
type input "1"
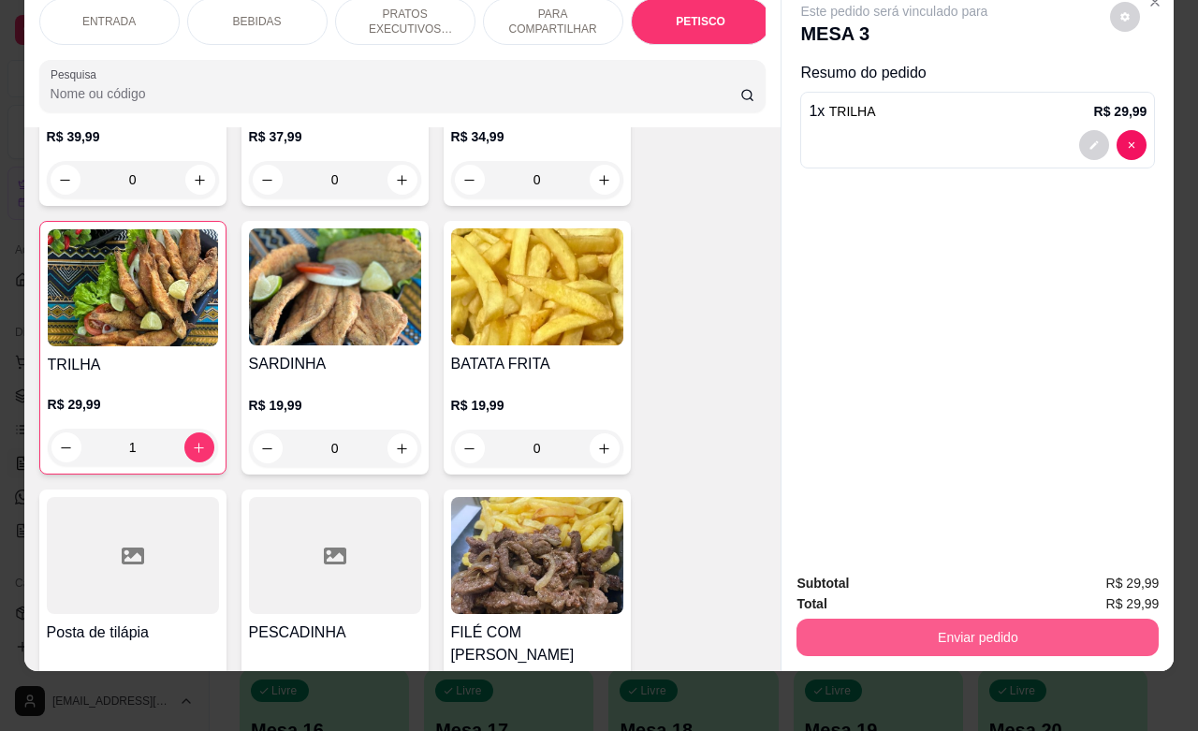
click at [890, 627] on button "Enviar pedido" at bounding box center [977, 636] width 362 height 37
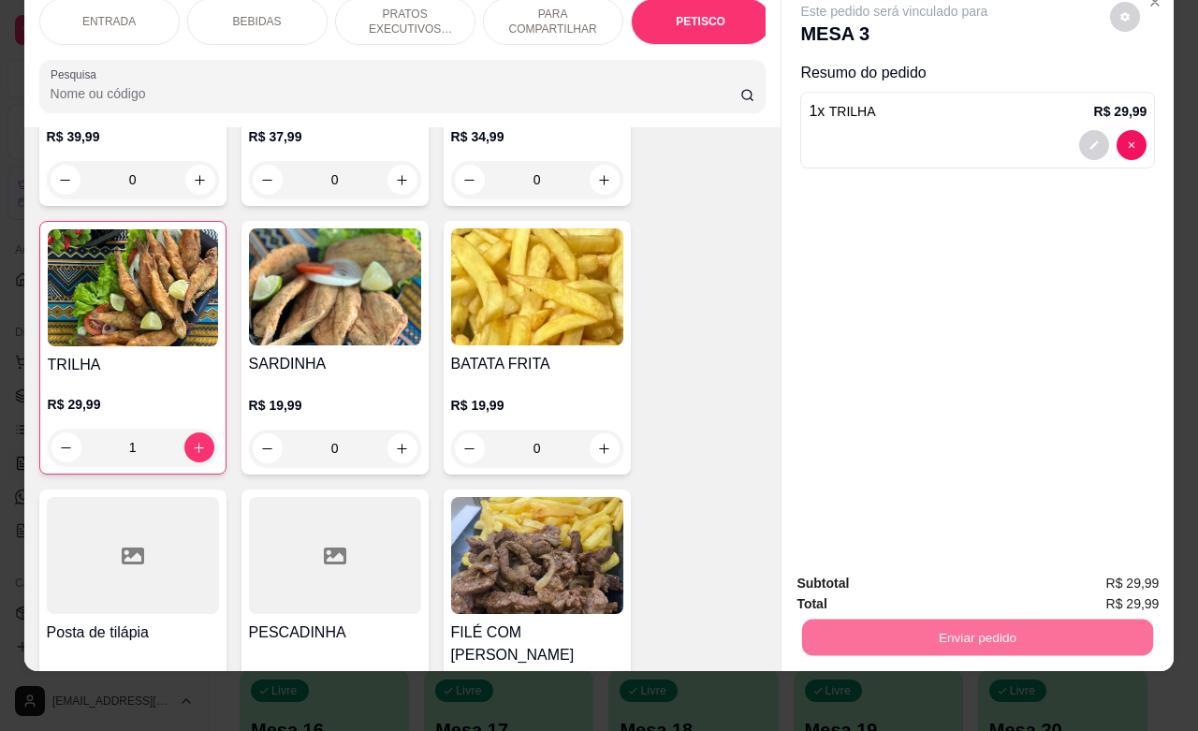
click at [857, 576] on button "Não registrar e enviar pedido" at bounding box center [913, 571] width 189 height 35
